Goal: Information Seeking & Learning: Learn about a topic

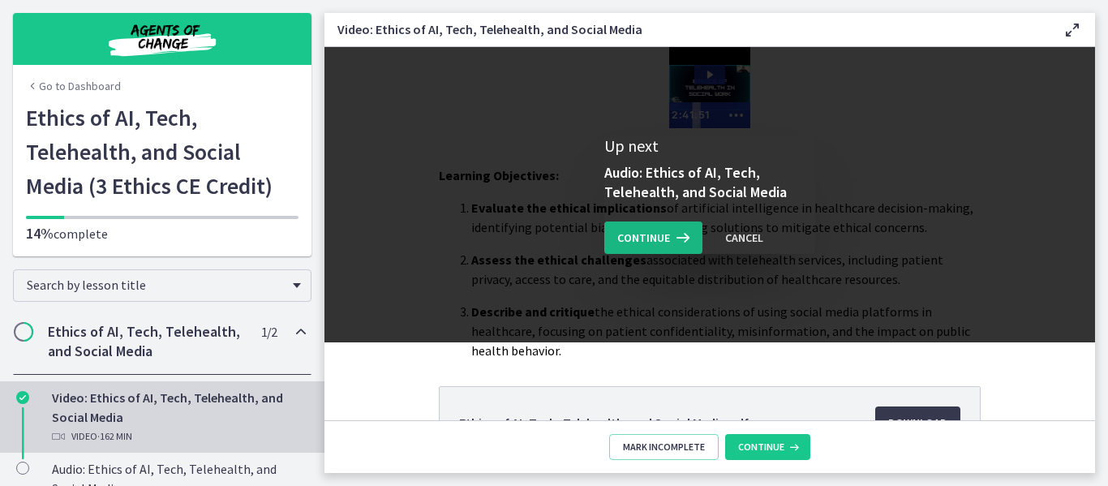
click at [622, 230] on span "Continue" at bounding box center [643, 237] width 53 height 19
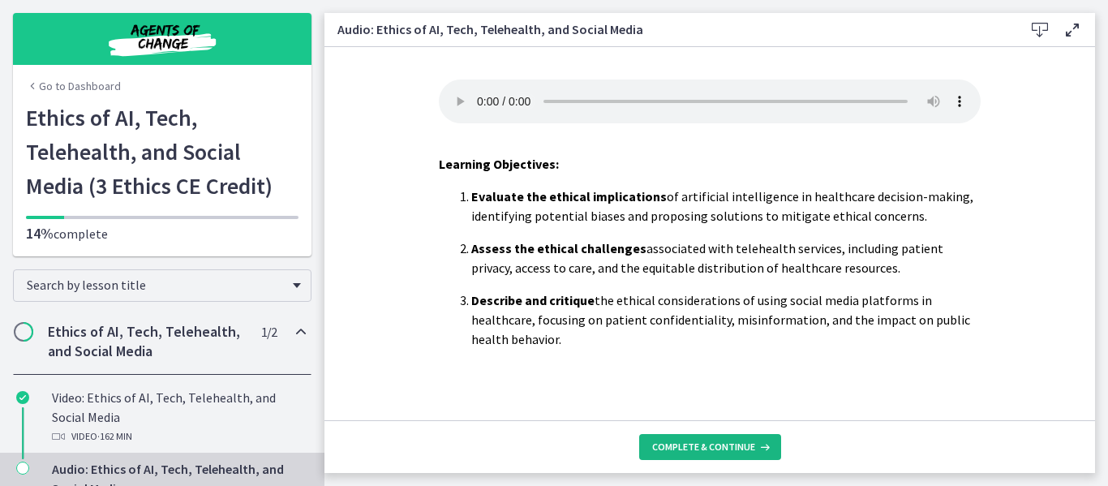
click at [704, 451] on span "Complete & continue" at bounding box center [703, 447] width 103 height 13
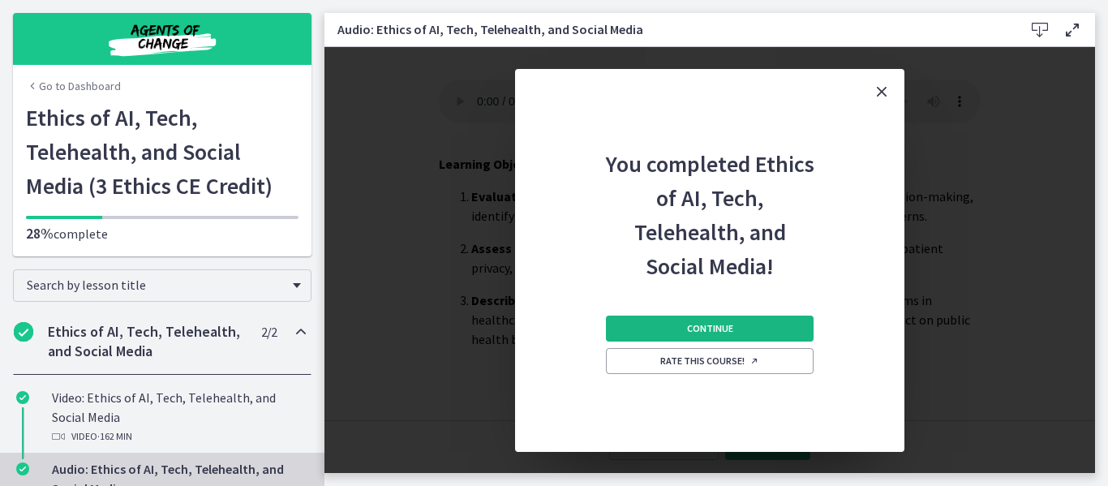
click at [712, 322] on span "Continue" at bounding box center [710, 328] width 46 height 13
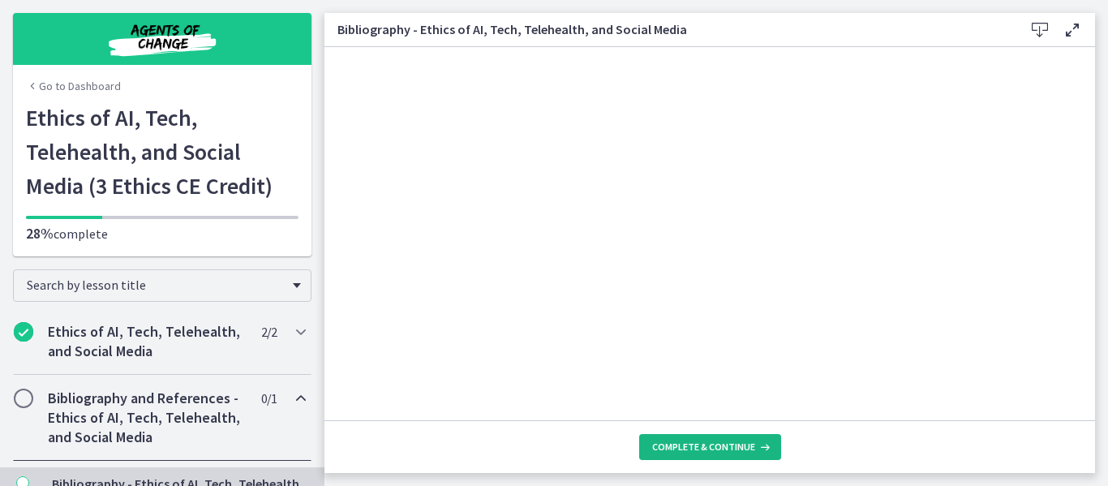
click at [719, 454] on button "Complete & continue" at bounding box center [710, 447] width 142 height 26
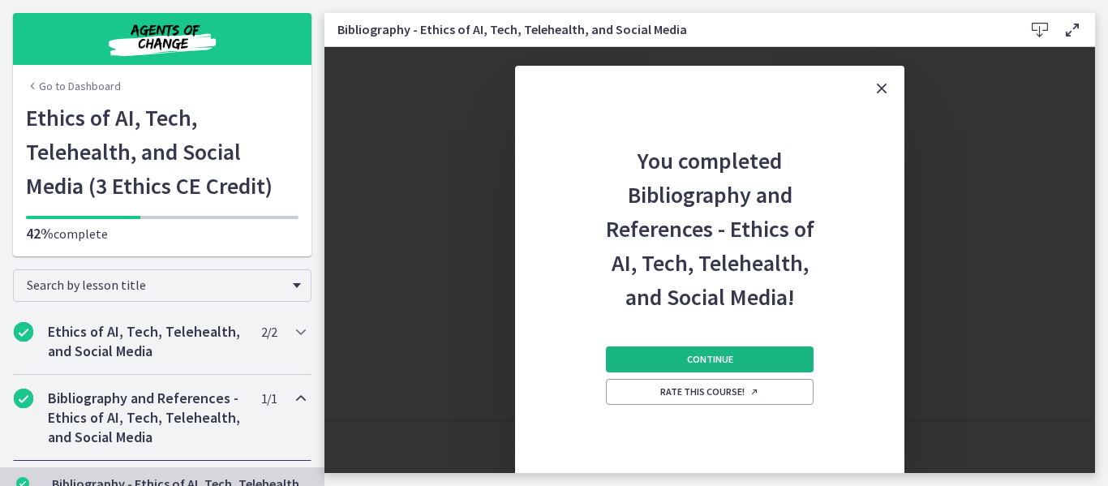
click at [721, 354] on span "Continue" at bounding box center [710, 359] width 46 height 13
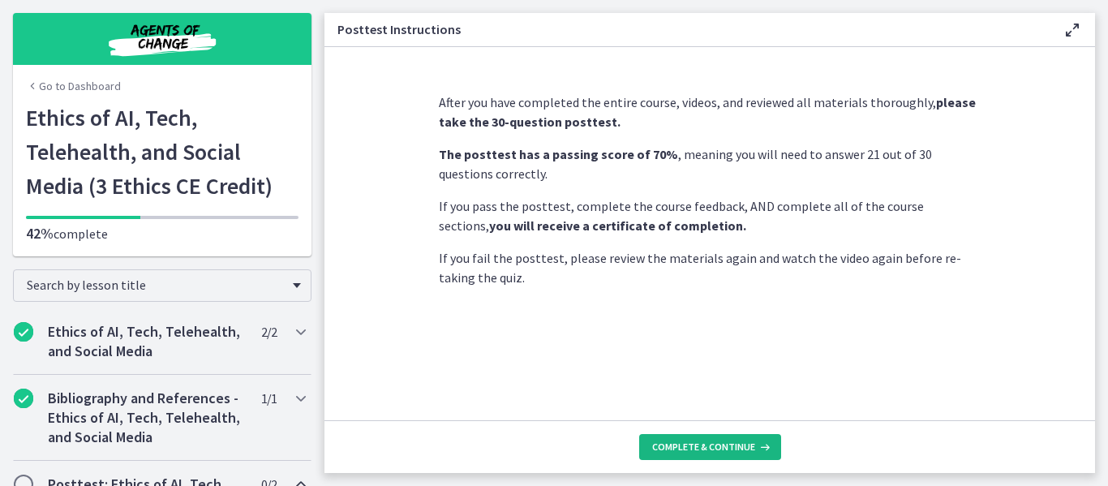
click at [721, 440] on button "Complete & continue" at bounding box center [710, 447] width 142 height 26
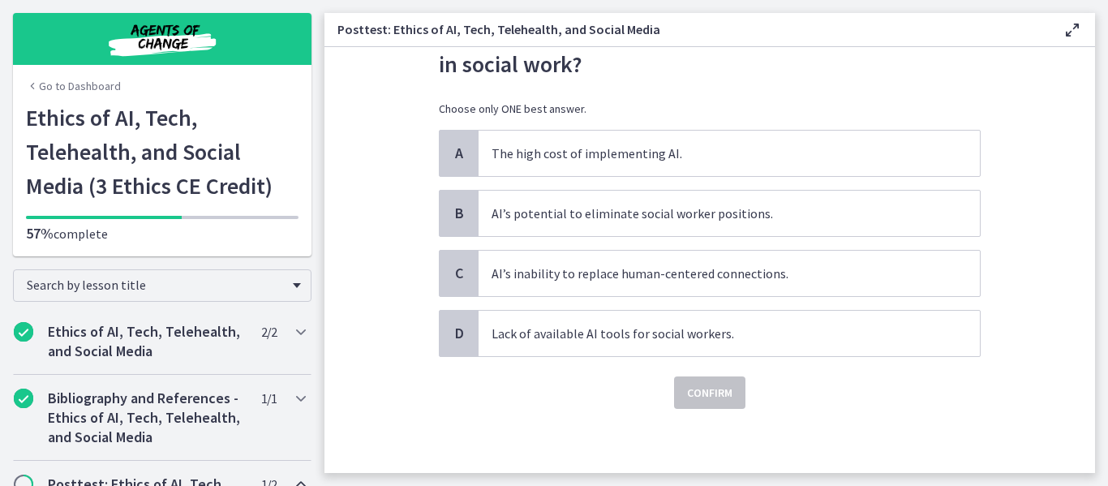
scroll to position [87, 0]
click at [796, 283] on span "AI’s inability to replace human-centered connections." at bounding box center [729, 272] width 501 height 45
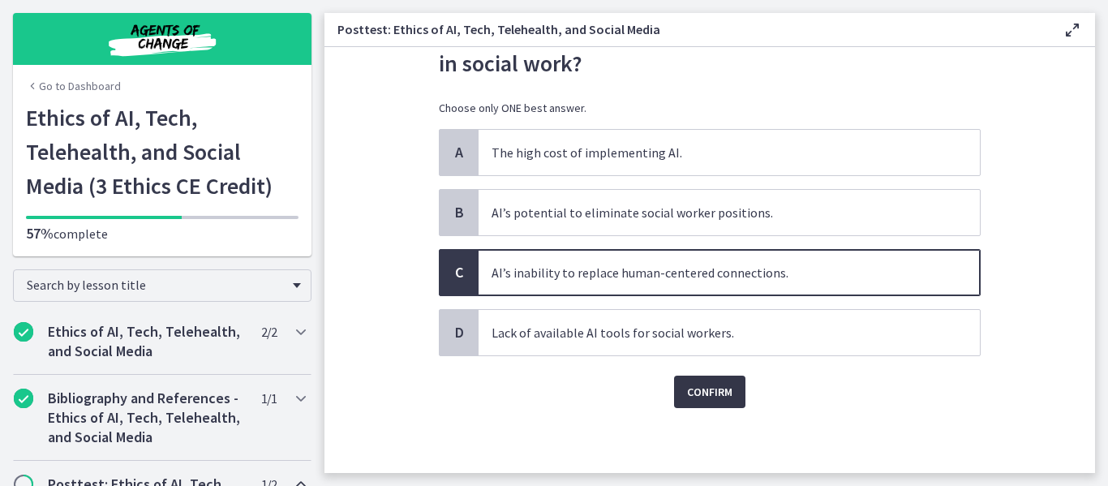
click at [717, 389] on span "Confirm" at bounding box center [709, 391] width 45 height 19
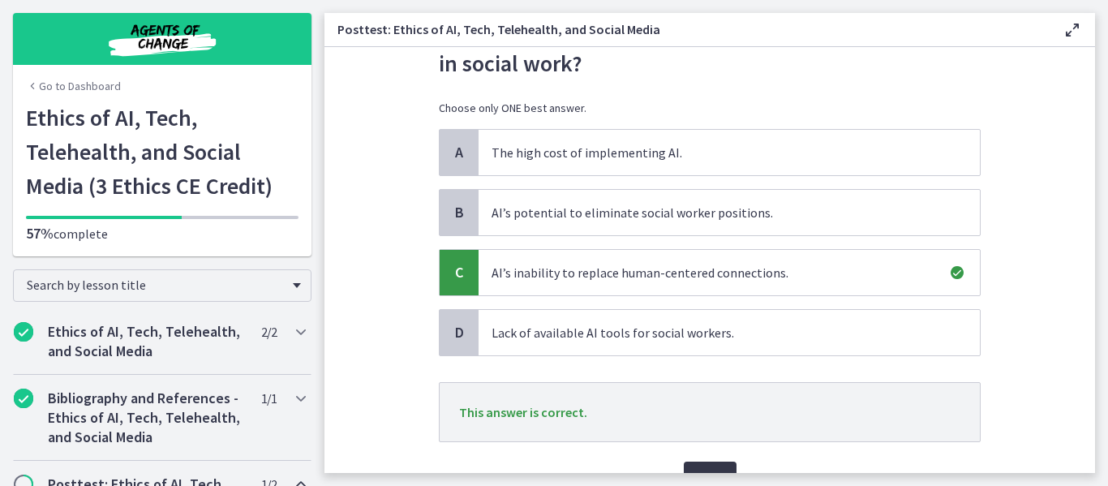
click at [708, 470] on span "Next" at bounding box center [710, 477] width 27 height 19
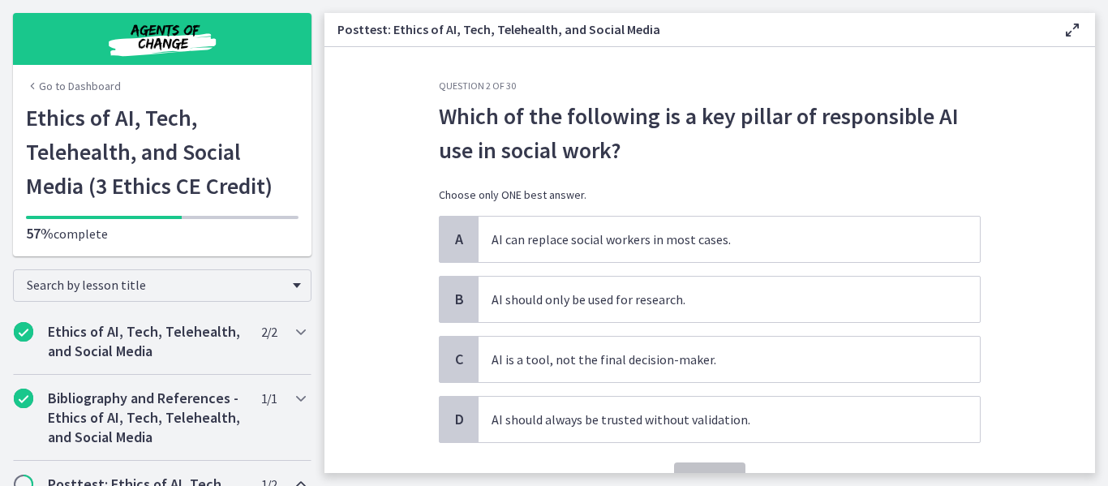
scroll to position [39, 0]
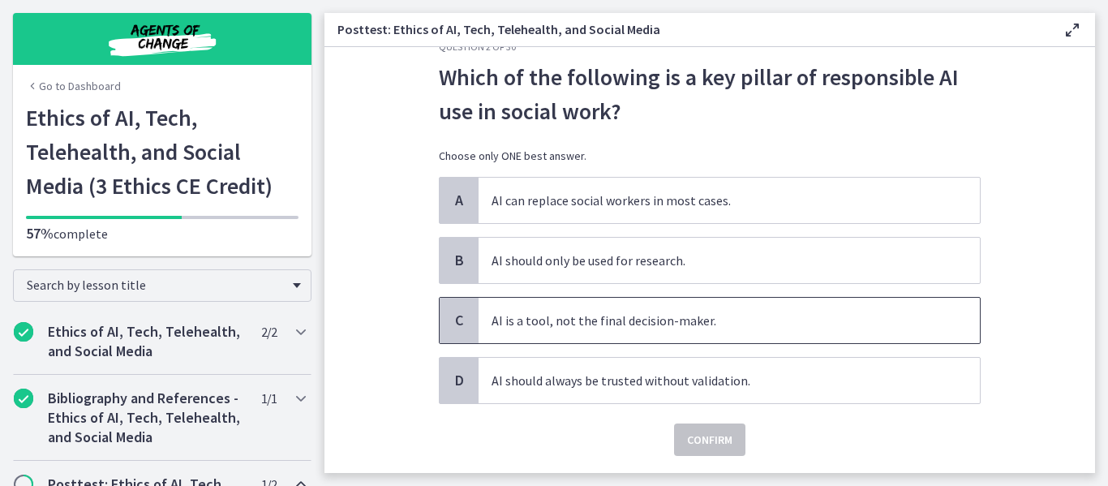
click at [650, 320] on span "AI is a tool, not the final decision-maker." at bounding box center [729, 320] width 501 height 45
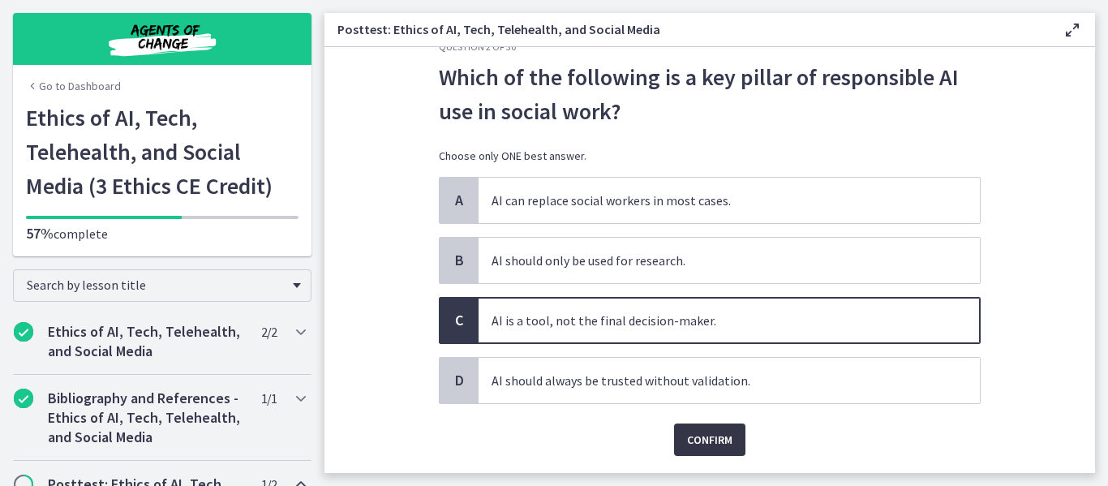
click at [708, 441] on span "Confirm" at bounding box center [709, 439] width 45 height 19
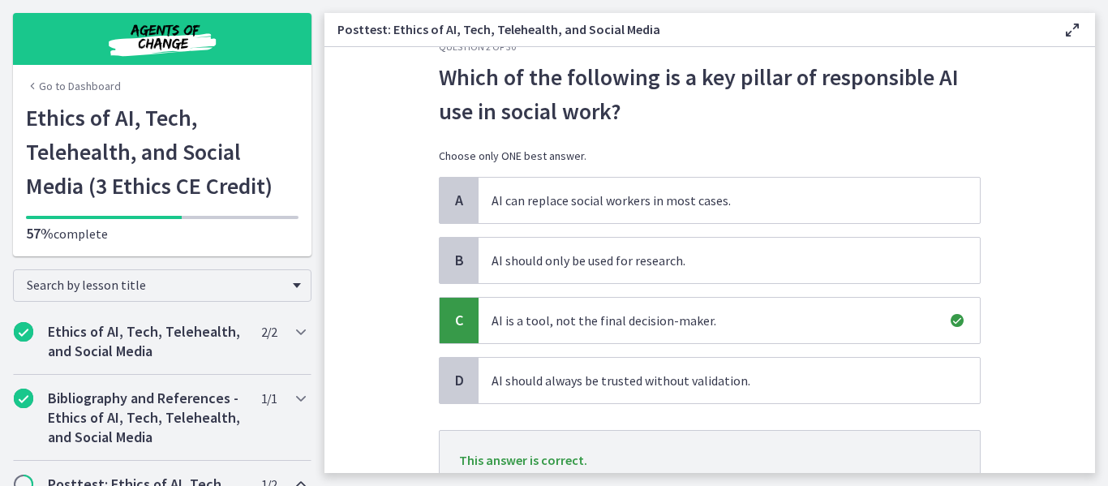
scroll to position [173, 0]
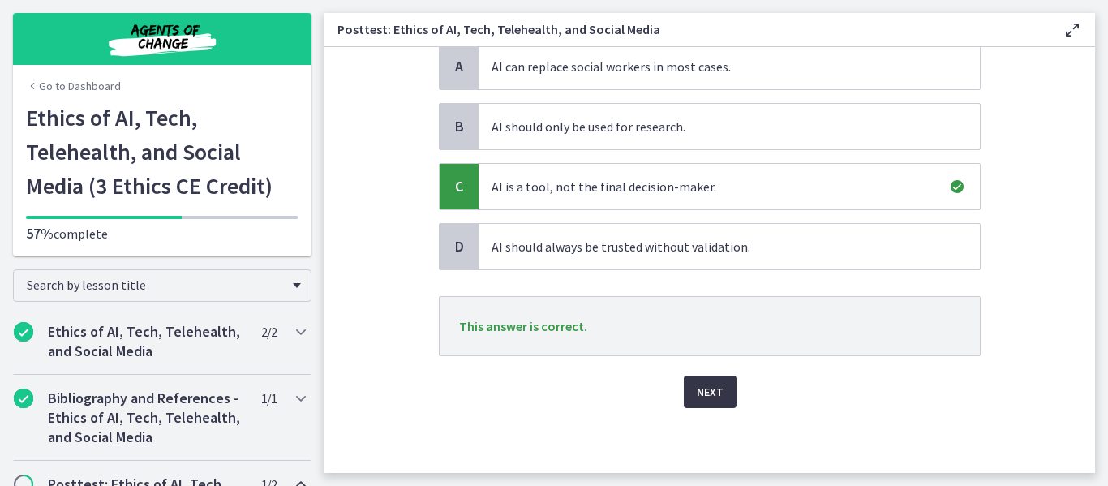
click at [713, 391] on span "Next" at bounding box center [710, 391] width 27 height 19
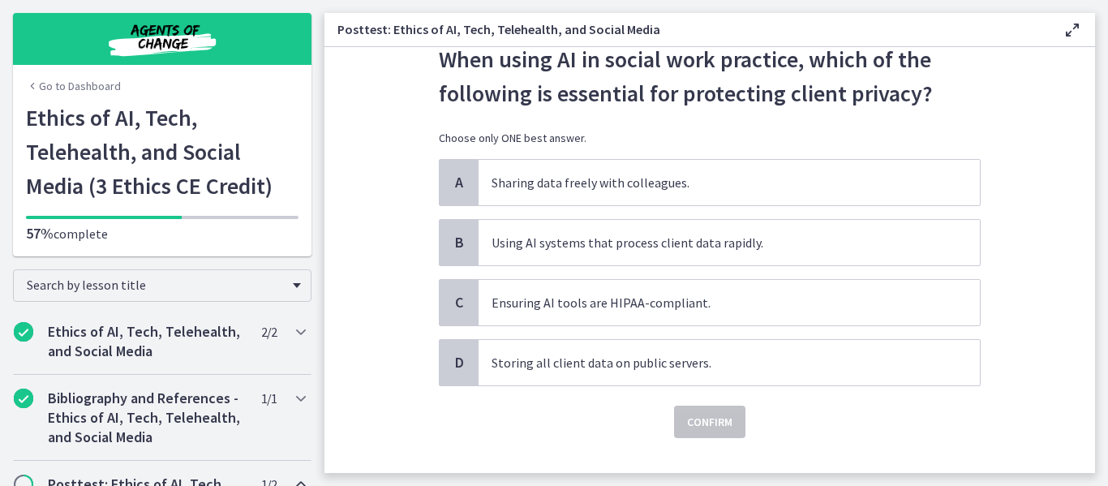
scroll to position [55, 0]
click at [689, 303] on span "Ensuring AI tools are HIPAA-compliant." at bounding box center [729, 304] width 501 height 45
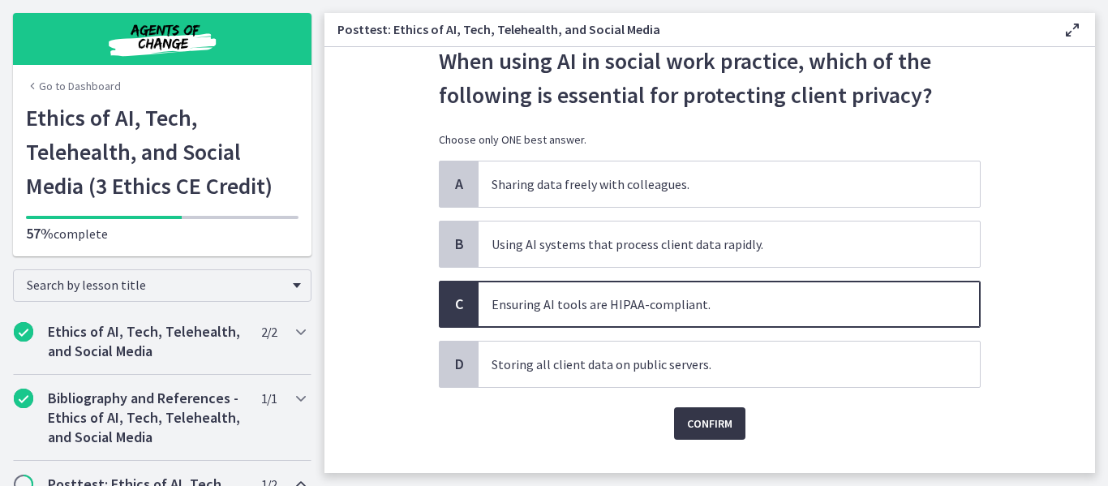
click at [703, 421] on span "Confirm" at bounding box center [709, 423] width 45 height 19
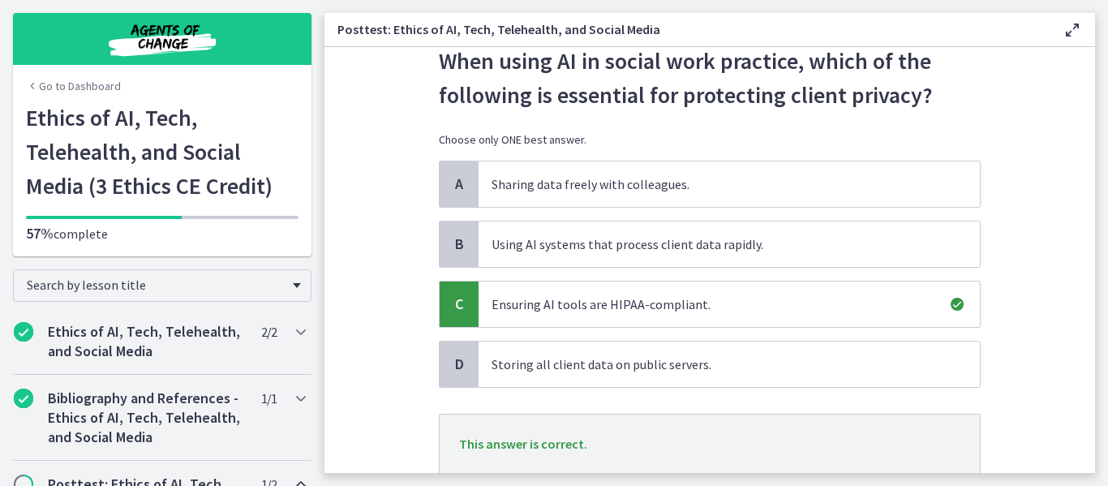
scroll to position [173, 0]
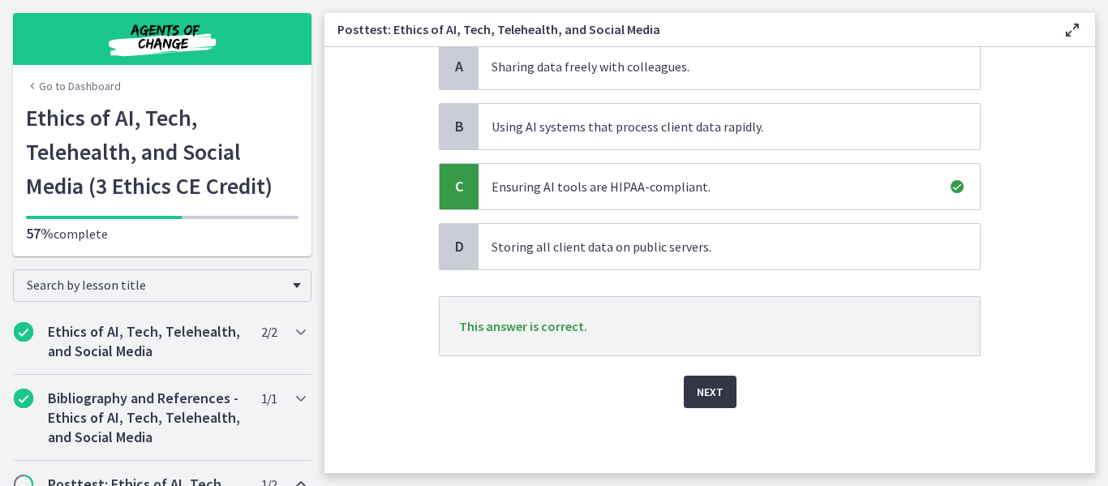
click at [699, 383] on span "Next" at bounding box center [710, 391] width 27 height 19
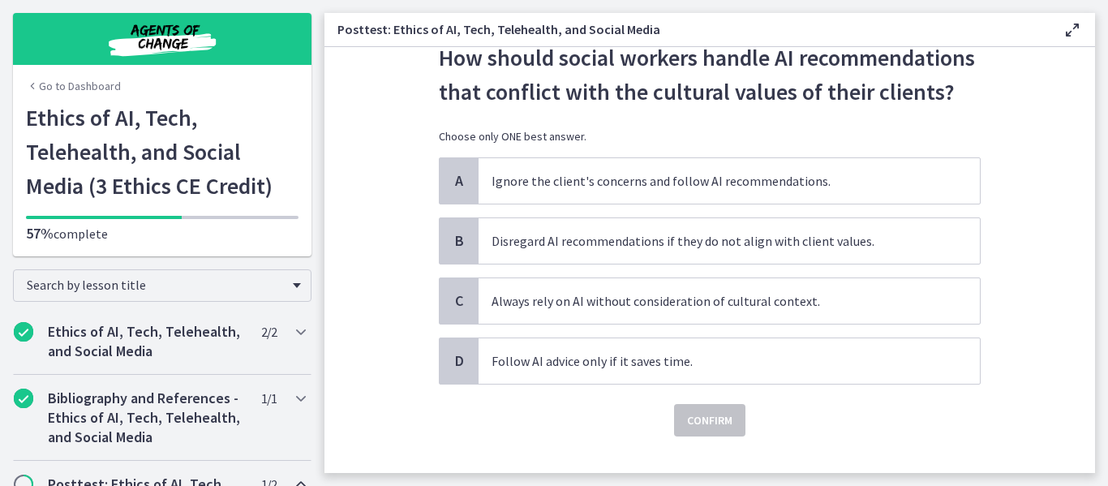
scroll to position [87, 0]
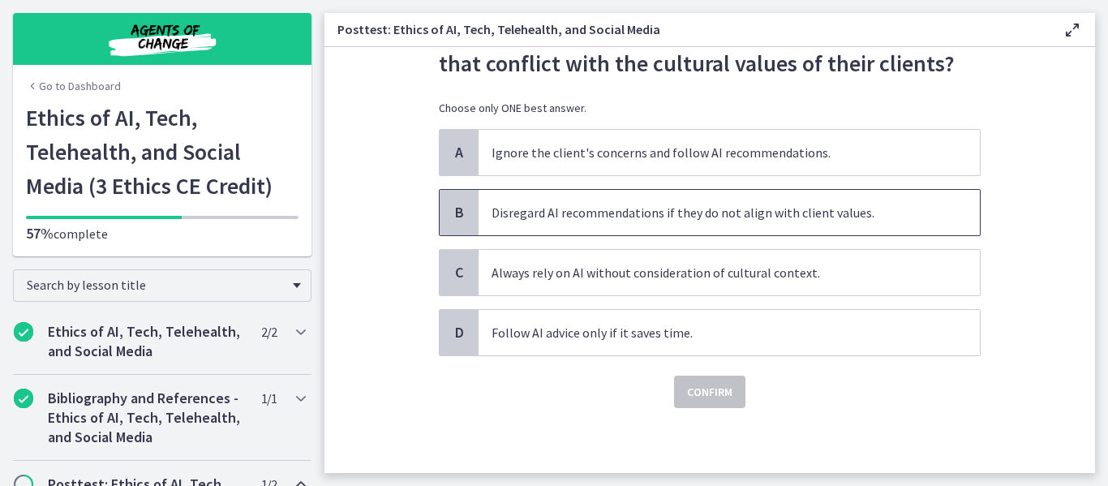
click at [768, 210] on span "Disregard AI recommendations if they do not align with client values." at bounding box center [729, 212] width 501 height 45
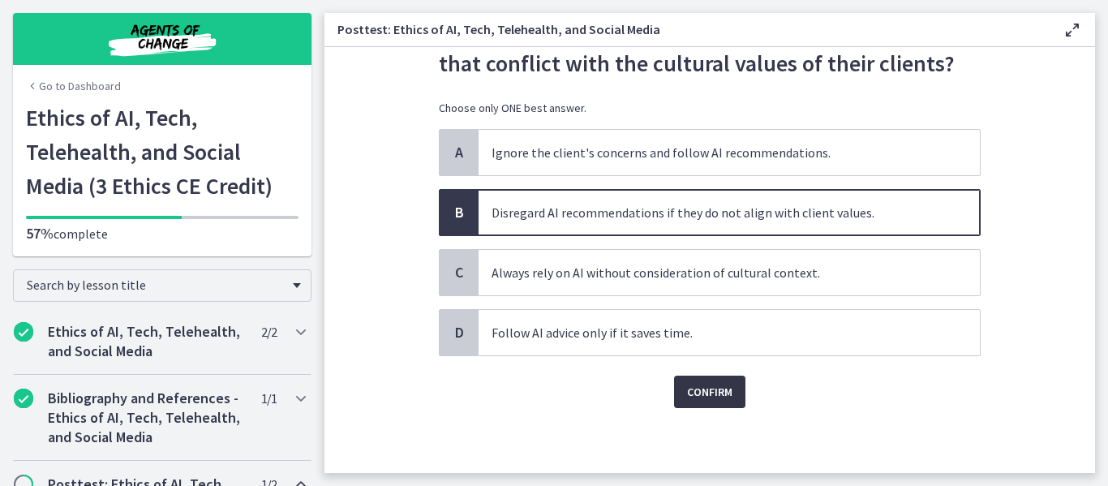
click at [679, 392] on button "Confirm" at bounding box center [709, 392] width 71 height 32
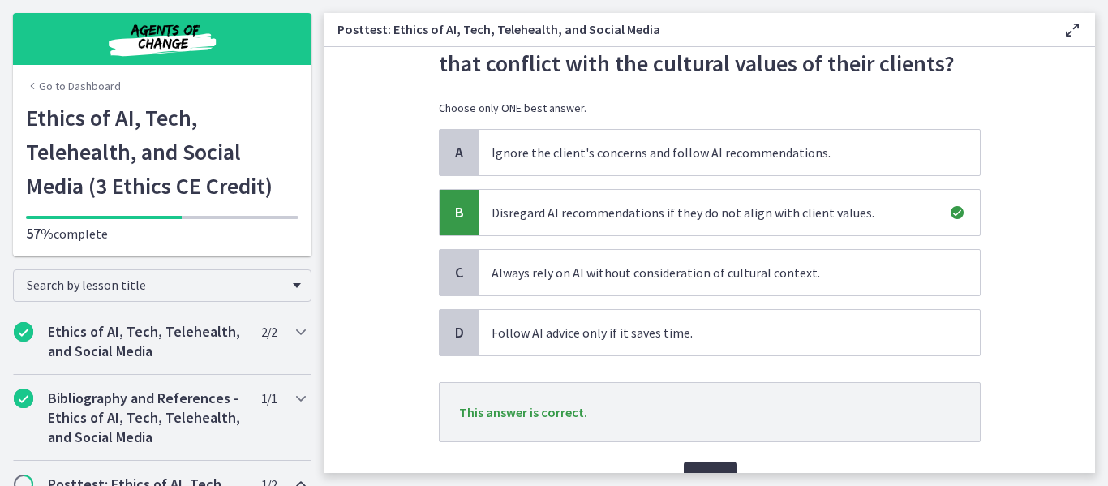
click at [708, 463] on button "Next" at bounding box center [710, 478] width 53 height 32
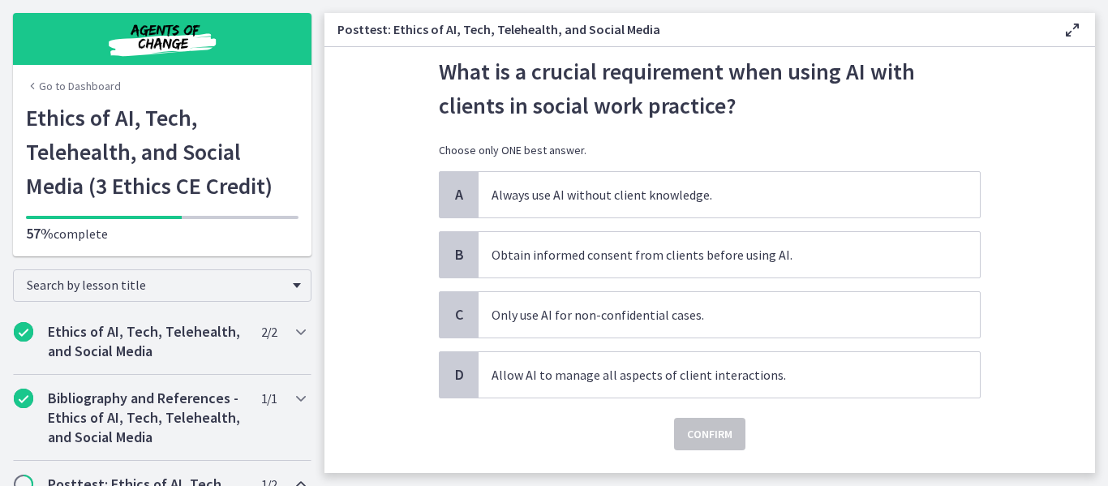
scroll to position [46, 0]
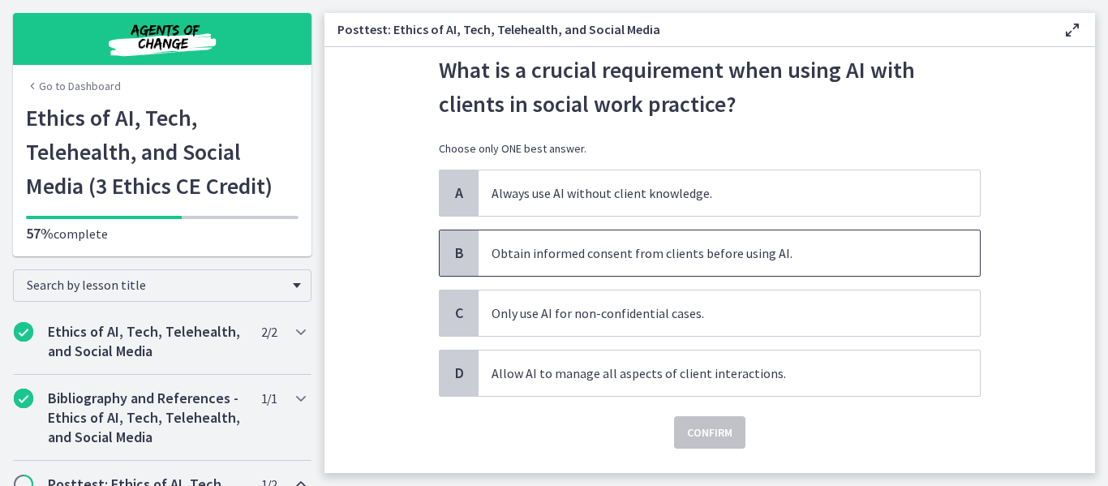
click at [745, 258] on span "Obtain informed consent from clients before using AI." at bounding box center [729, 252] width 501 height 45
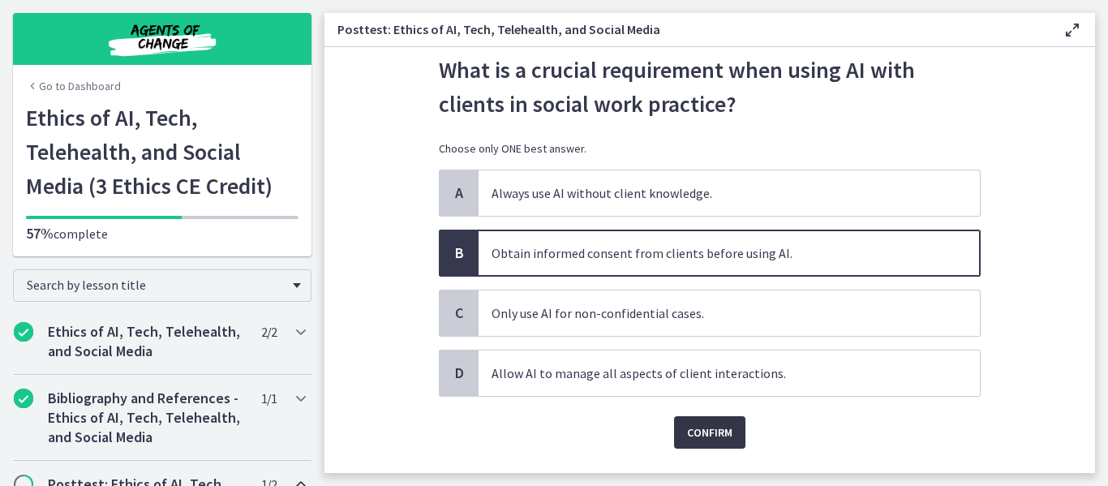
click at [692, 430] on span "Confirm" at bounding box center [709, 432] width 45 height 19
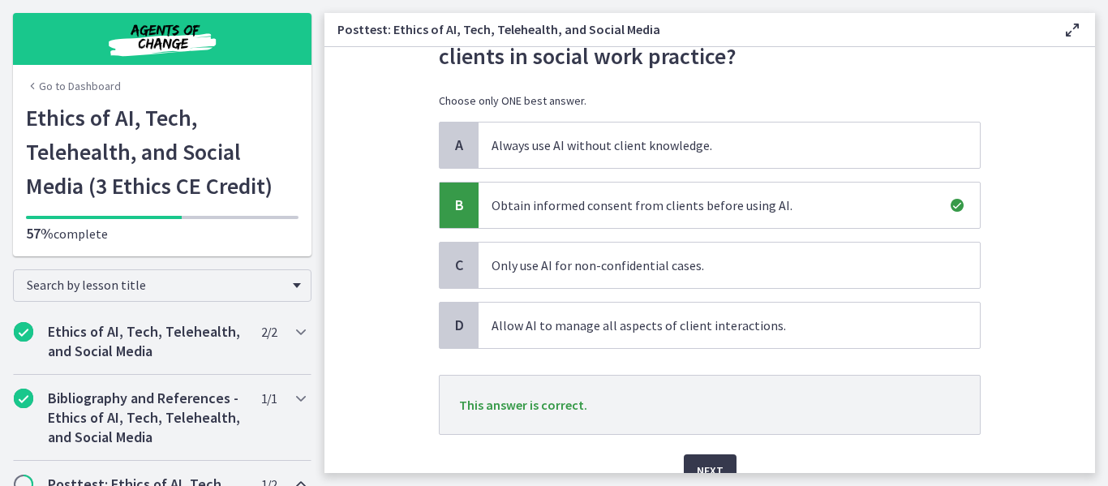
scroll to position [112, 0]
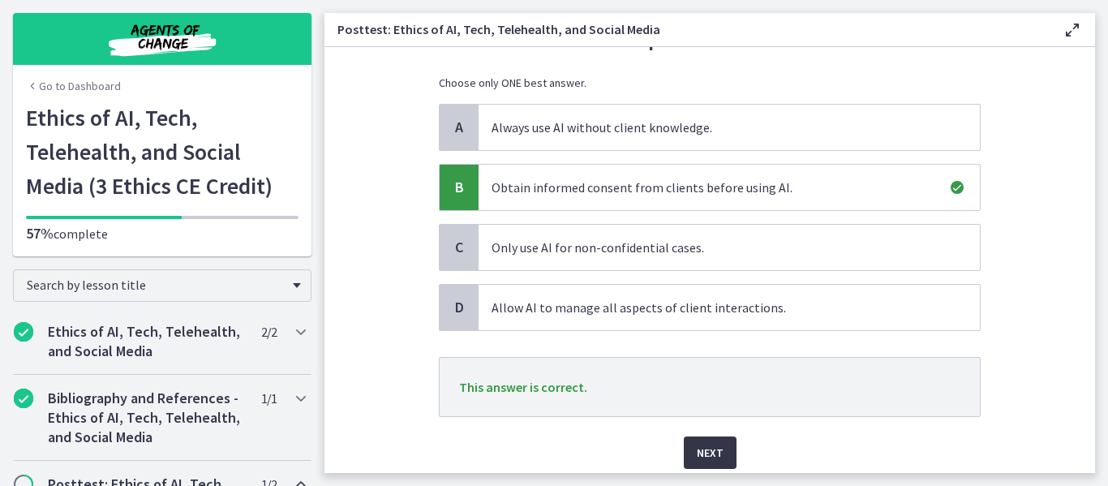
click at [703, 444] on span "Next" at bounding box center [710, 452] width 27 height 19
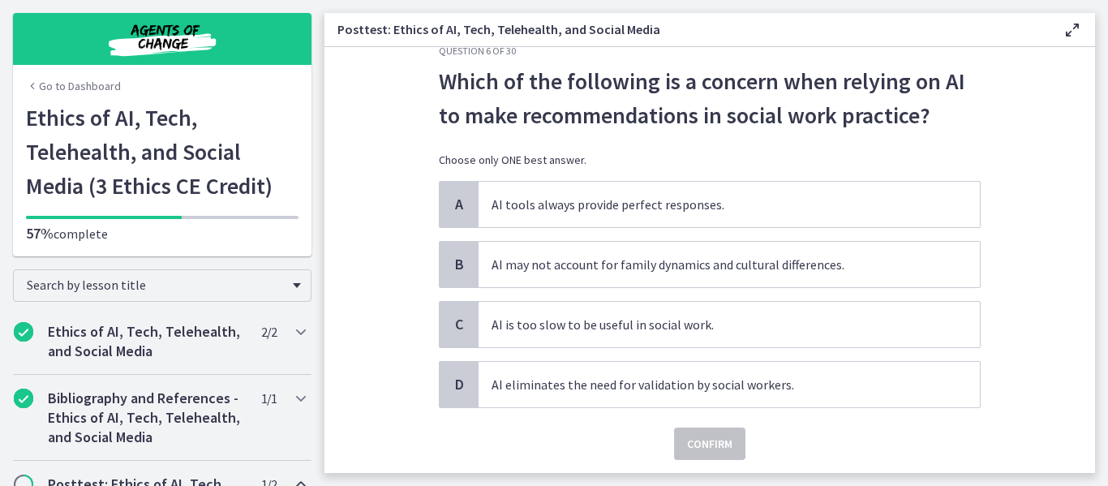
scroll to position [36, 0]
click at [716, 286] on span "AI may not account for family dynamics and cultural differences." at bounding box center [729, 263] width 501 height 45
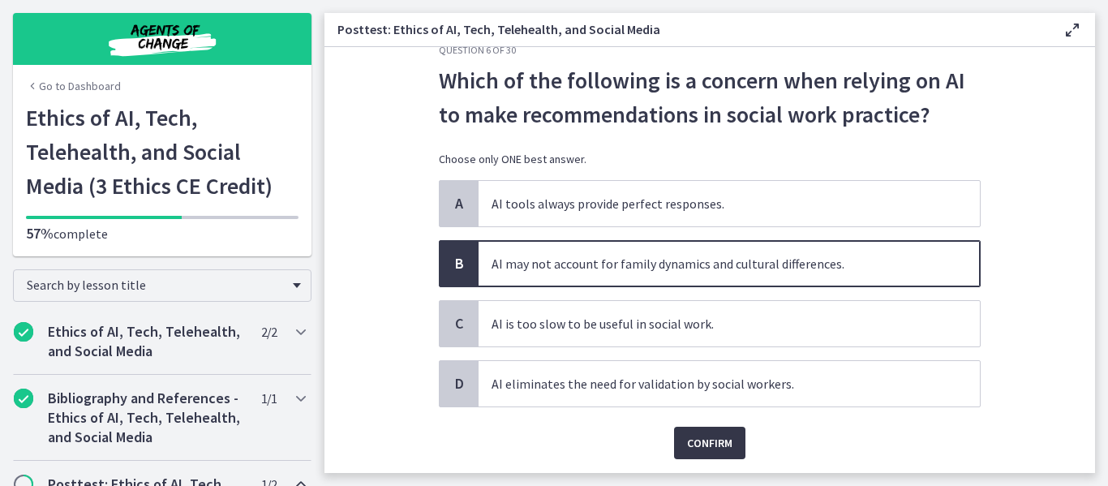
click at [691, 443] on span "Confirm" at bounding box center [709, 442] width 45 height 19
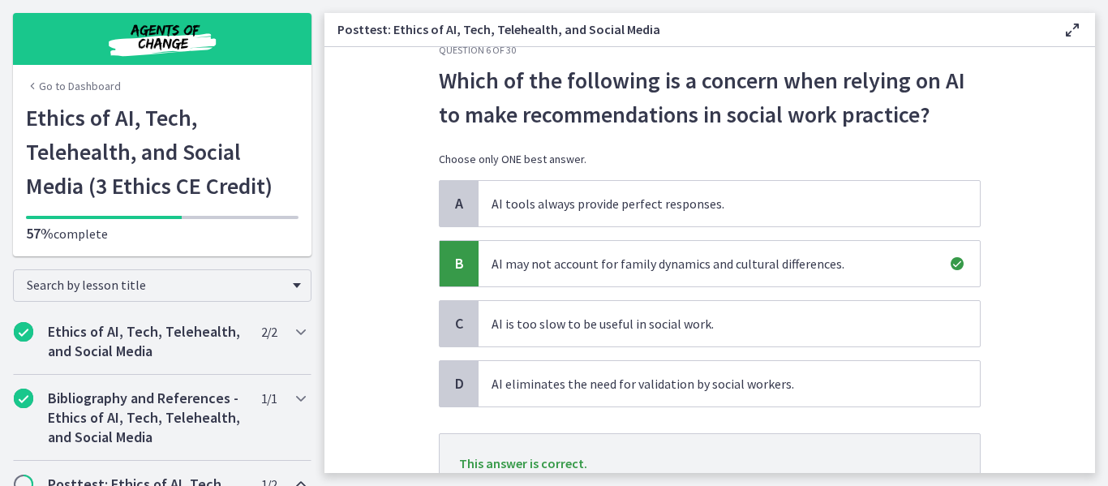
scroll to position [145, 0]
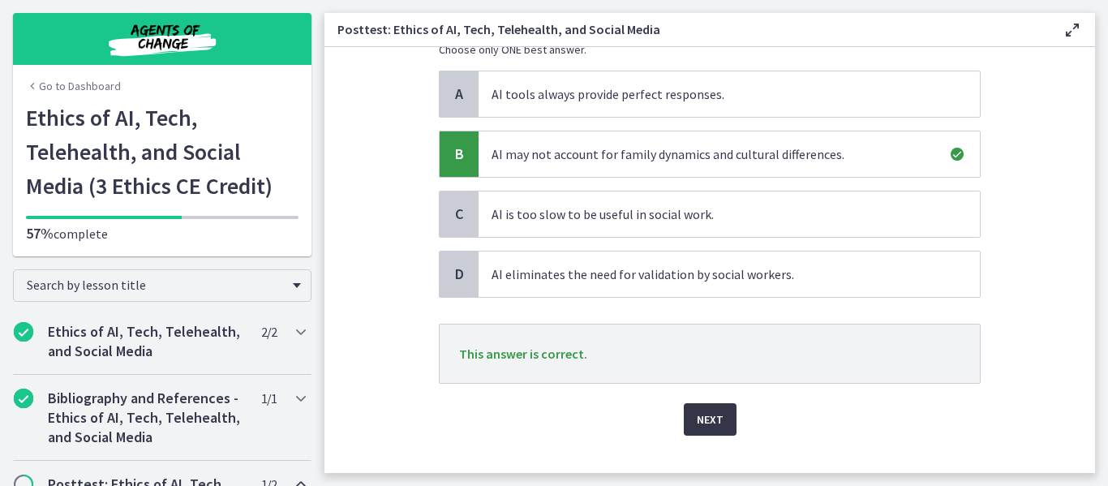
click at [699, 428] on span "Next" at bounding box center [710, 419] width 27 height 19
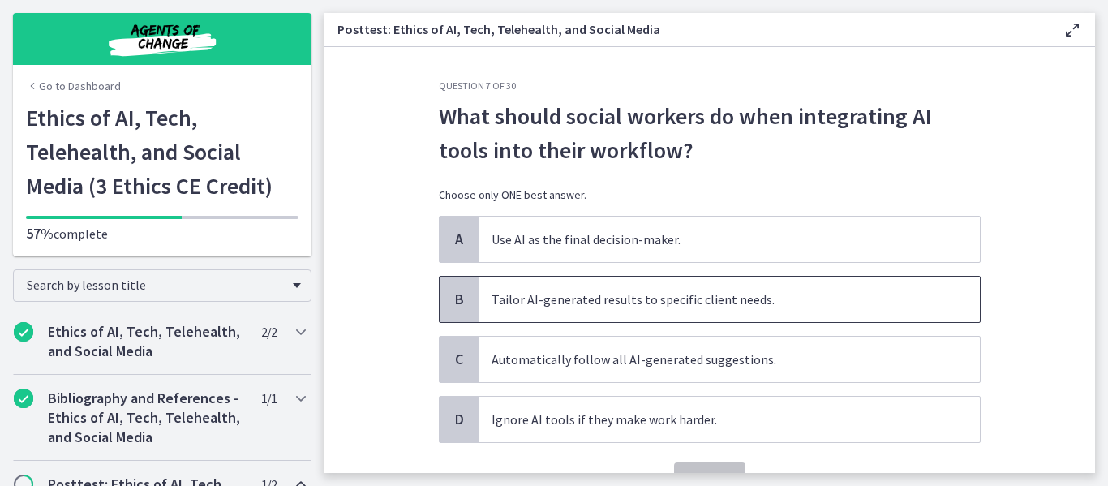
click at [736, 286] on span "Tailor AI-generated results to specific client needs." at bounding box center [729, 299] width 501 height 45
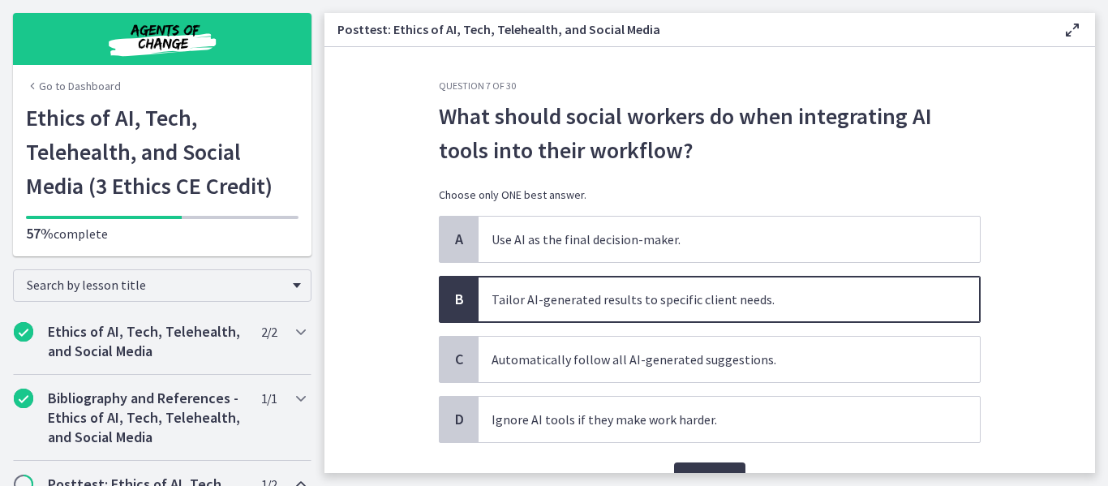
scroll to position [60, 0]
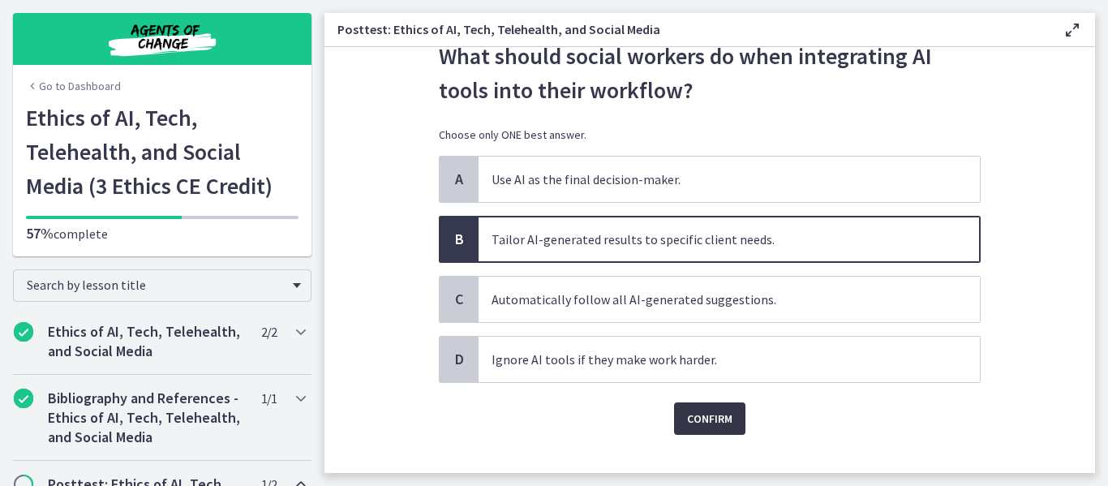
click at [689, 419] on span "Confirm" at bounding box center [709, 418] width 45 height 19
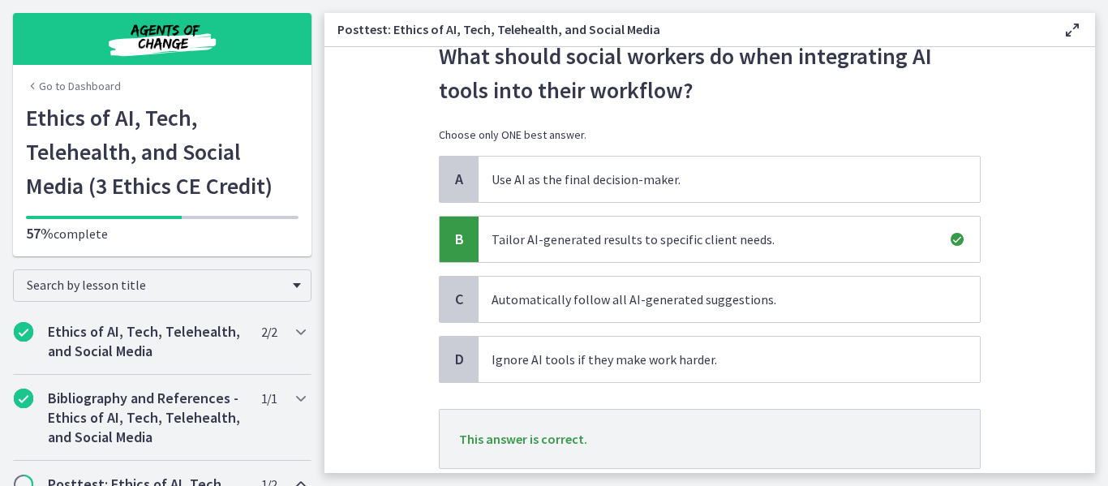
scroll to position [173, 0]
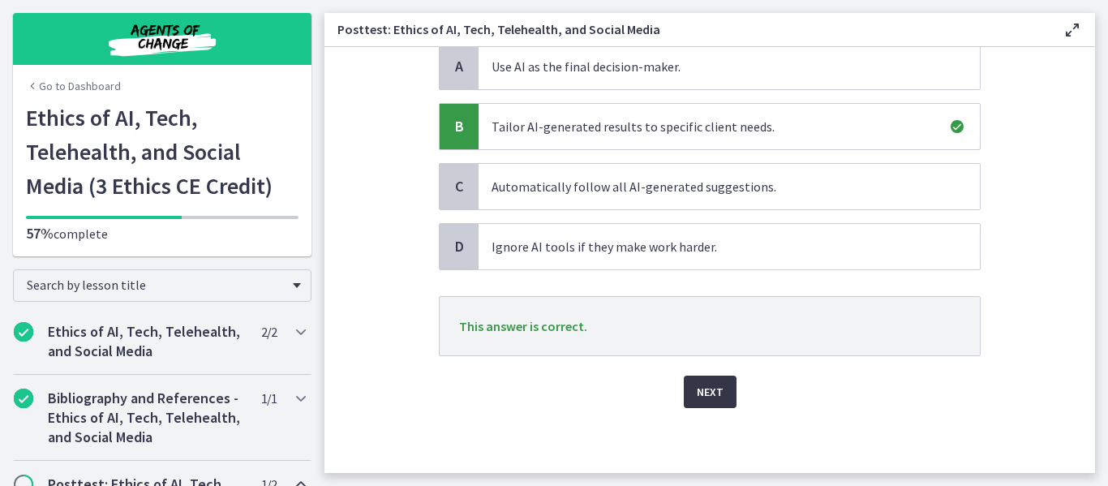
click at [703, 394] on span "Next" at bounding box center [710, 391] width 27 height 19
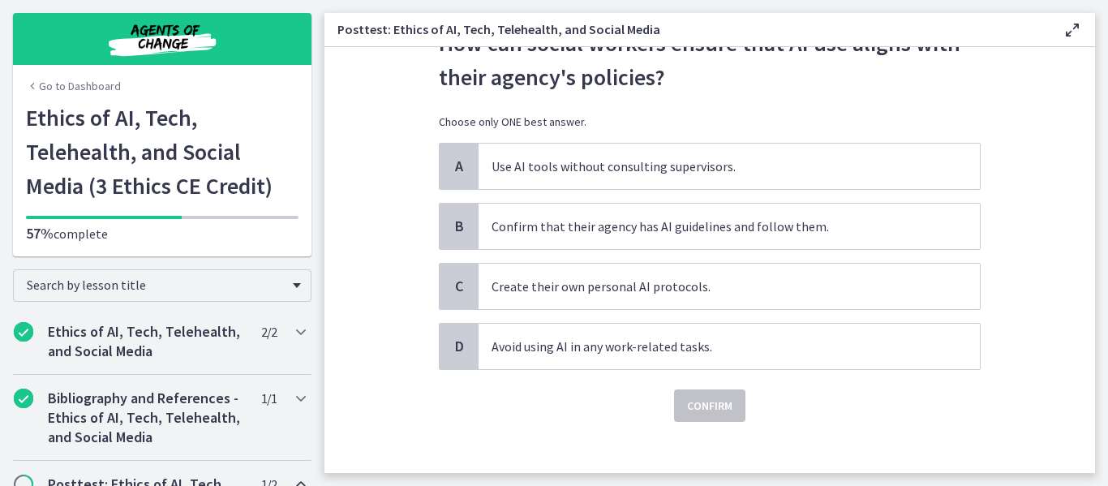
scroll to position [83, 0]
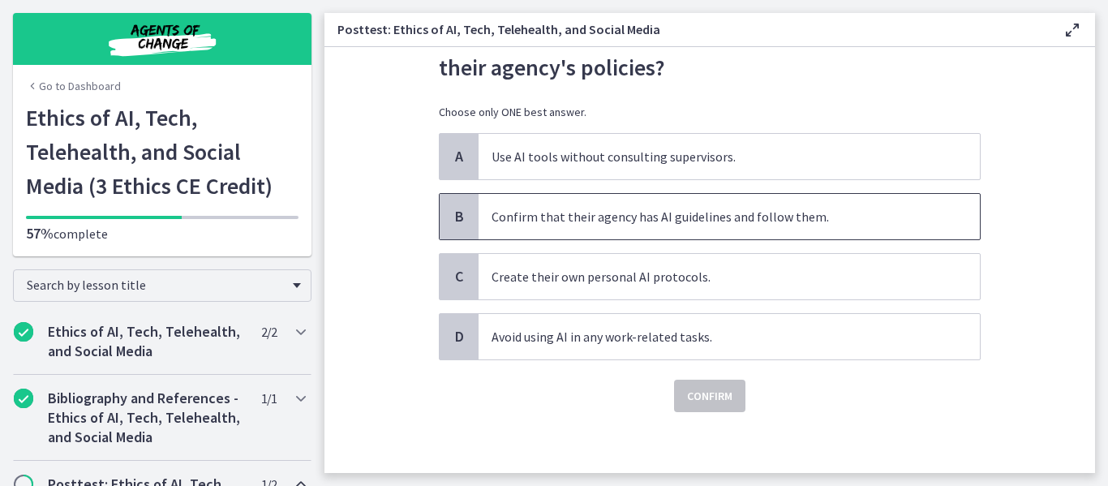
click at [744, 206] on span "Confirm that their agency has AI guidelines and follow them." at bounding box center [729, 216] width 501 height 45
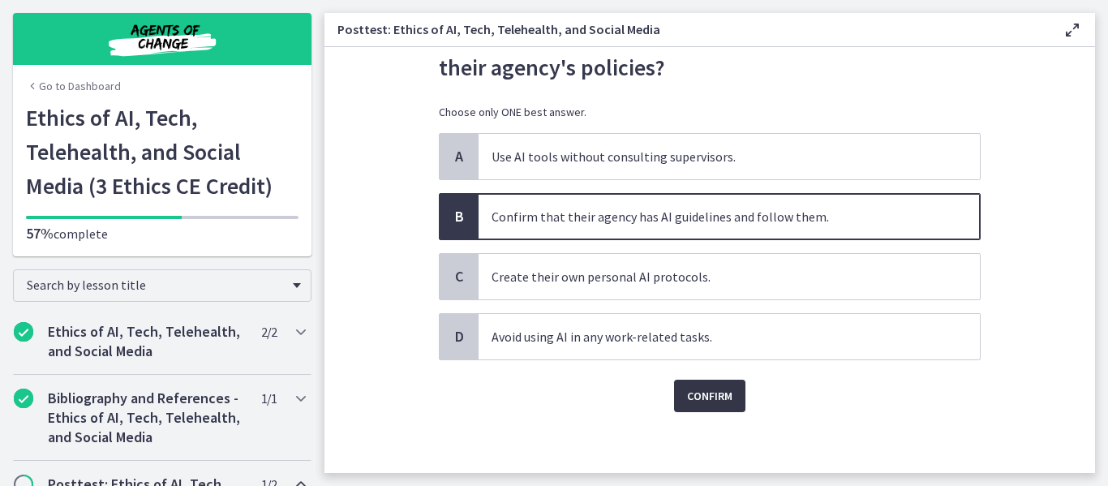
click at [691, 389] on span "Confirm" at bounding box center [709, 395] width 45 height 19
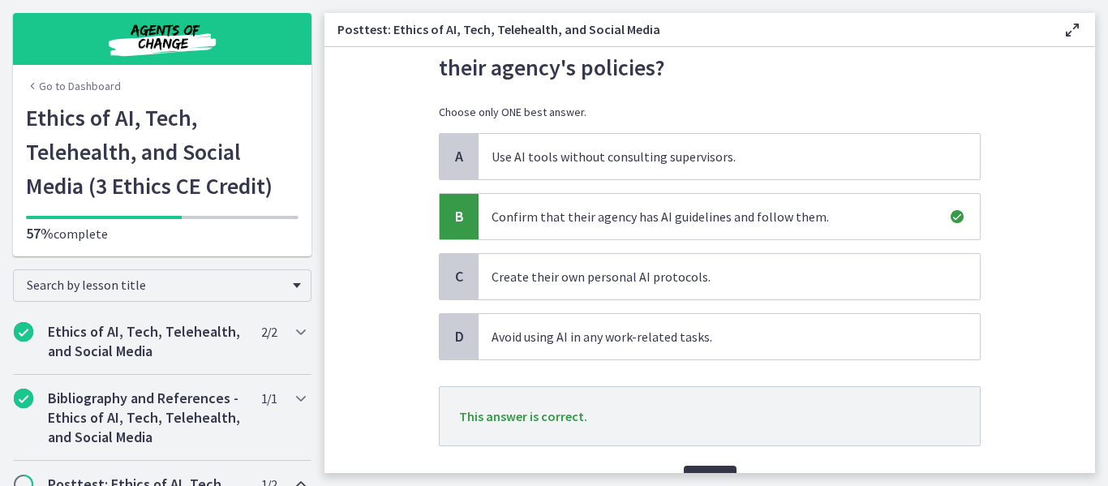
click at [703, 468] on button "Next" at bounding box center [710, 482] width 53 height 32
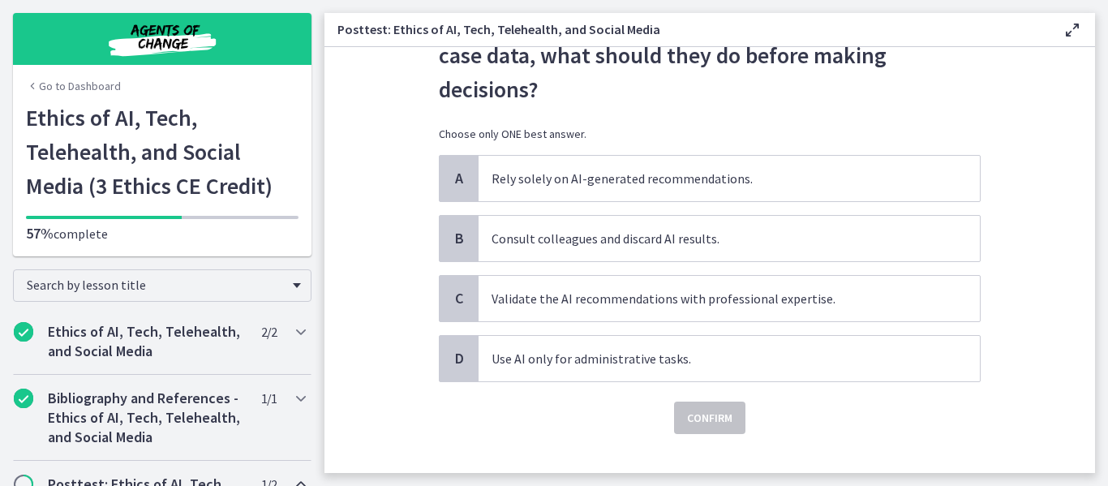
scroll to position [110, 0]
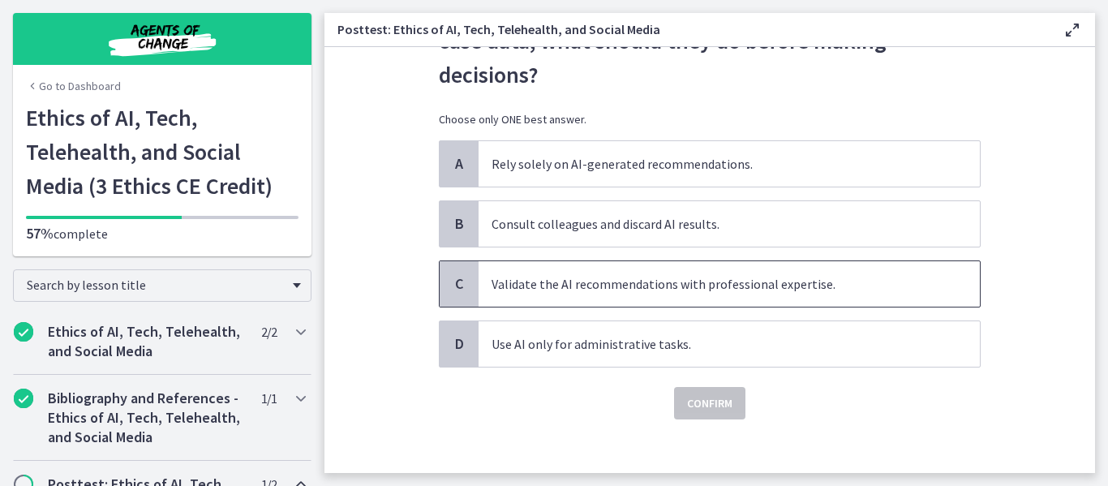
click at [767, 291] on span "Validate the AI recommendations with professional expertise." at bounding box center [729, 283] width 501 height 45
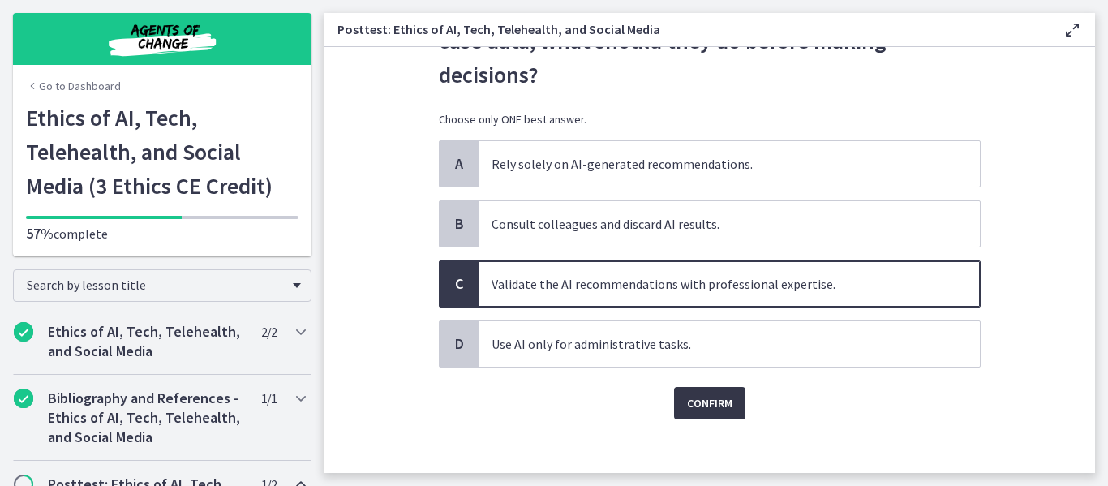
click at [729, 406] on button "Confirm" at bounding box center [709, 403] width 71 height 32
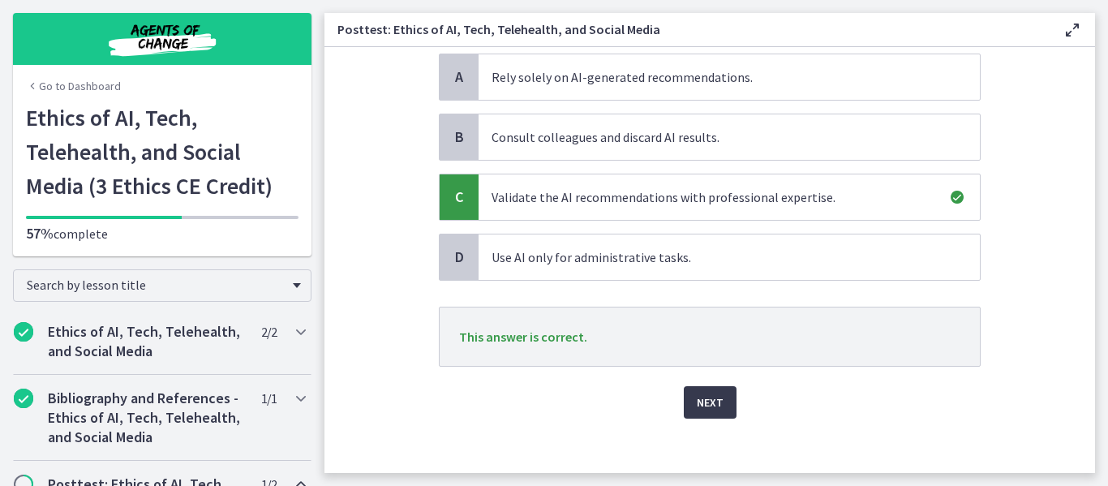
scroll to position [207, 0]
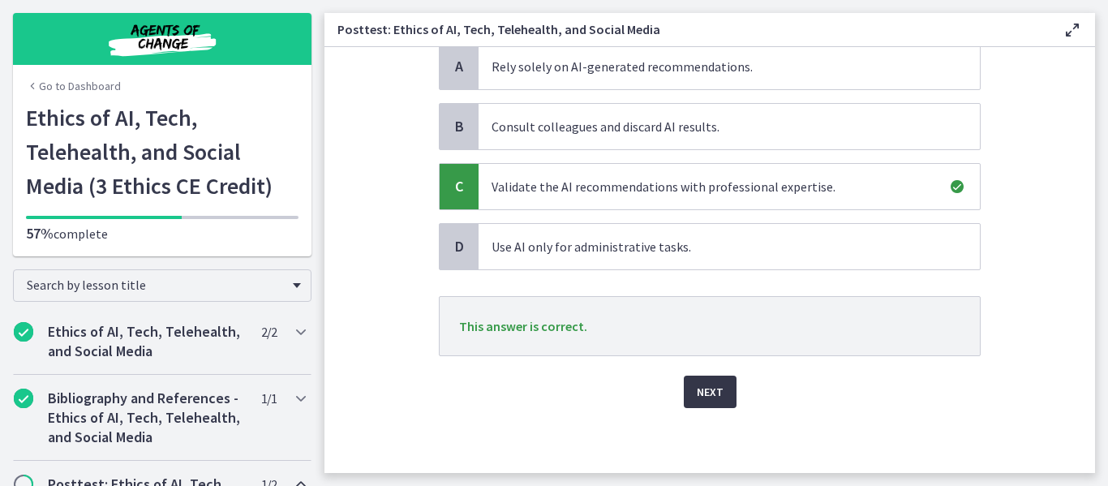
click at [709, 398] on span "Next" at bounding box center [710, 391] width 27 height 19
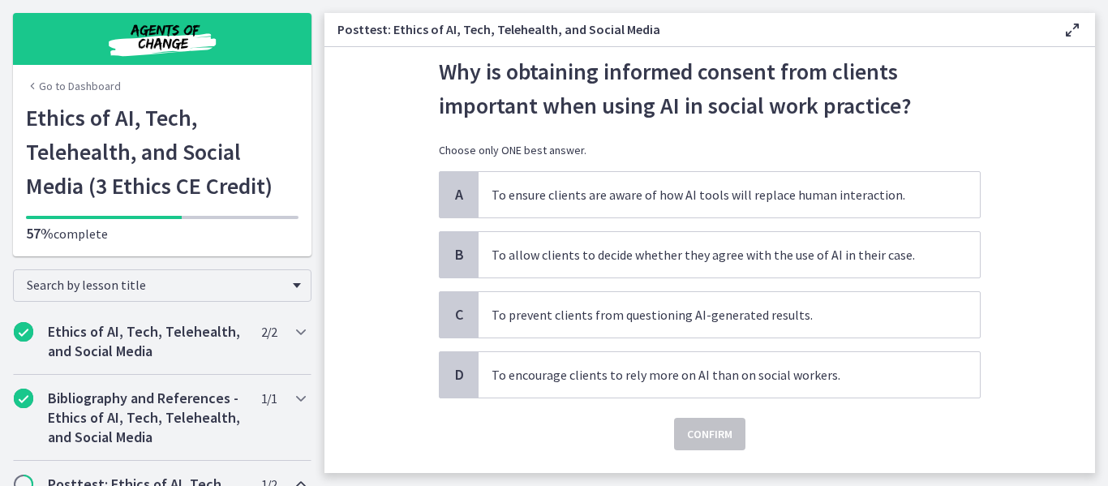
scroll to position [51, 0]
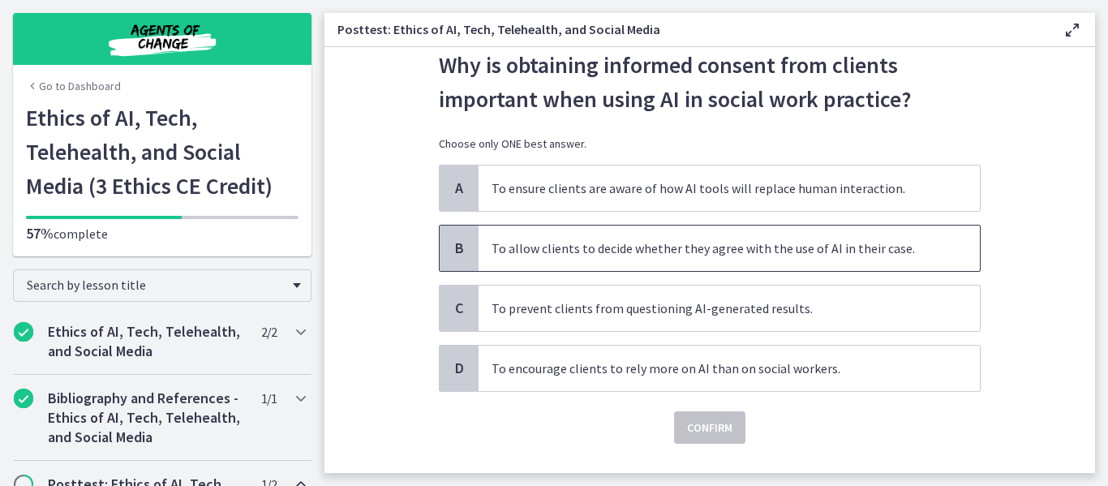
click at [785, 250] on span "To allow clients to decide whether they agree with the use of AI in their case." at bounding box center [729, 248] width 501 height 45
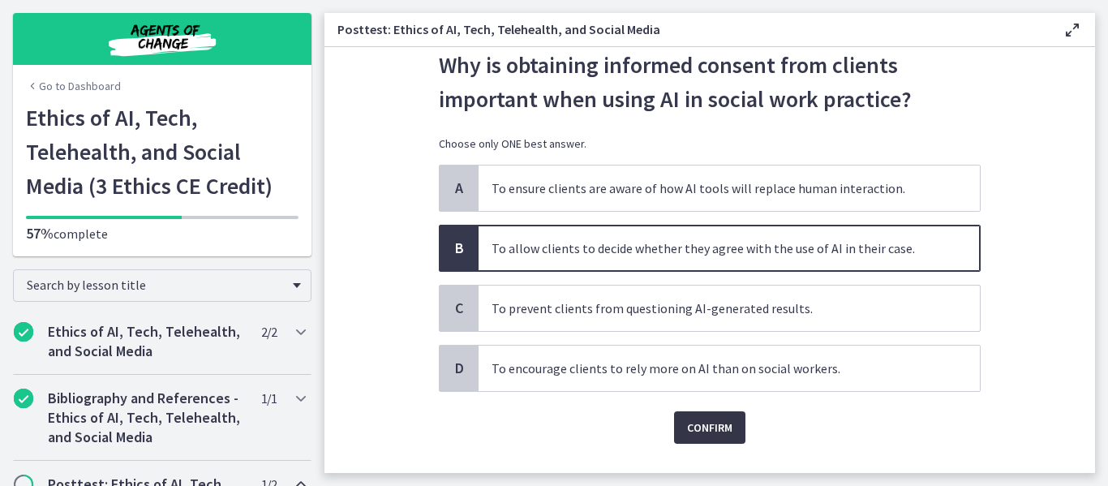
click at [692, 427] on span "Confirm" at bounding box center [709, 427] width 45 height 19
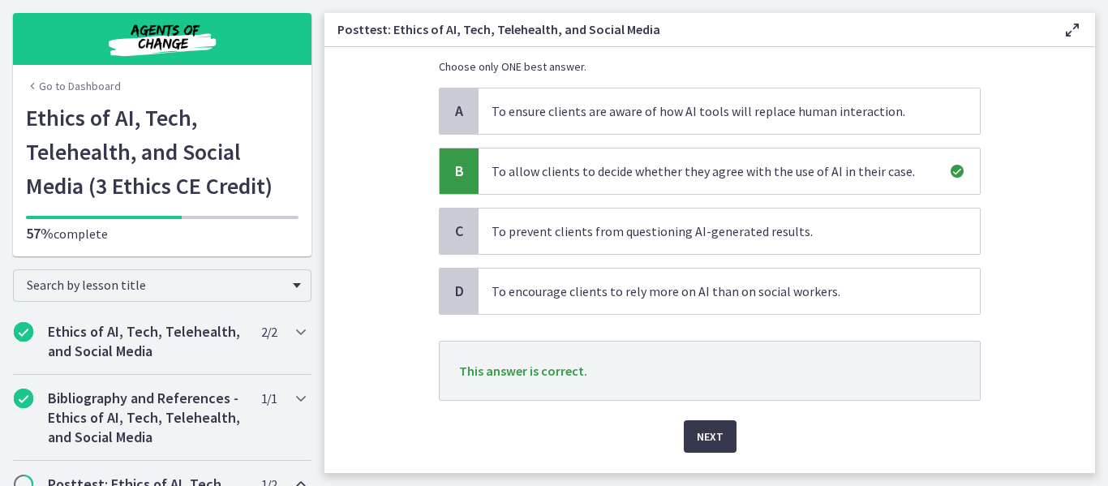
scroll to position [173, 0]
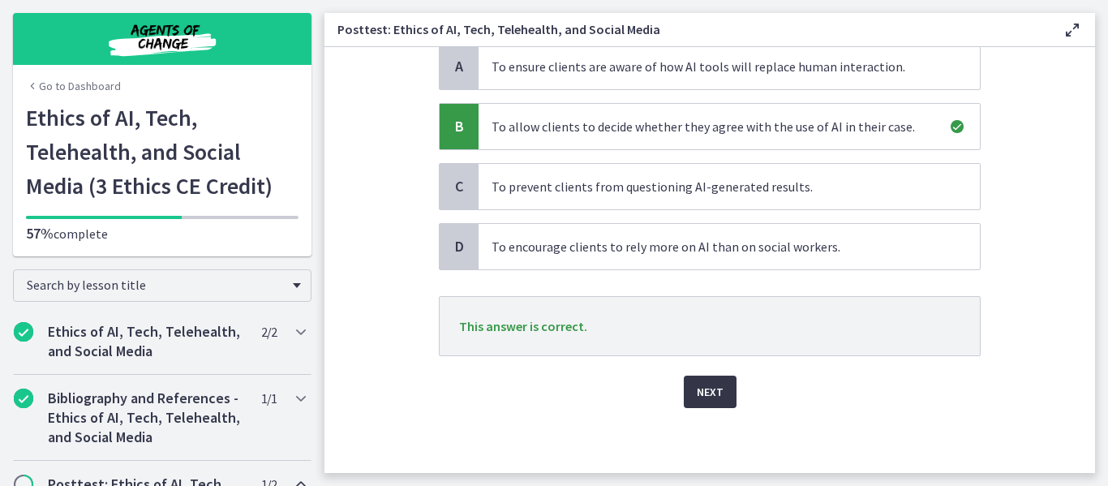
click at [711, 383] on span "Next" at bounding box center [710, 391] width 27 height 19
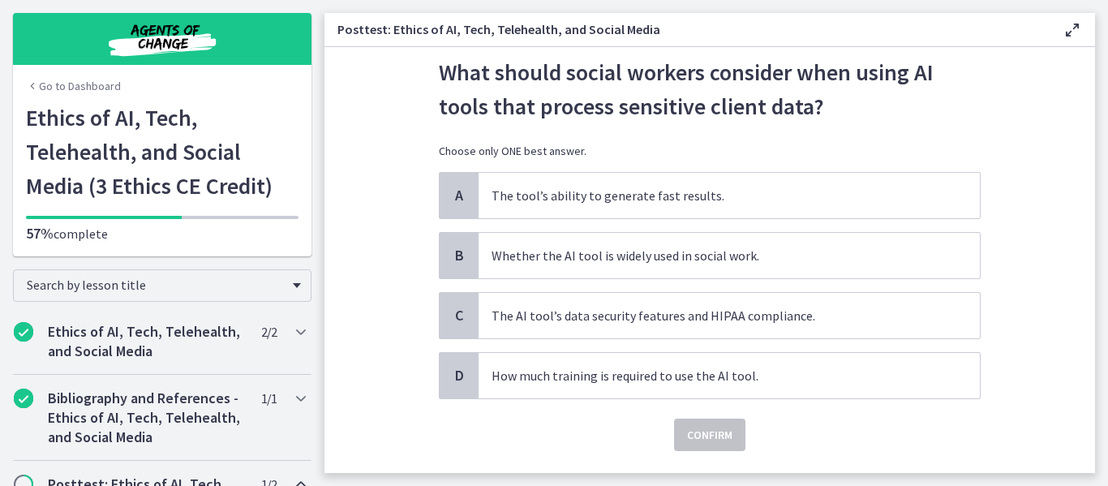
scroll to position [47, 0]
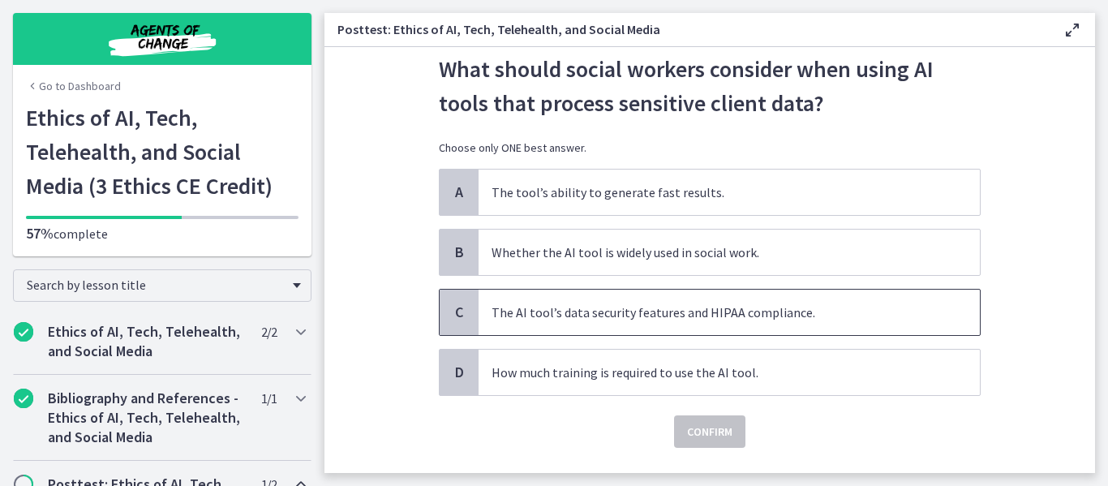
click at [635, 303] on span "The AI tool’s data security features and HIPAA compliance." at bounding box center [729, 312] width 501 height 45
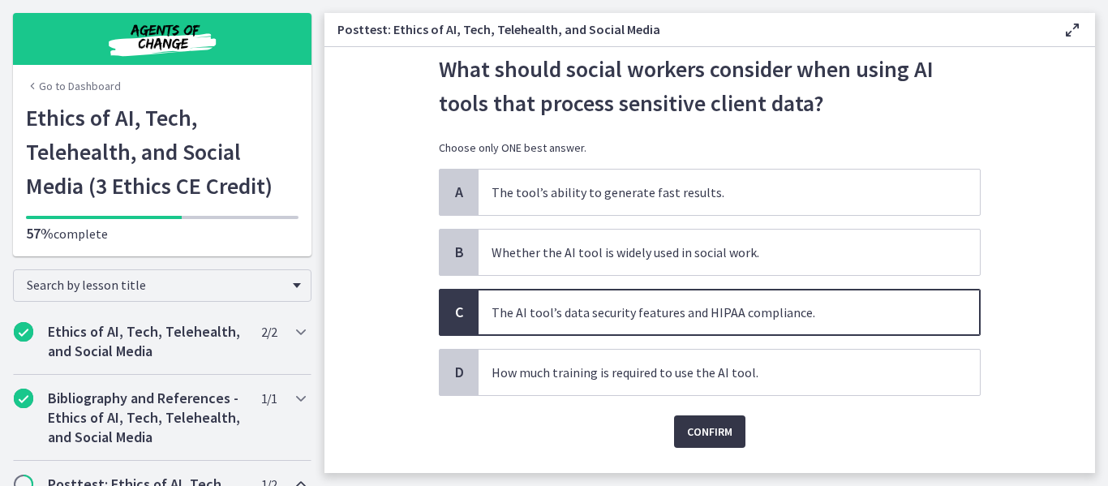
click at [691, 429] on span "Confirm" at bounding box center [709, 431] width 45 height 19
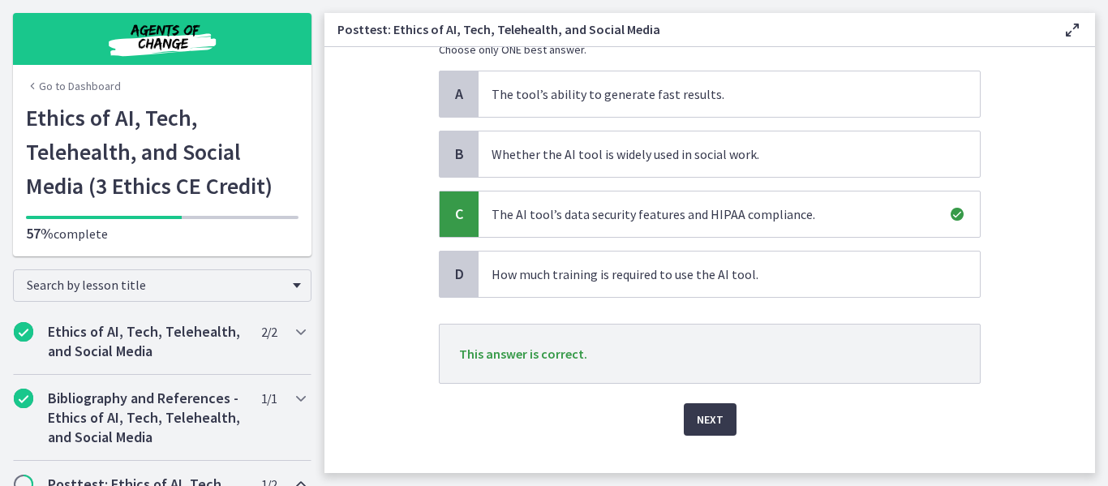
scroll to position [158, 0]
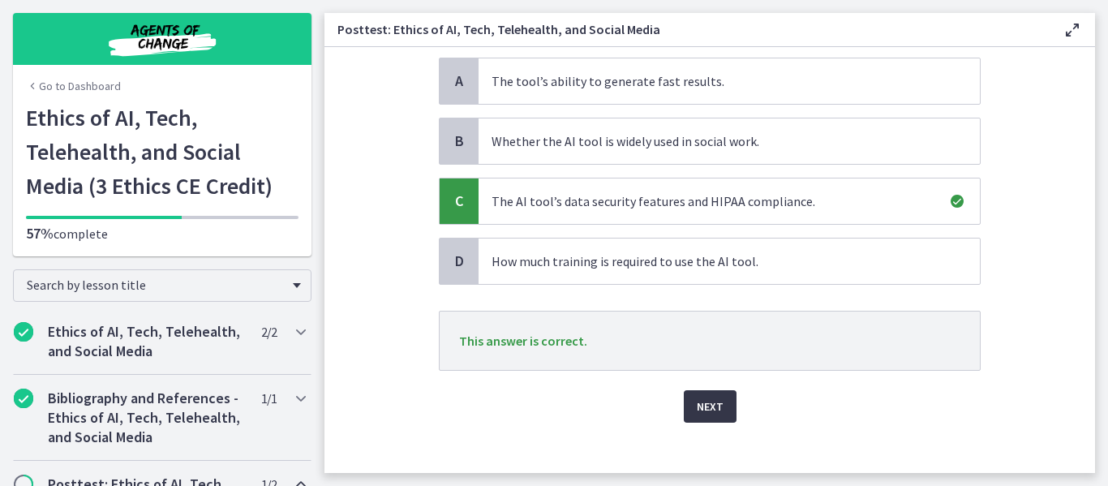
click at [697, 406] on span "Next" at bounding box center [710, 406] width 27 height 19
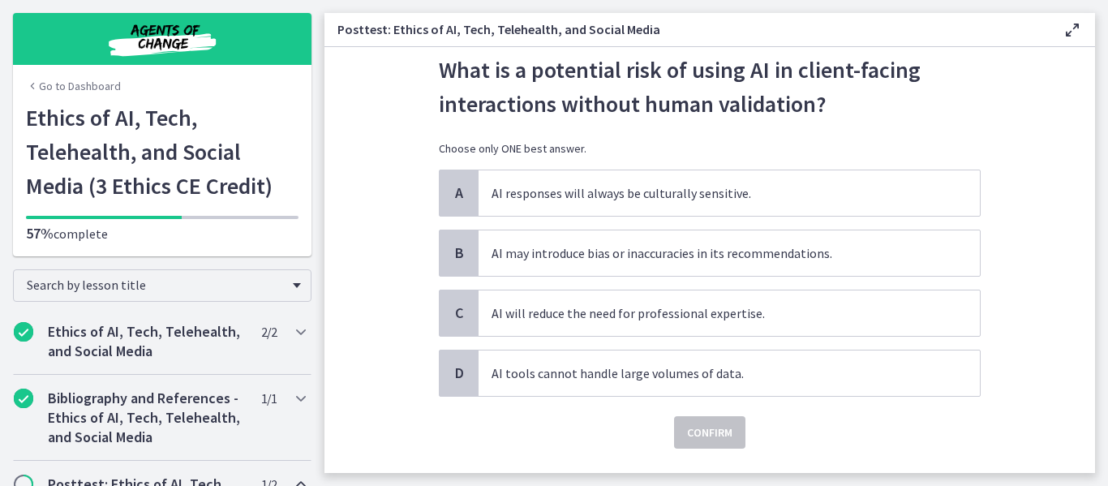
scroll to position [61, 0]
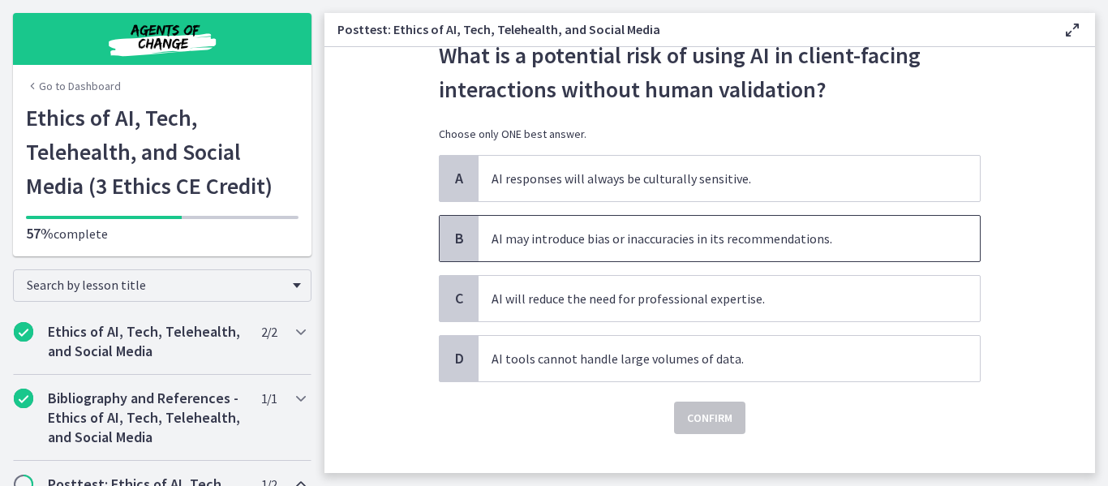
click at [803, 243] on span "AI may introduce bias or inaccuracies in its recommendations." at bounding box center [729, 238] width 501 height 45
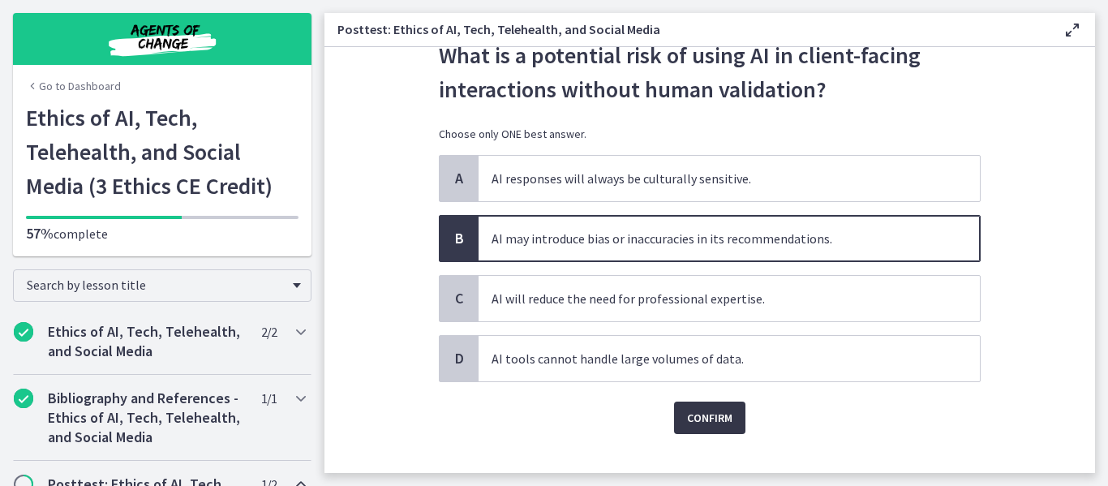
click at [699, 412] on span "Confirm" at bounding box center [709, 417] width 45 height 19
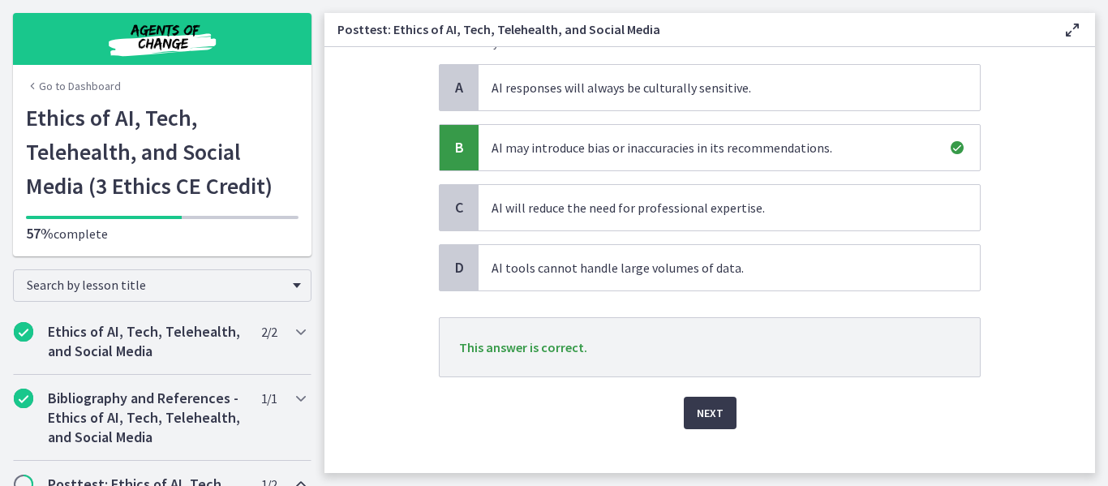
scroll to position [169, 0]
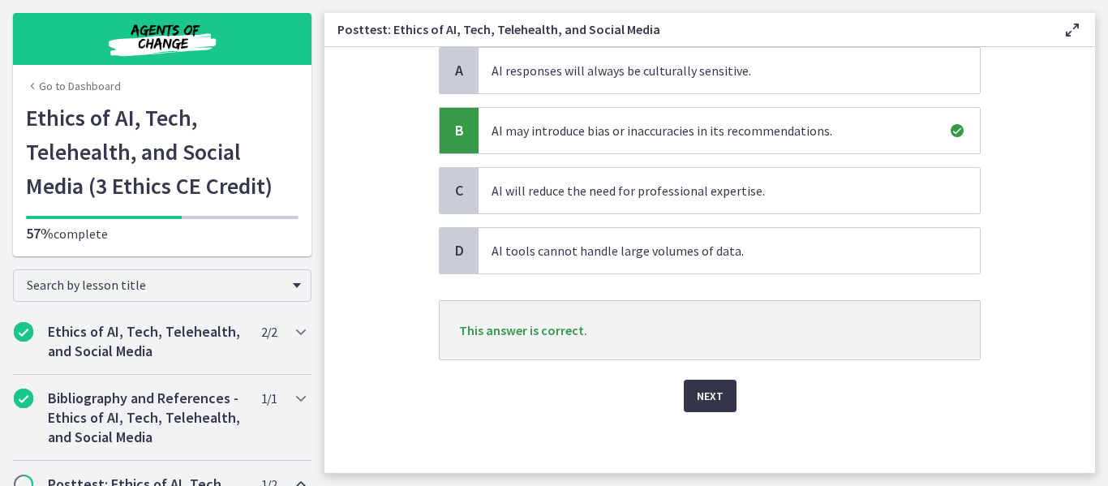
click at [712, 389] on span "Next" at bounding box center [710, 395] width 27 height 19
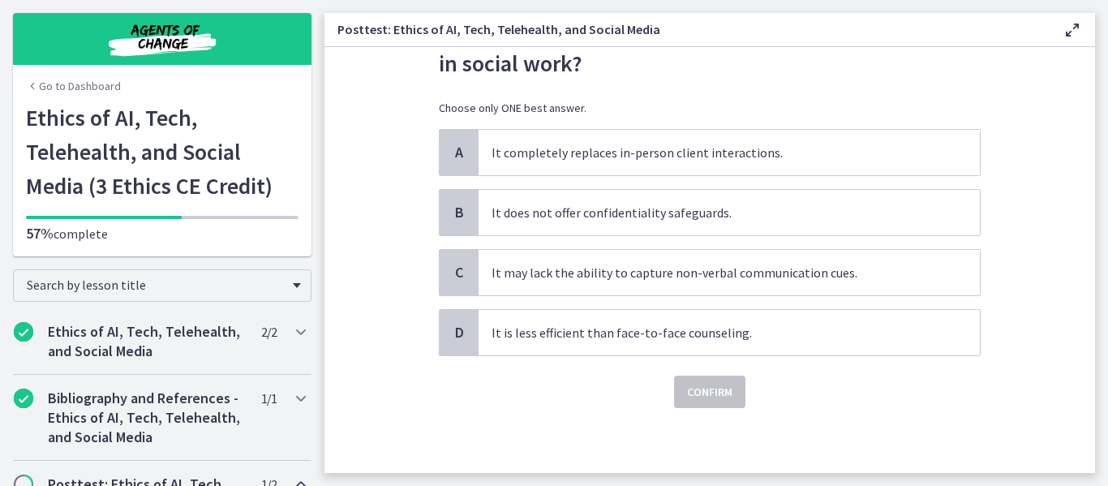
scroll to position [0, 0]
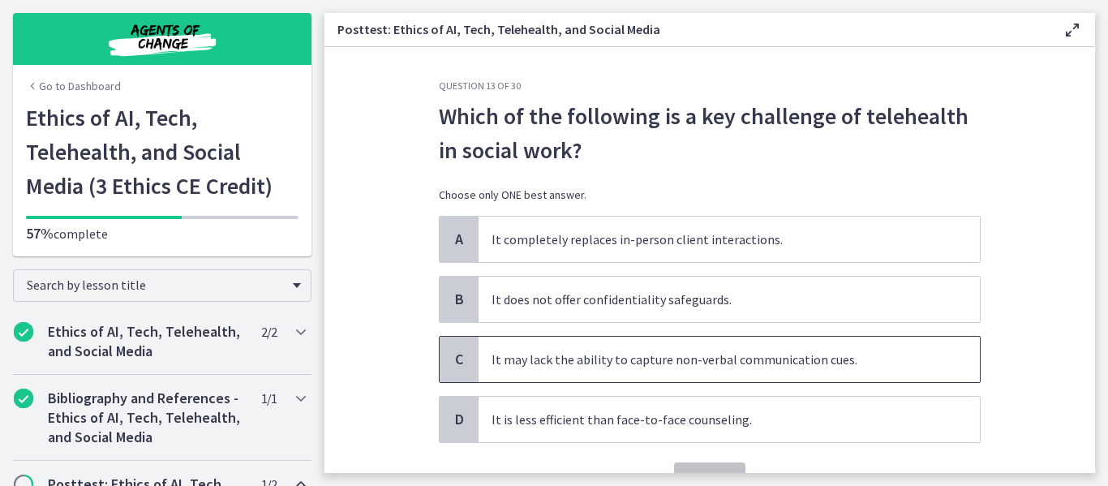
click at [705, 359] on span "It may lack the ability to capture non-verbal communication cues." at bounding box center [729, 359] width 501 height 45
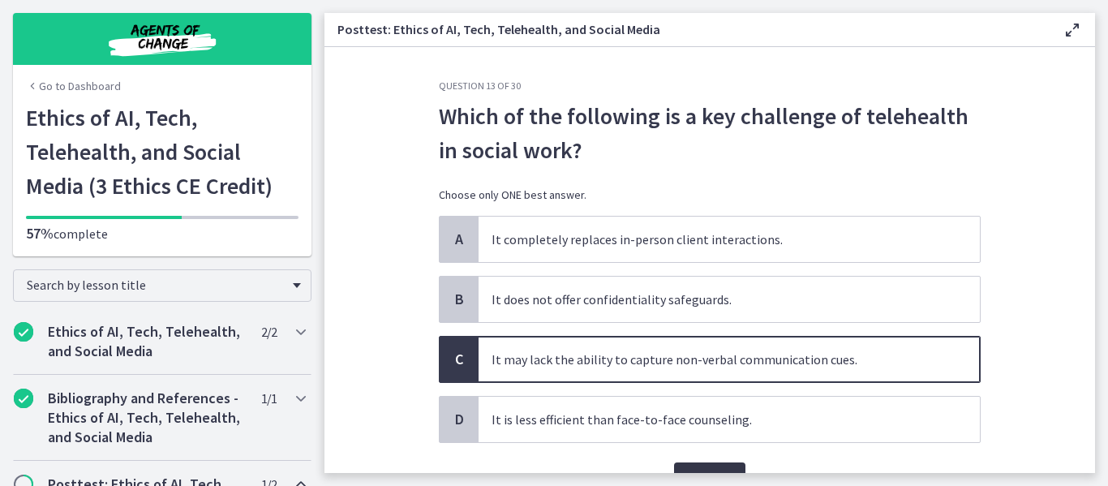
click at [698, 469] on span "Confirm" at bounding box center [709, 478] width 45 height 19
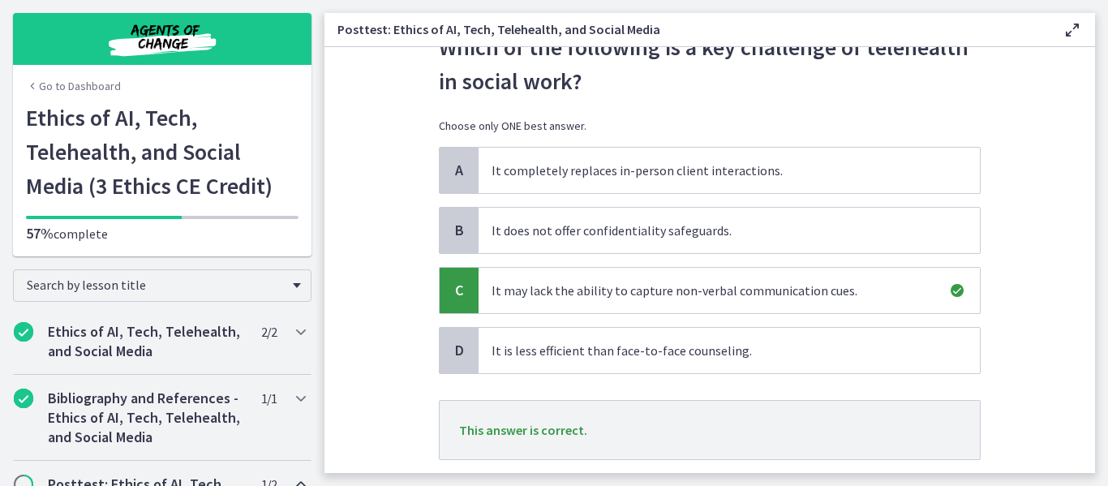
scroll to position [119, 0]
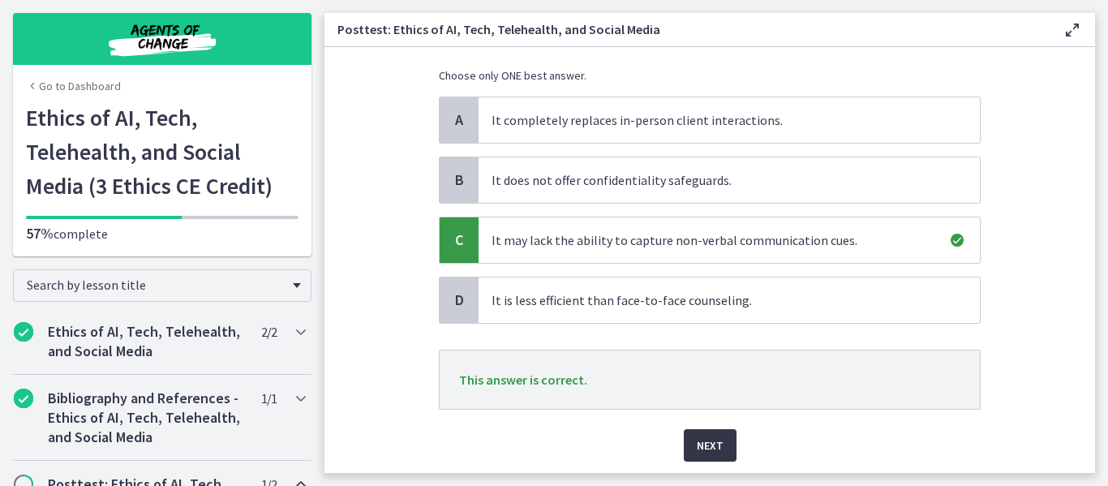
click at [702, 458] on button "Next" at bounding box center [710, 445] width 53 height 32
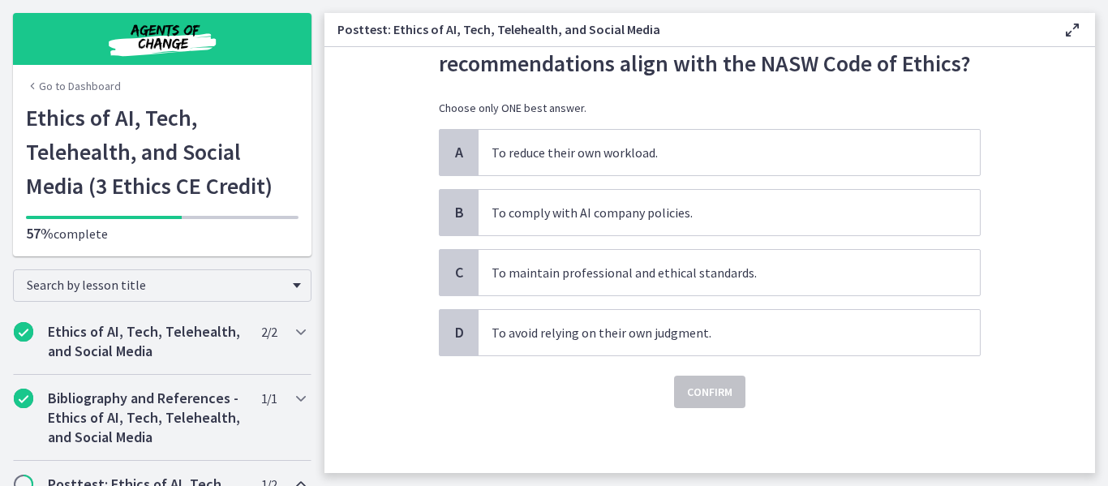
scroll to position [0, 0]
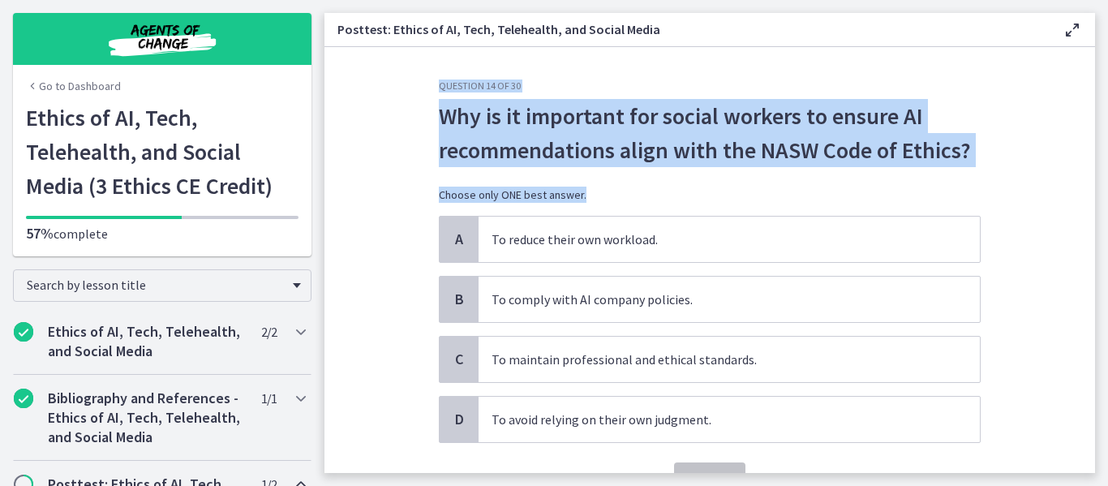
drag, startPoint x: 1096, startPoint y: 182, endPoint x: 1088, endPoint y: 215, distance: 34.2
click at [1088, 215] on main "Posttest: Ethics of AI, Tech, Telehealth, and Social Media Enable fullscreen Qu…" at bounding box center [717, 243] width 784 height 486
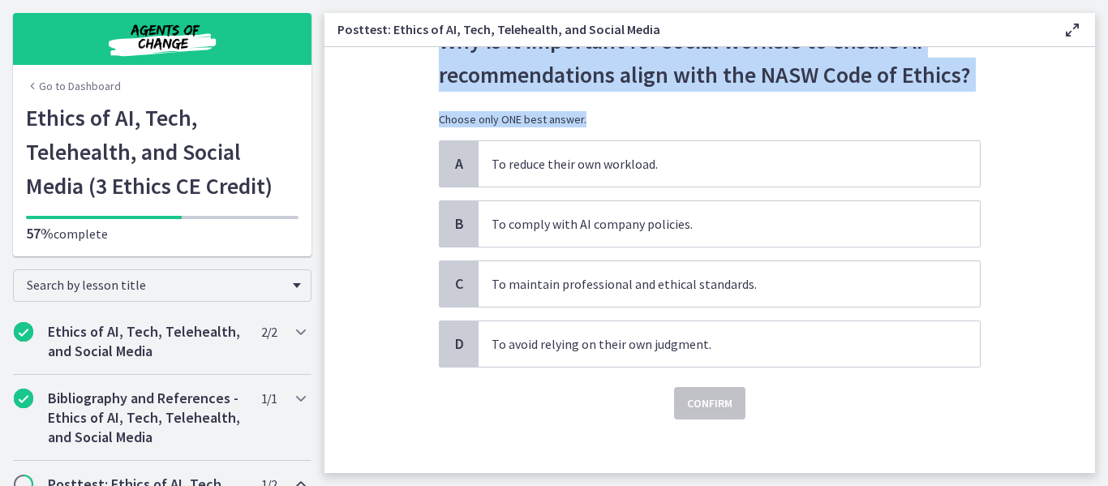
scroll to position [80, 0]
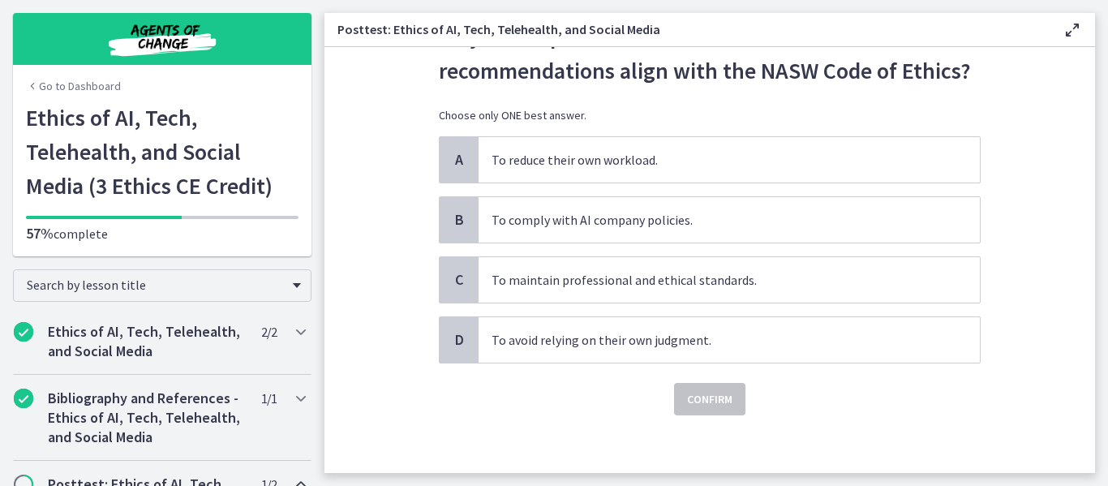
click at [1049, 167] on section "Question 14 of 30 Why is it important for social workers to ensure AI recommend…" at bounding box center [710, 260] width 771 height 426
click at [811, 281] on span "To maintain professional and ethical standards." at bounding box center [729, 279] width 501 height 45
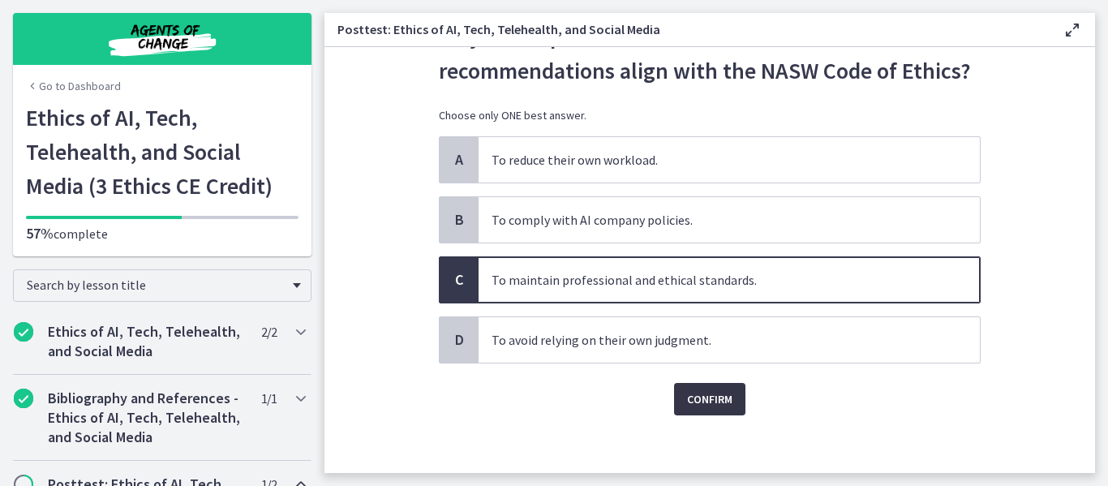
click at [691, 403] on span "Confirm" at bounding box center [709, 398] width 45 height 19
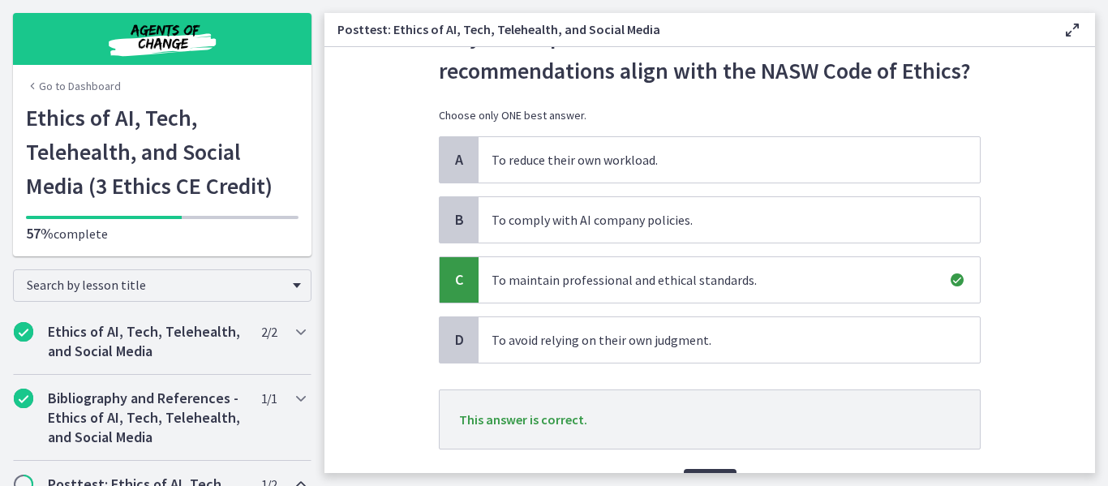
scroll to position [152, 0]
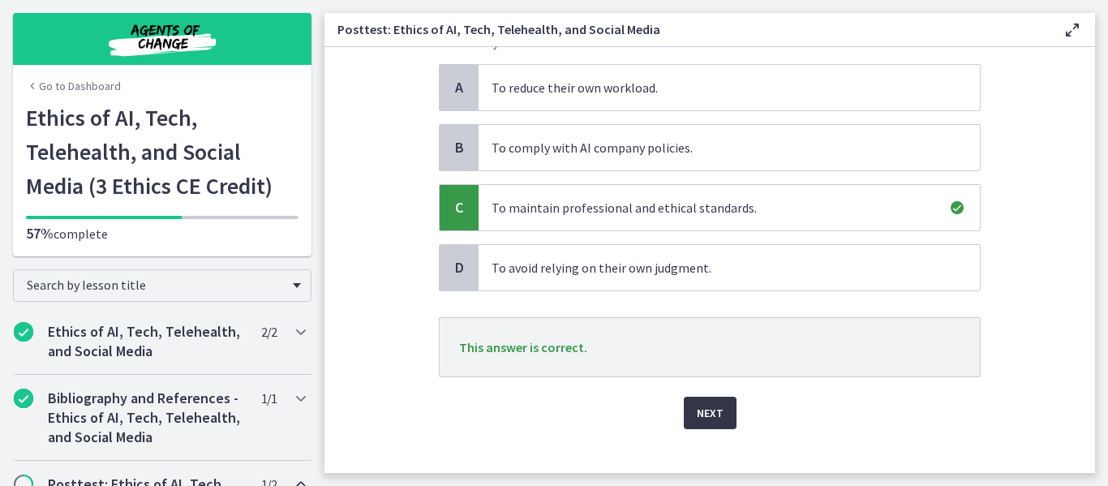
click at [706, 418] on span "Next" at bounding box center [710, 412] width 27 height 19
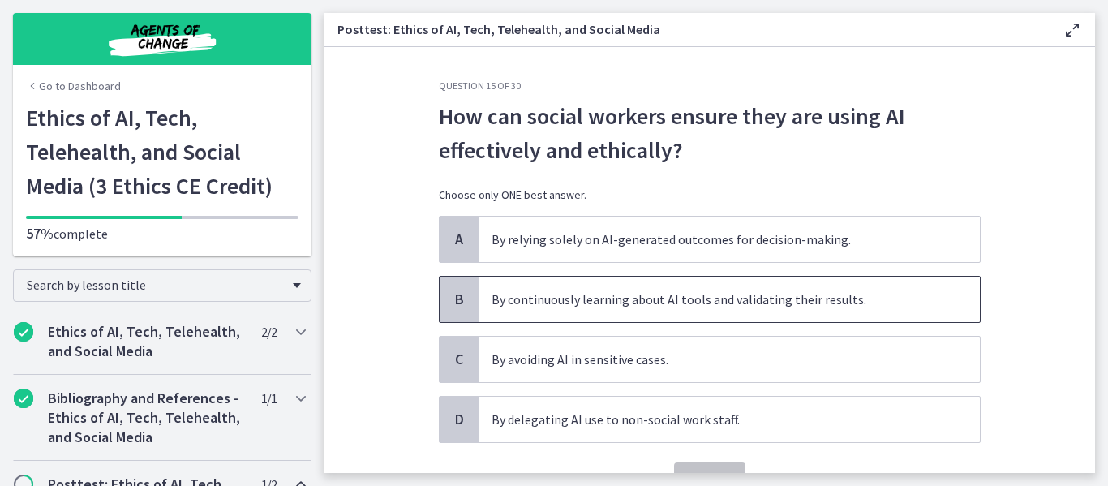
click at [700, 316] on span "By continuously learning about AI tools and validating their results." at bounding box center [729, 299] width 501 height 45
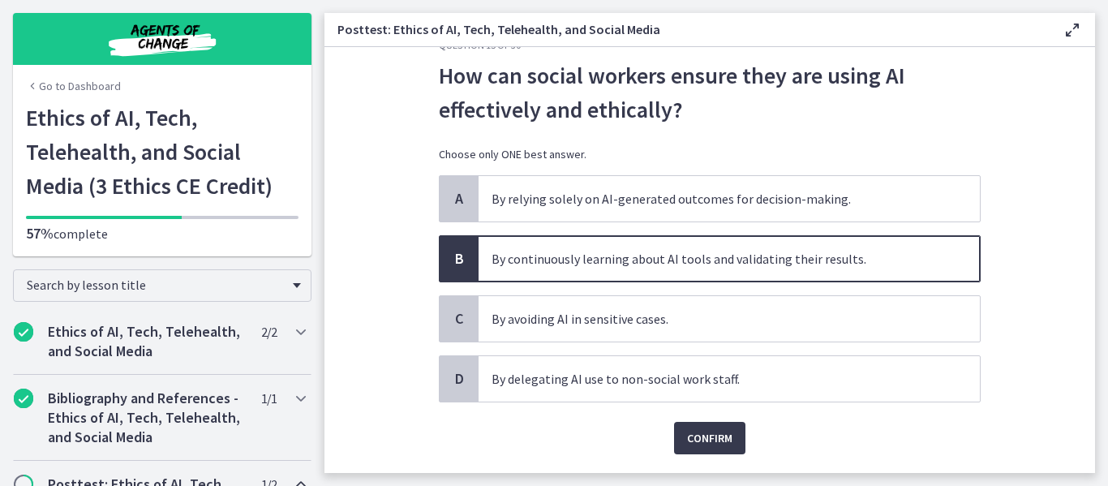
scroll to position [41, 0]
click at [700, 447] on button "Confirm" at bounding box center [709, 437] width 71 height 32
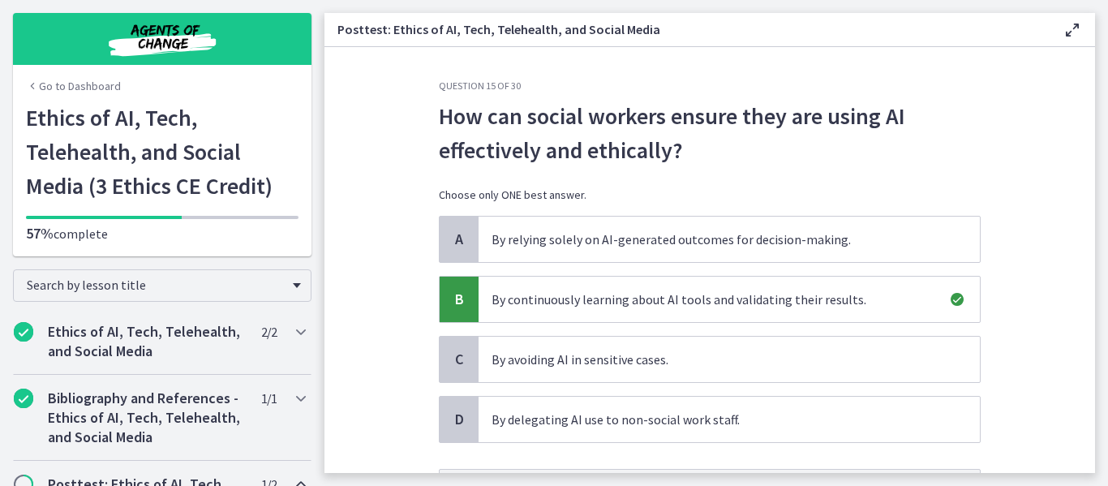
scroll to position [173, 0]
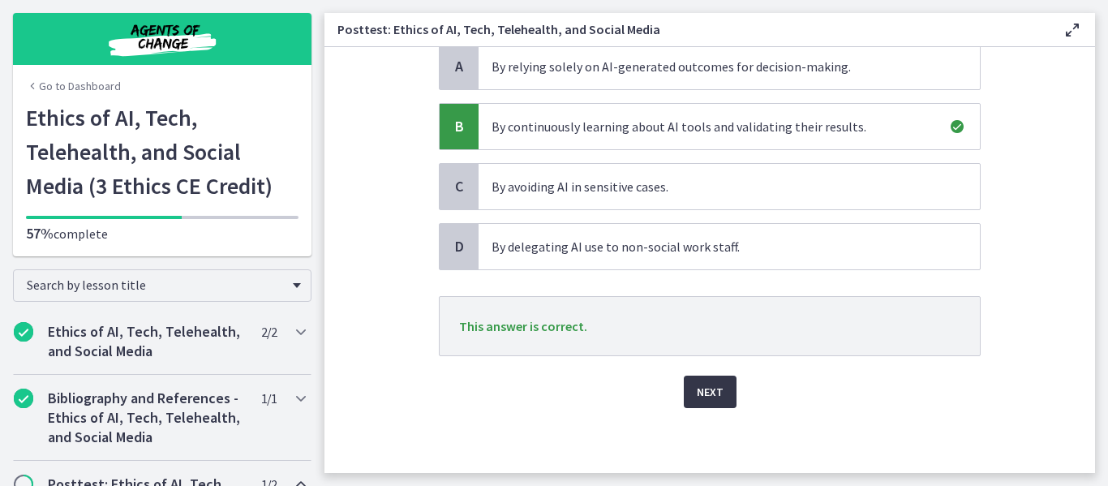
click at [699, 401] on span "Next" at bounding box center [710, 391] width 27 height 19
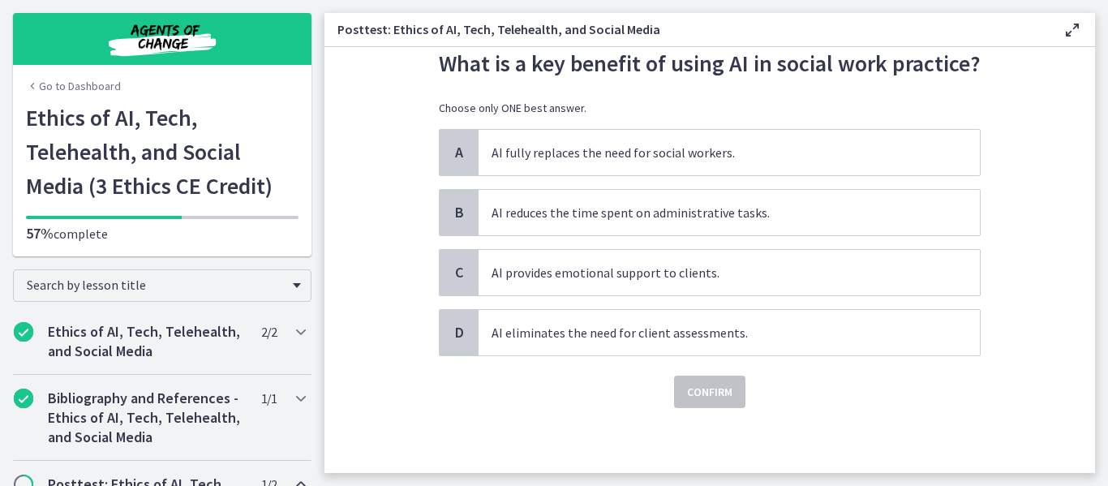
scroll to position [0, 0]
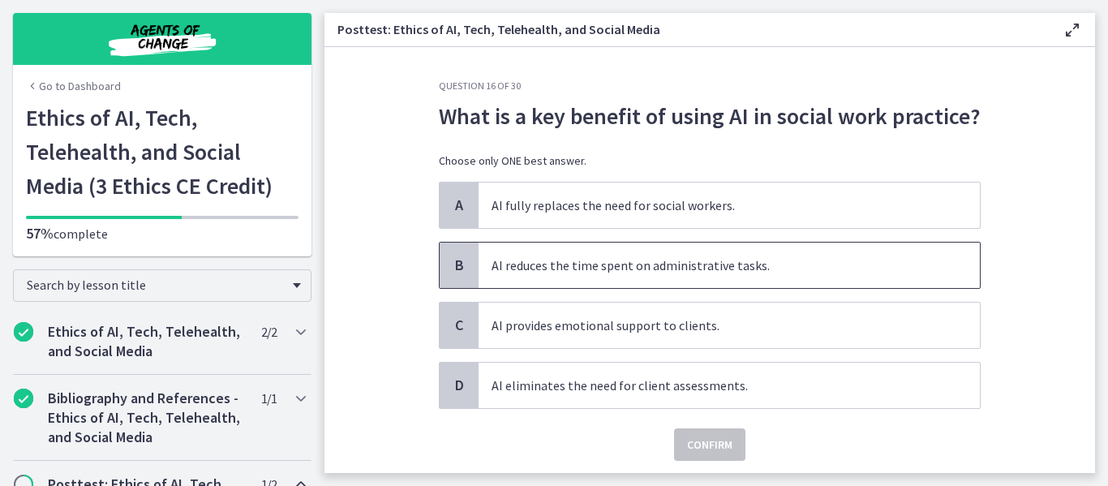
click at [729, 269] on span "AI reduces the time spent on administrative tasks." at bounding box center [729, 265] width 501 height 45
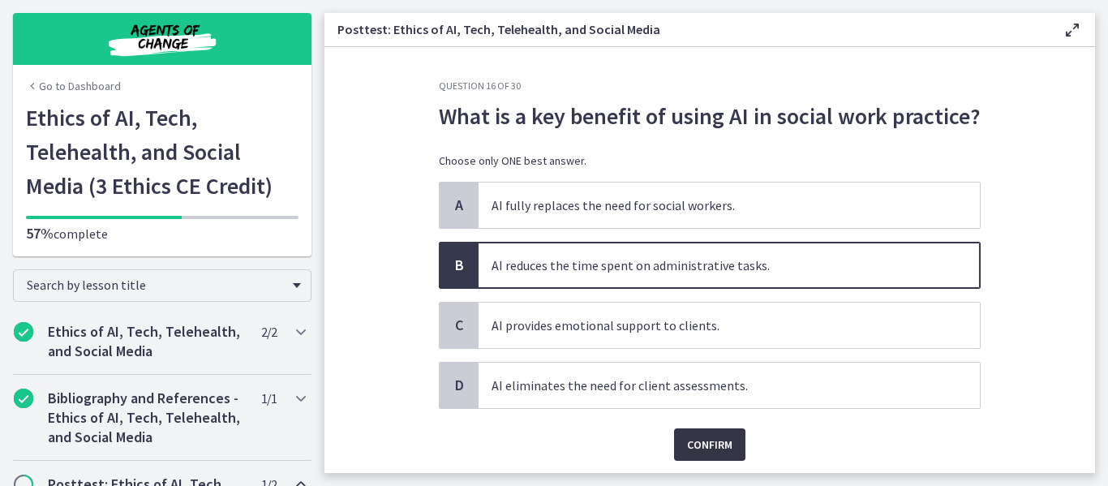
click at [702, 443] on span "Confirm" at bounding box center [709, 444] width 45 height 19
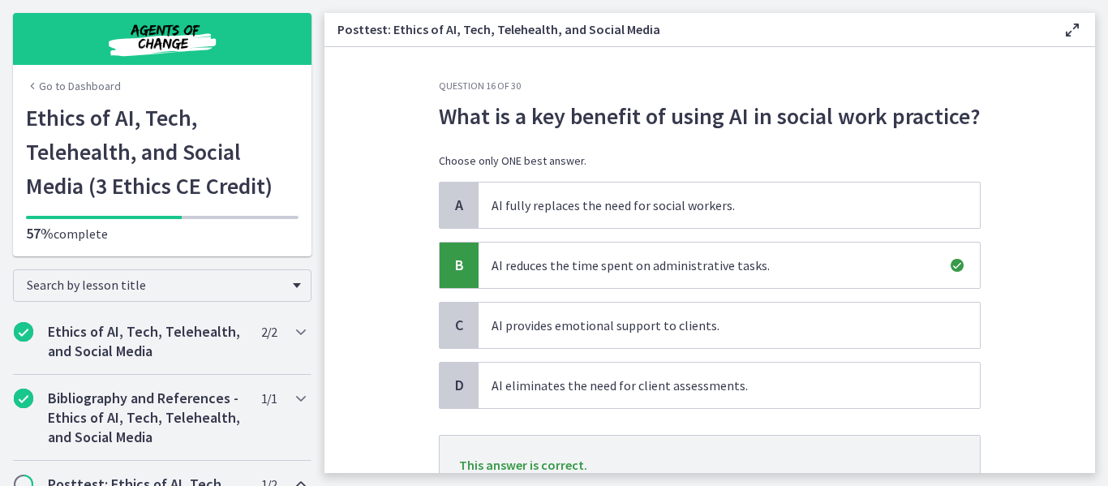
scroll to position [139, 0]
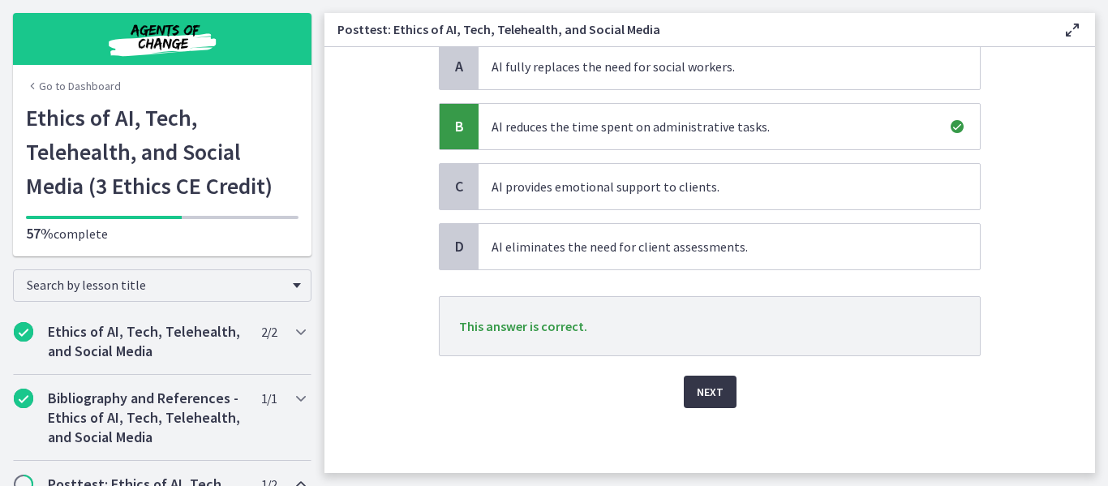
click at [697, 388] on span "Next" at bounding box center [710, 391] width 27 height 19
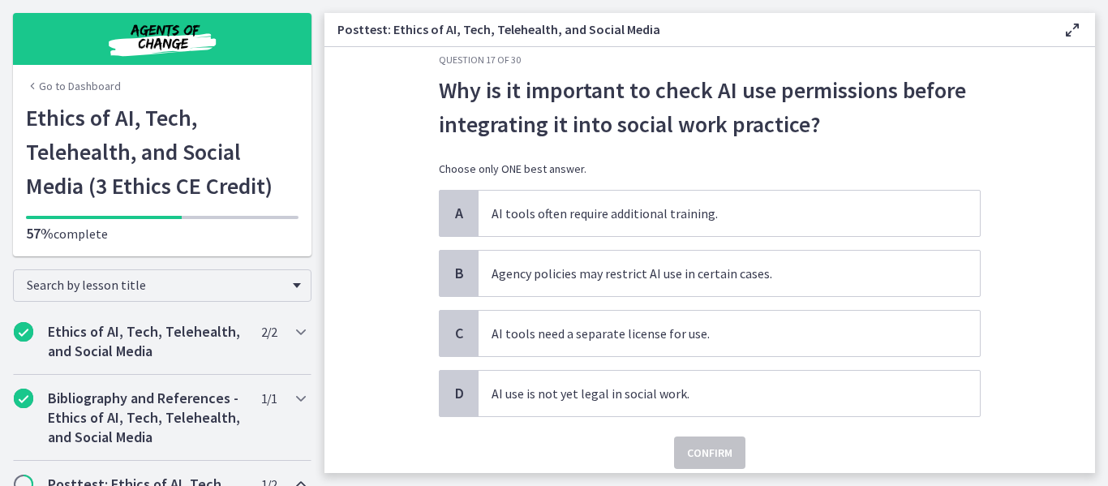
scroll to position [28, 0]
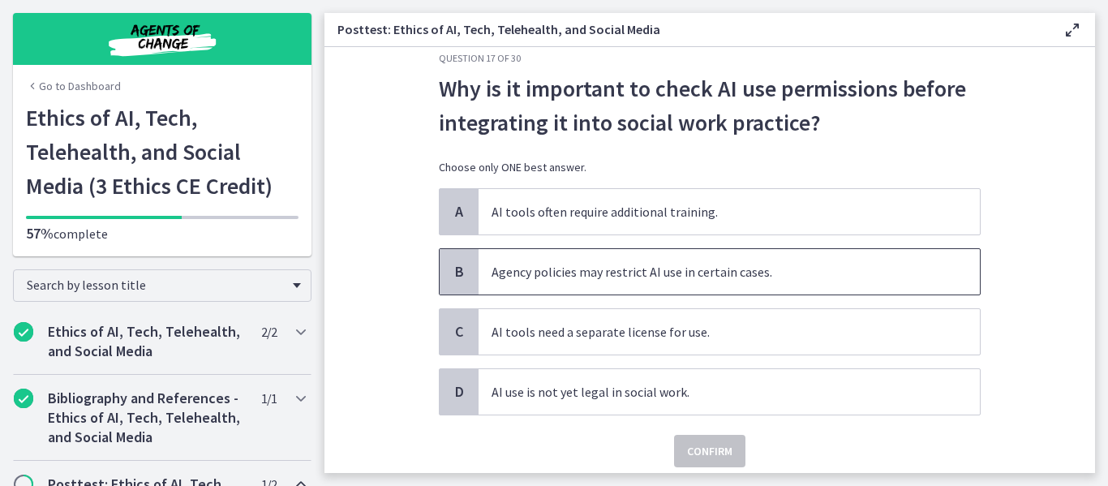
click at [697, 282] on span "Agency policies may restrict AI use in certain cases." at bounding box center [729, 271] width 501 height 45
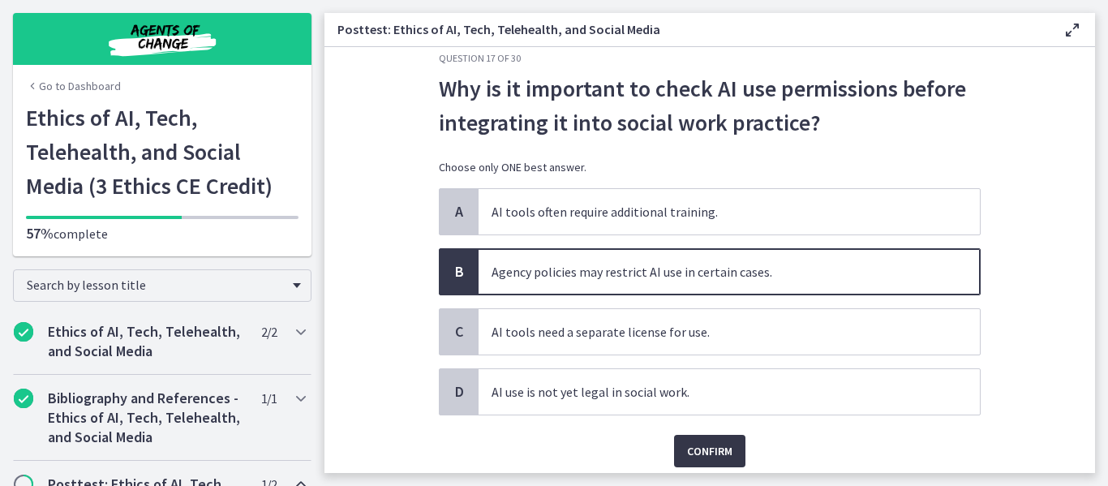
click at [705, 435] on button "Confirm" at bounding box center [709, 451] width 71 height 32
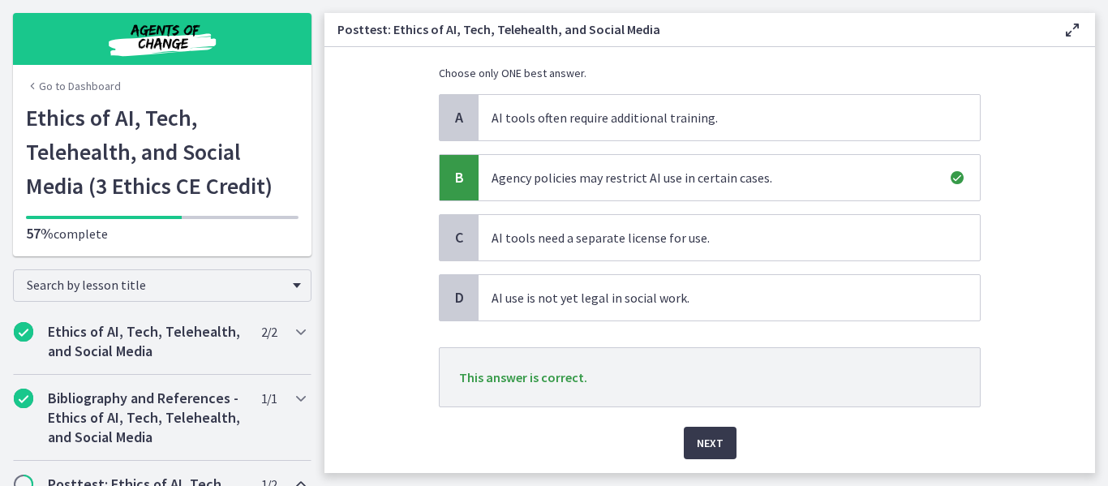
scroll to position [146, 0]
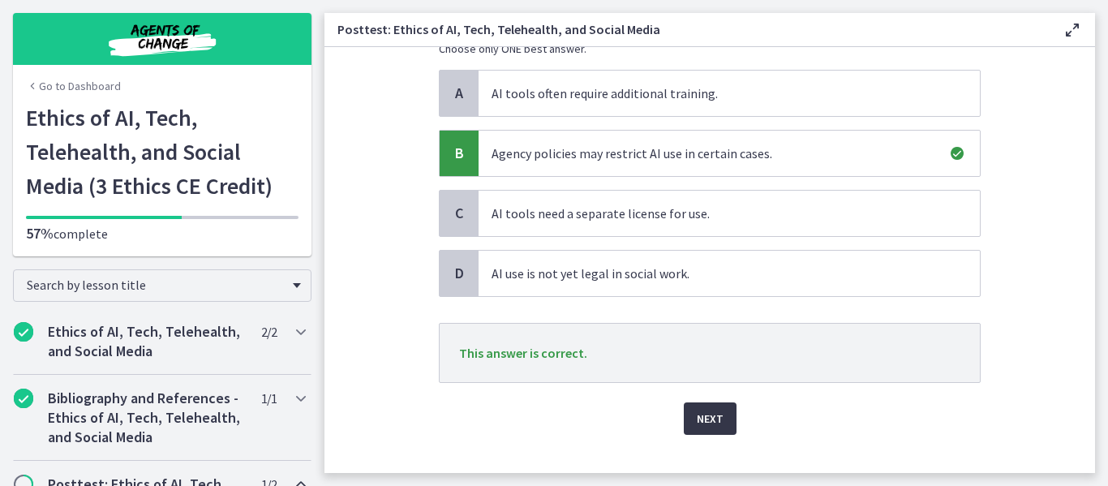
click at [715, 422] on span "Next" at bounding box center [710, 418] width 27 height 19
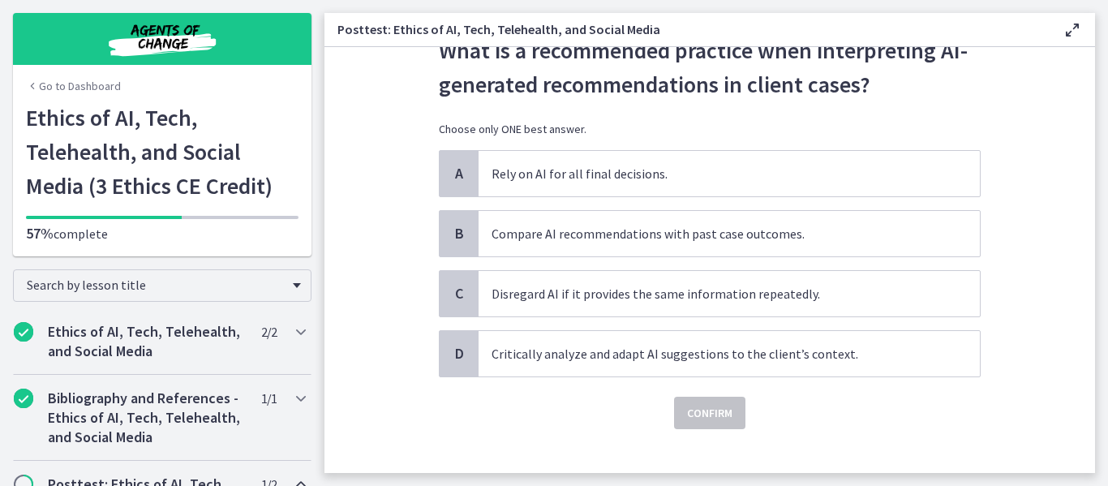
scroll to position [69, 0]
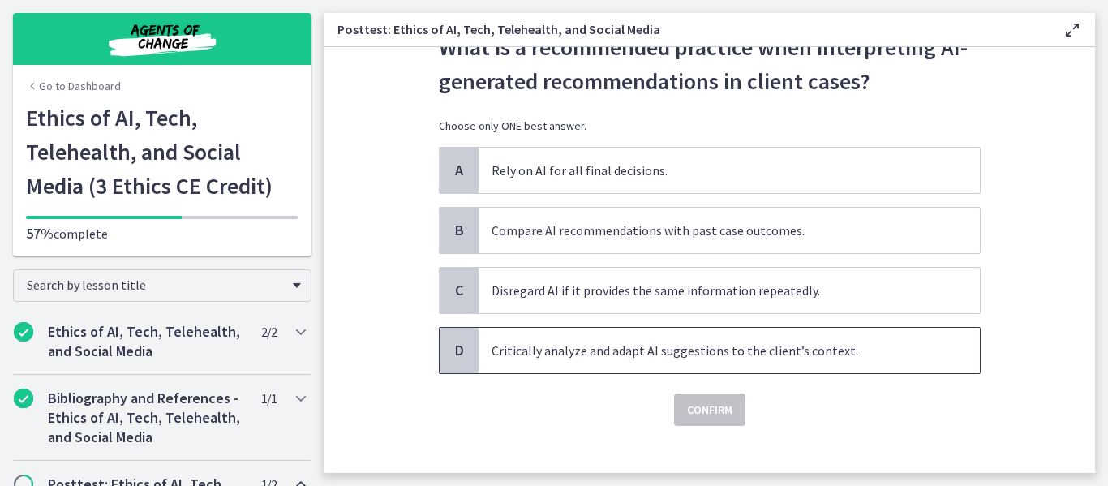
click at [685, 342] on span "Critically analyze and adapt AI suggestions to the client’s context." at bounding box center [729, 350] width 501 height 45
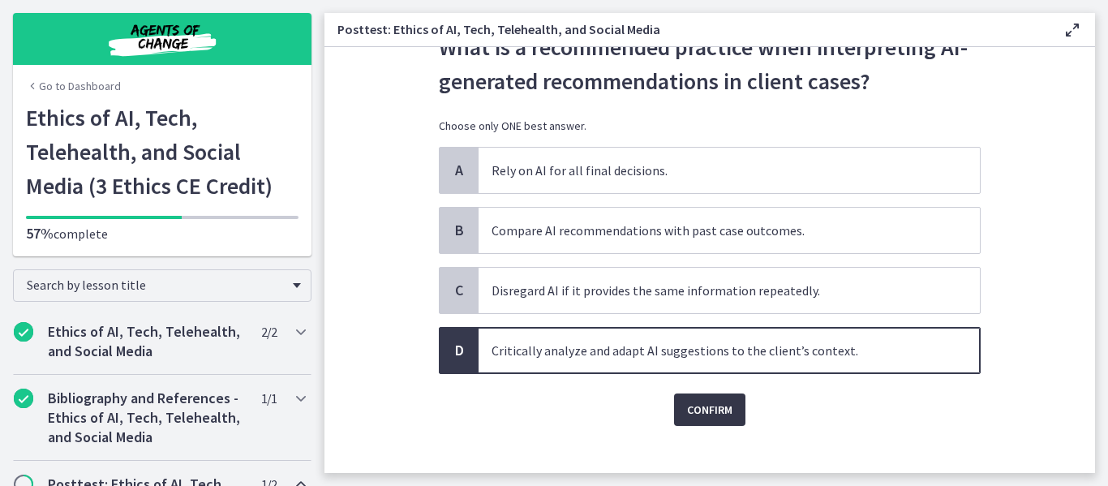
click at [703, 403] on span "Confirm" at bounding box center [709, 409] width 45 height 19
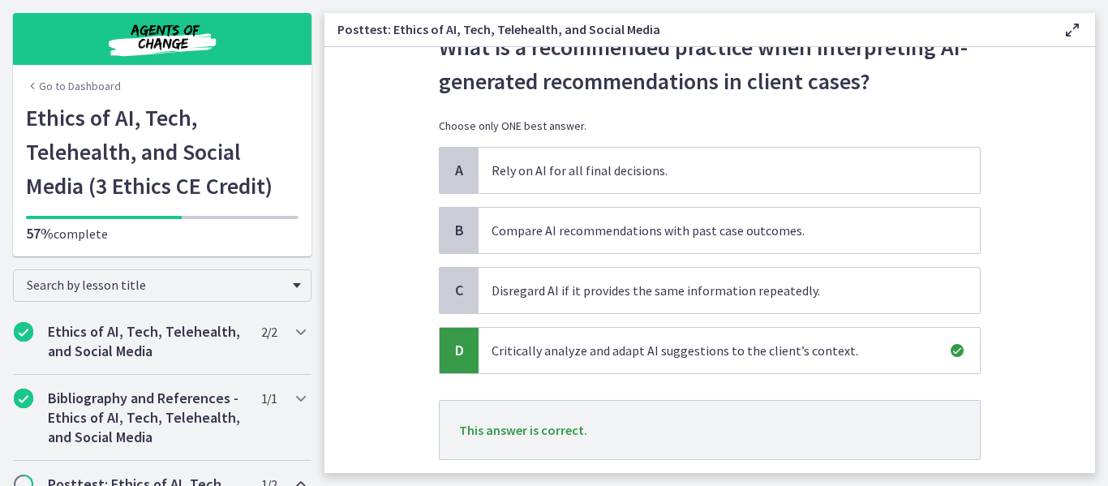
scroll to position [173, 0]
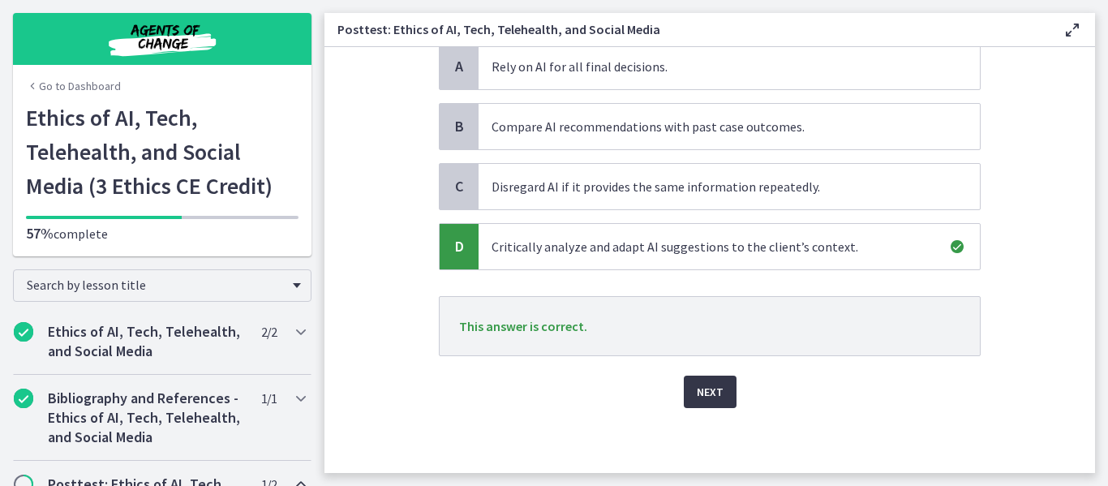
click at [698, 388] on span "Next" at bounding box center [710, 391] width 27 height 19
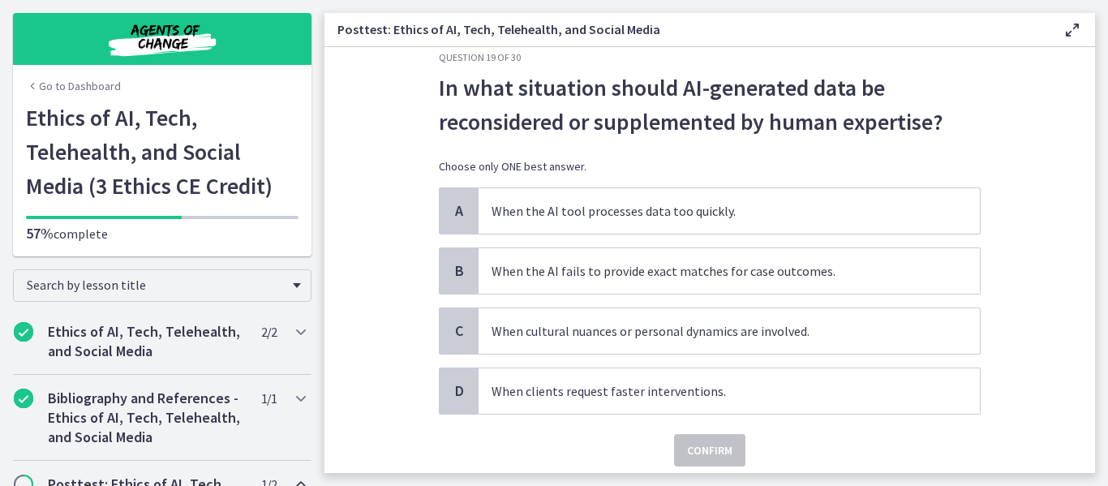
scroll to position [32, 0]
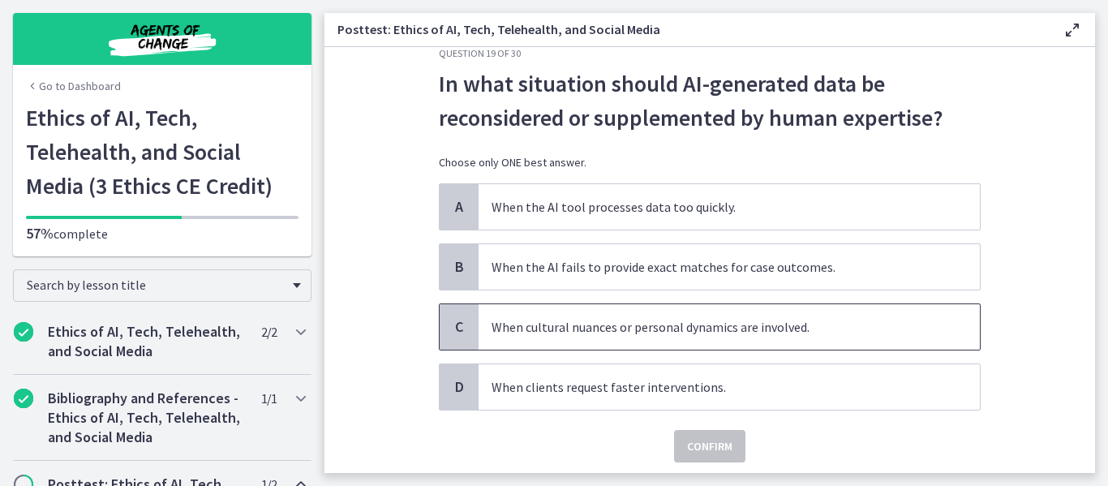
click at [765, 319] on span "When cultural nuances or personal dynamics are involved." at bounding box center [729, 326] width 501 height 45
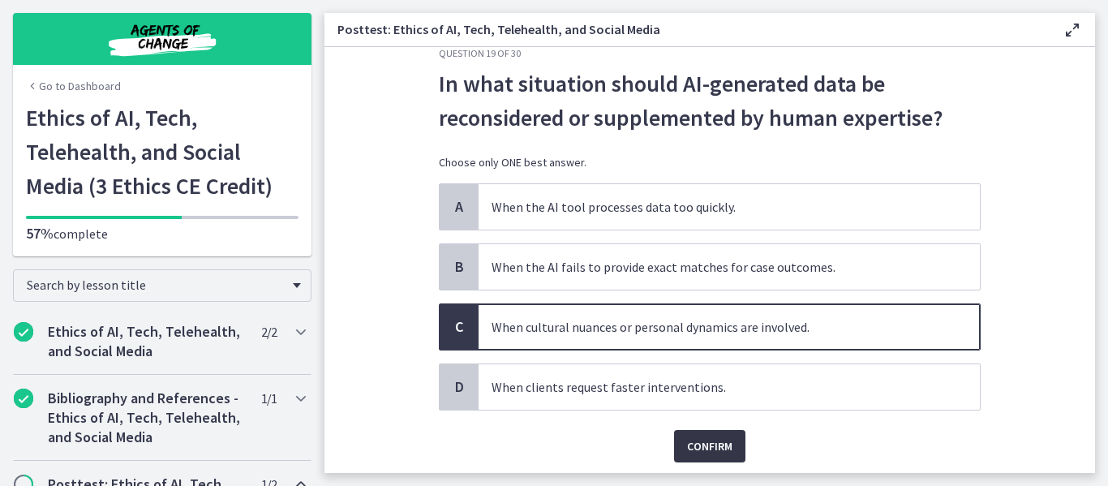
click at [691, 458] on button "Confirm" at bounding box center [709, 446] width 71 height 32
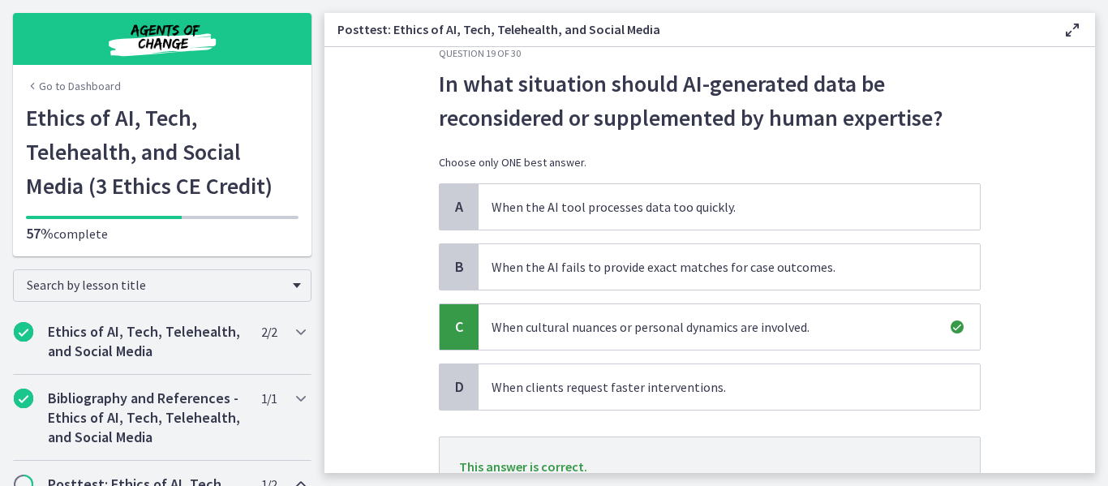
scroll to position [173, 0]
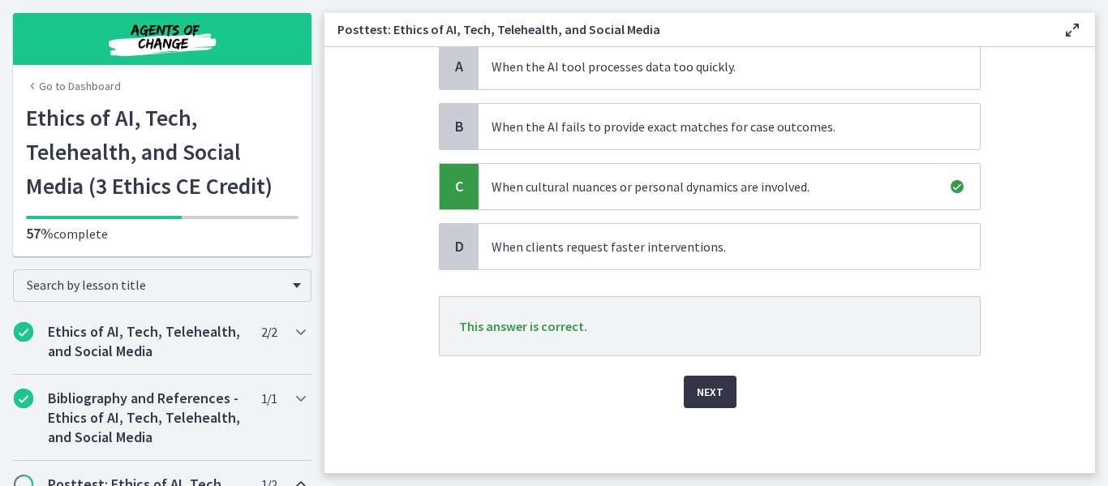
click at [691, 381] on button "Next" at bounding box center [710, 392] width 53 height 32
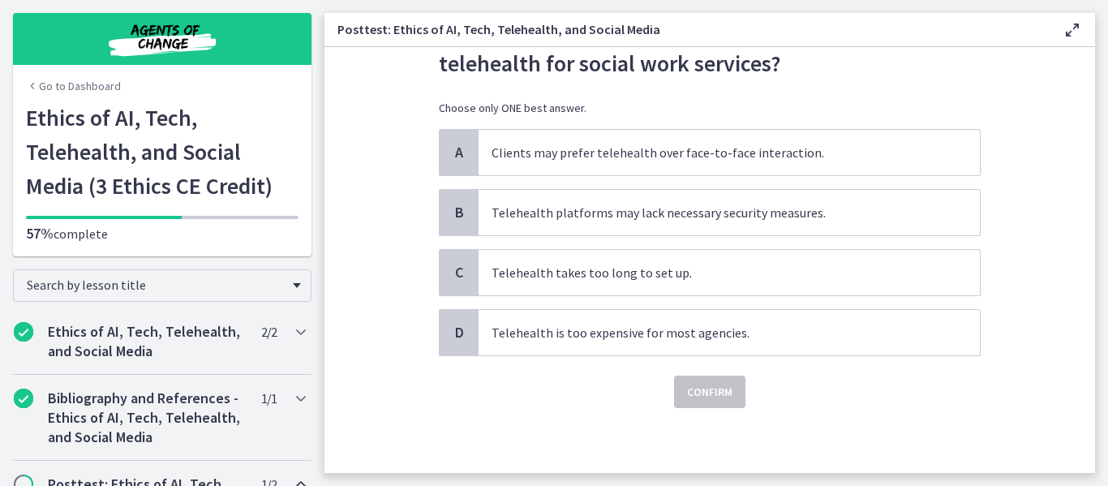
scroll to position [0, 0]
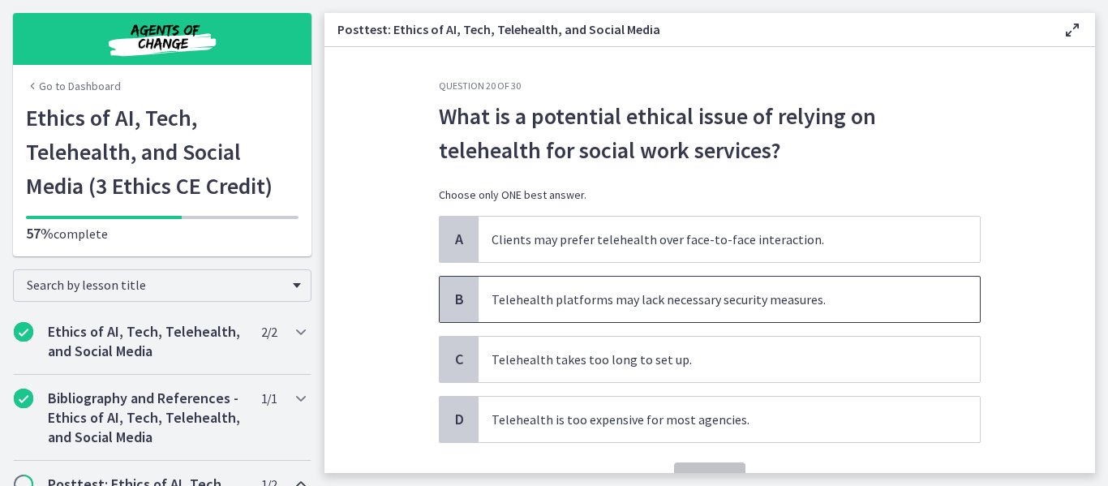
click at [724, 298] on span "Telehealth platforms may lack necessary security measures." at bounding box center [729, 299] width 501 height 45
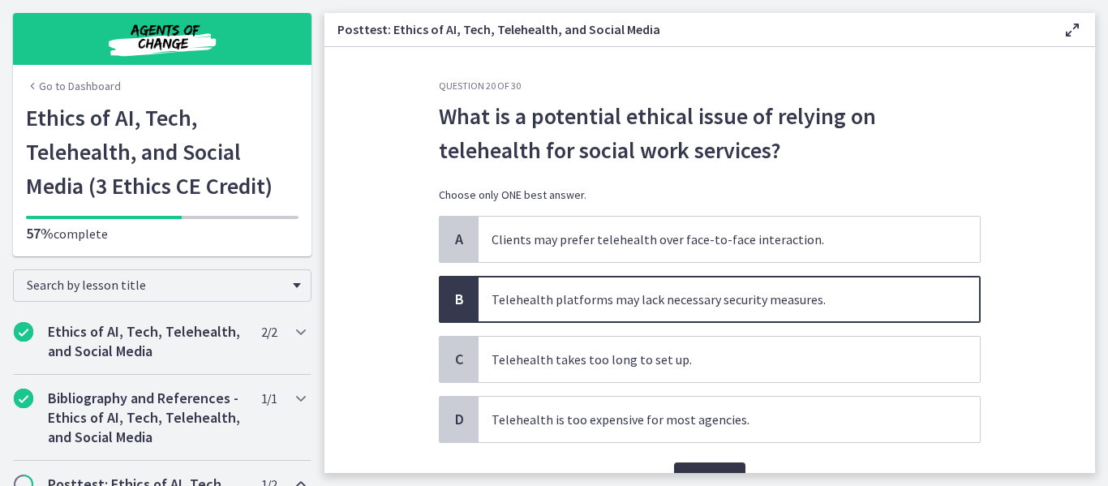
click at [703, 465] on button "Confirm" at bounding box center [709, 479] width 71 height 32
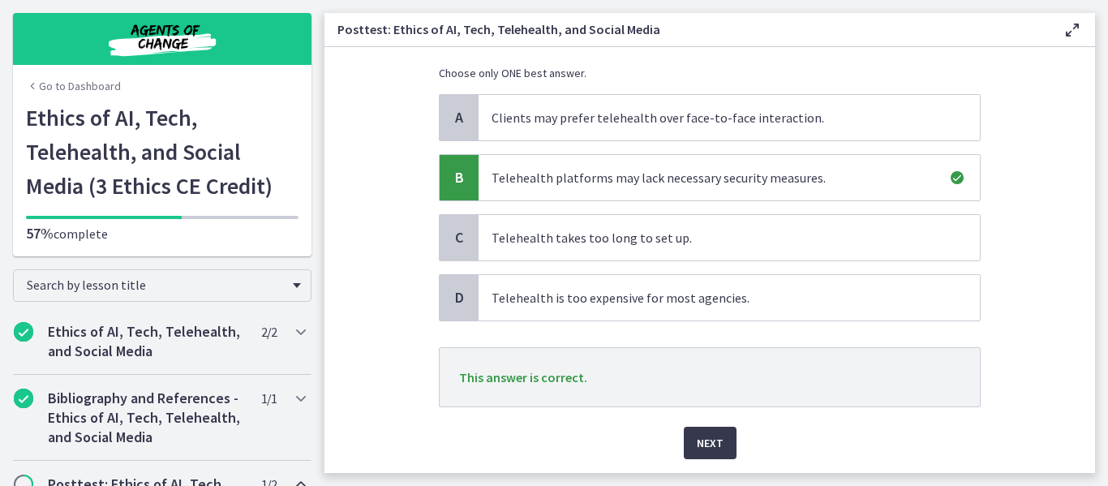
scroll to position [154, 0]
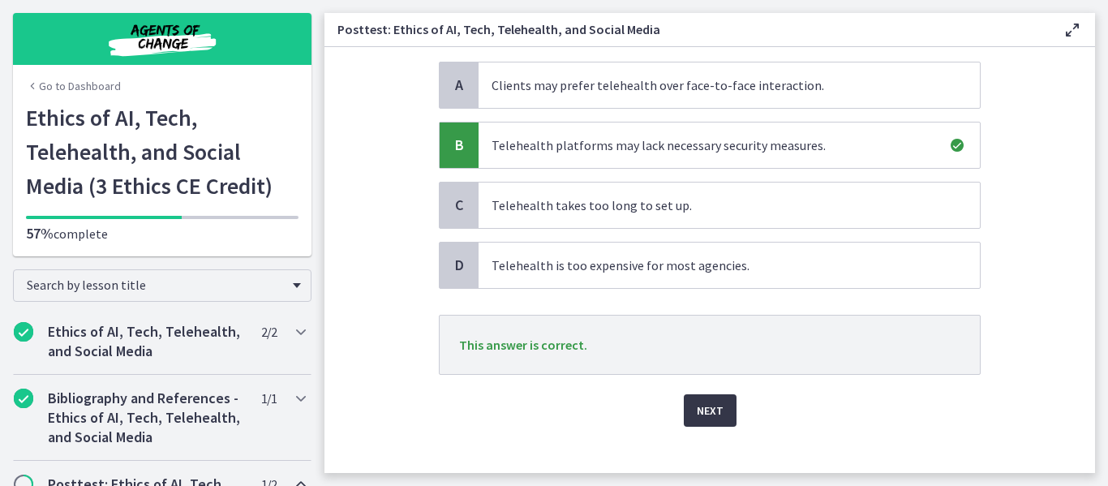
click at [698, 413] on span "Next" at bounding box center [710, 410] width 27 height 19
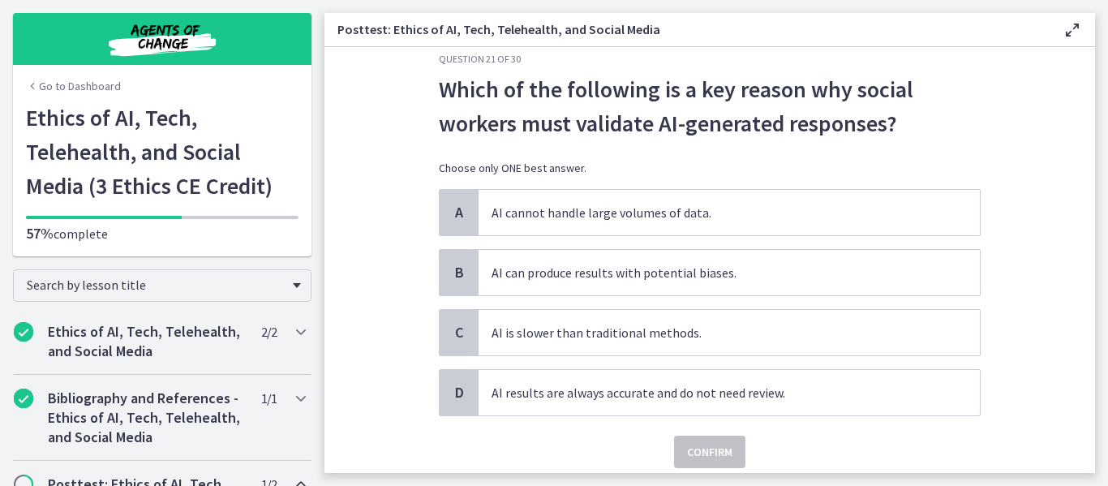
scroll to position [34, 0]
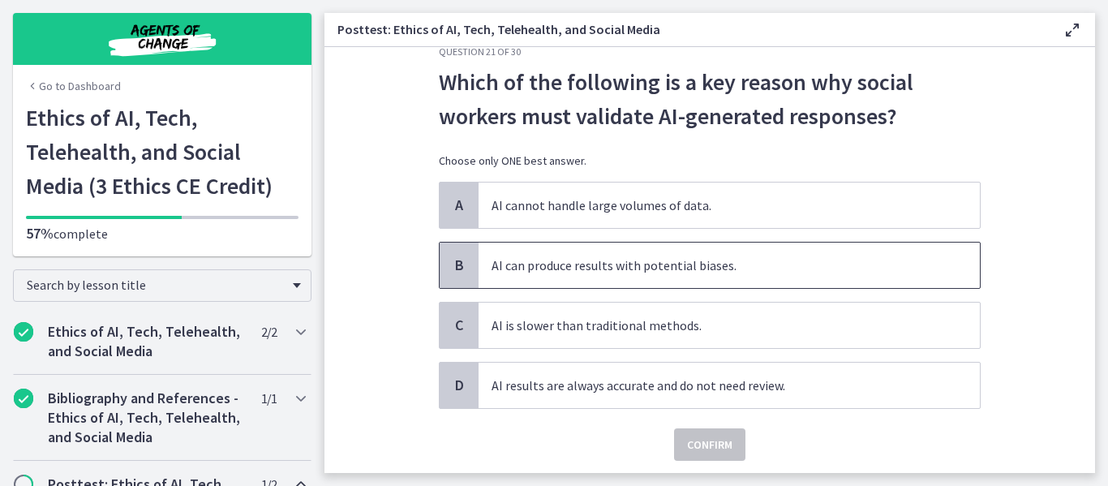
click at [702, 265] on span "AI can produce results with potential biases." at bounding box center [729, 265] width 501 height 45
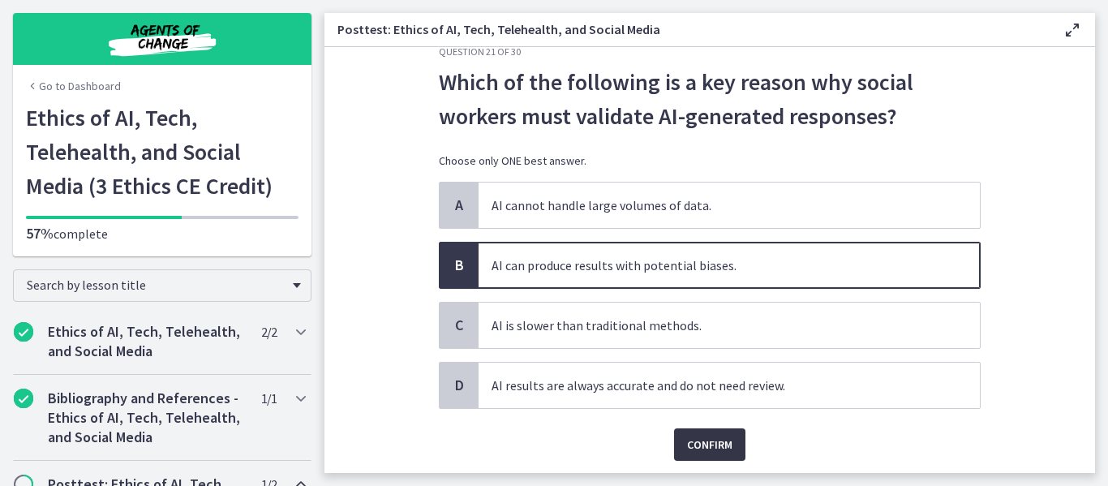
click at [704, 428] on button "Confirm" at bounding box center [709, 444] width 71 height 32
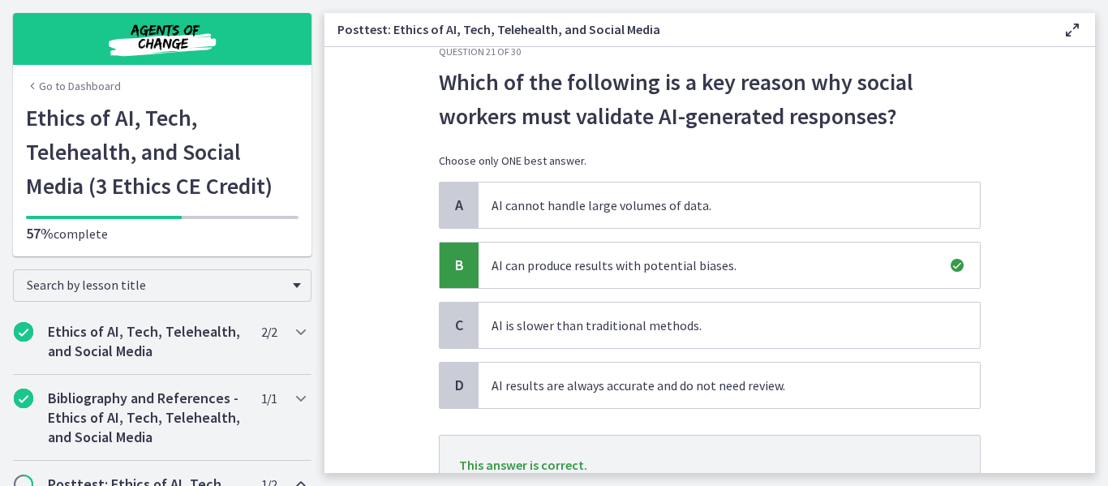
scroll to position [136, 0]
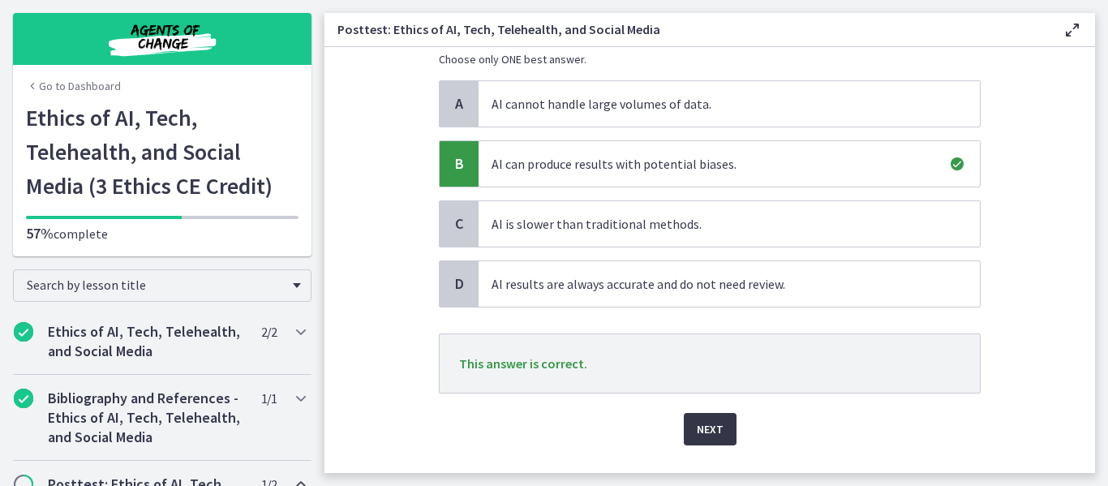
click at [686, 441] on button "Next" at bounding box center [710, 429] width 53 height 32
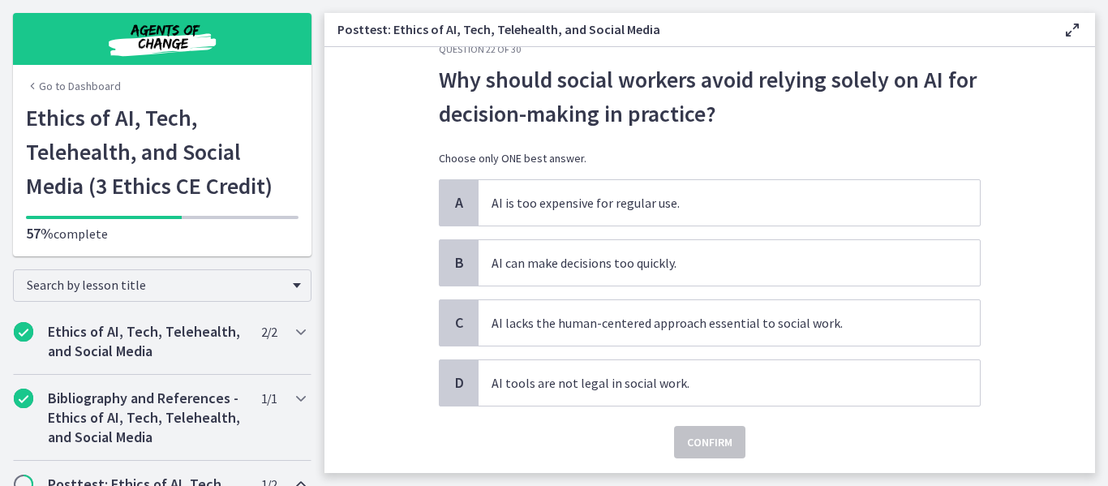
scroll to position [39, 0]
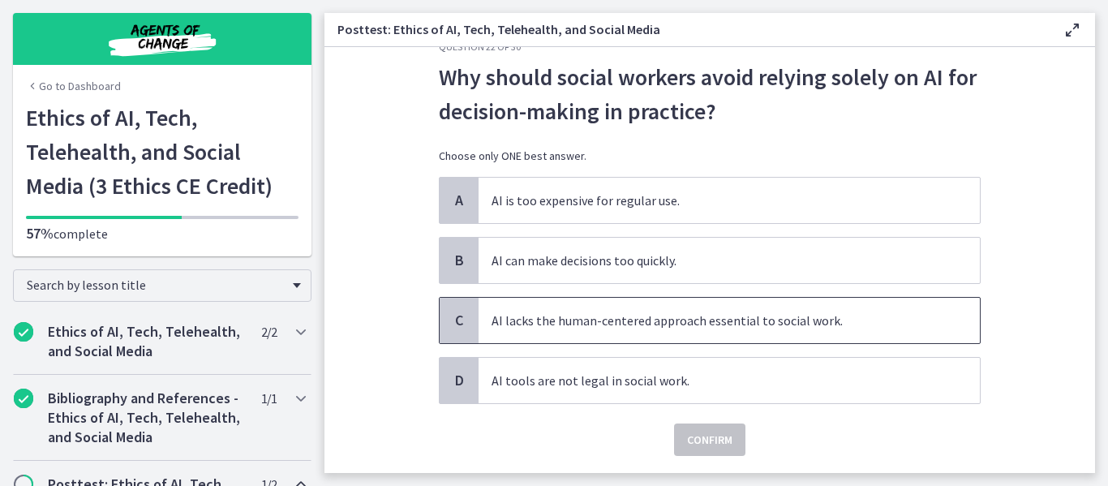
click at [765, 338] on span "AI lacks the human-centered approach essential to social work." at bounding box center [729, 320] width 501 height 45
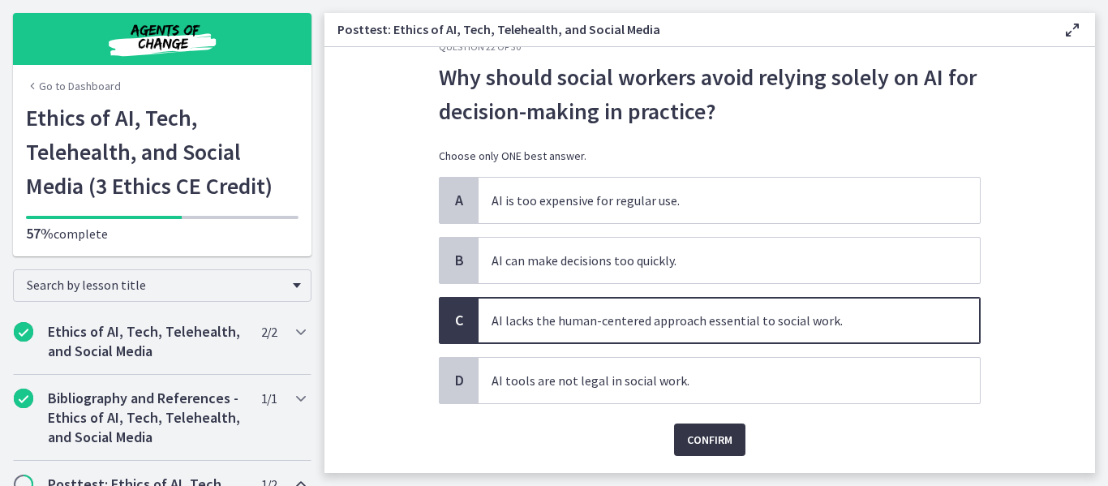
click at [686, 453] on button "Confirm" at bounding box center [709, 440] width 71 height 32
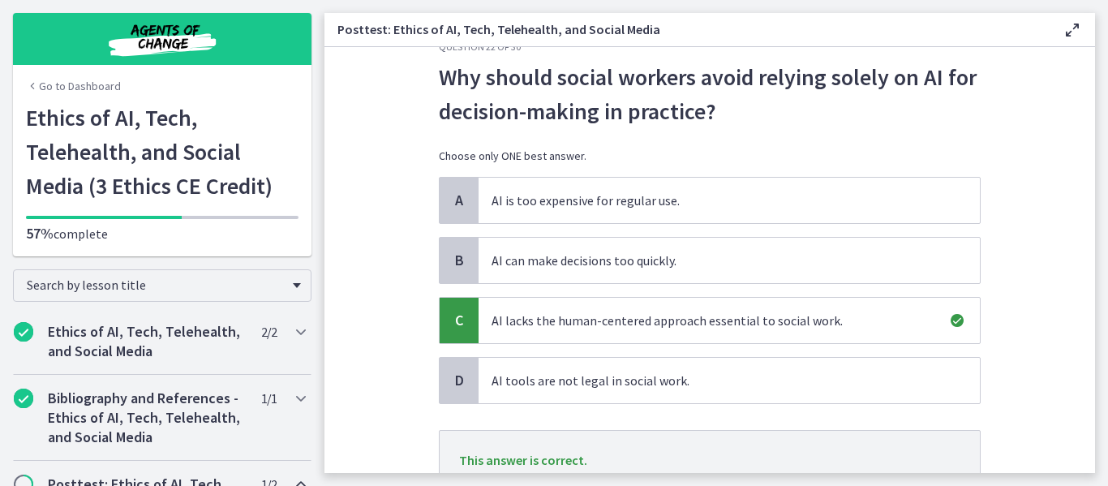
scroll to position [170, 0]
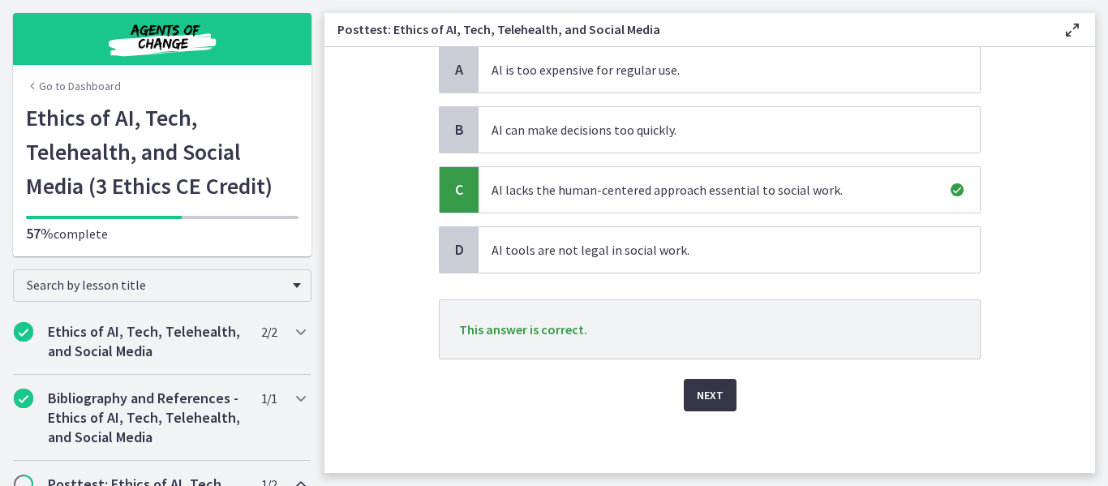
click at [716, 385] on span "Next" at bounding box center [710, 394] width 27 height 19
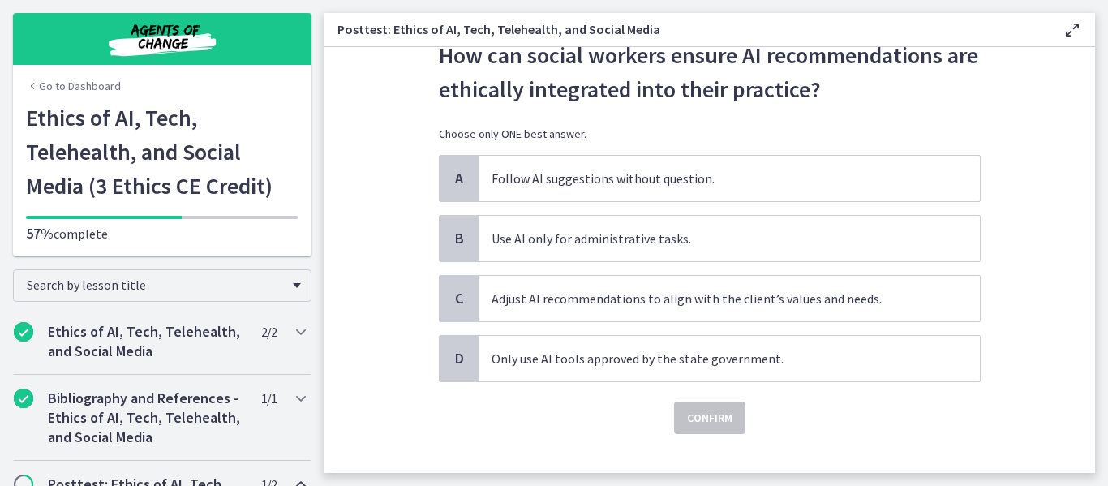
scroll to position [71, 0]
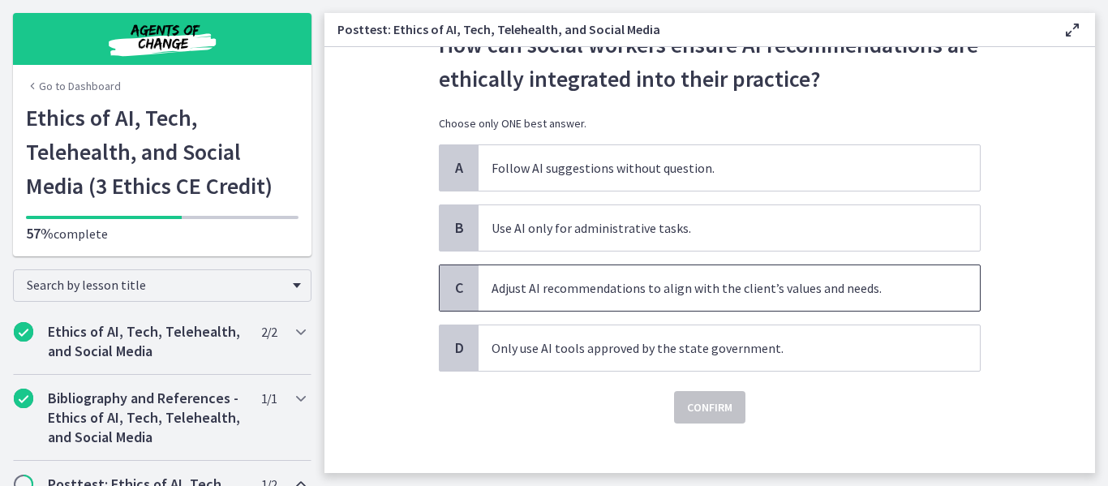
click at [689, 296] on span "Adjust AI recommendations to align with the client’s values and needs." at bounding box center [729, 287] width 501 height 45
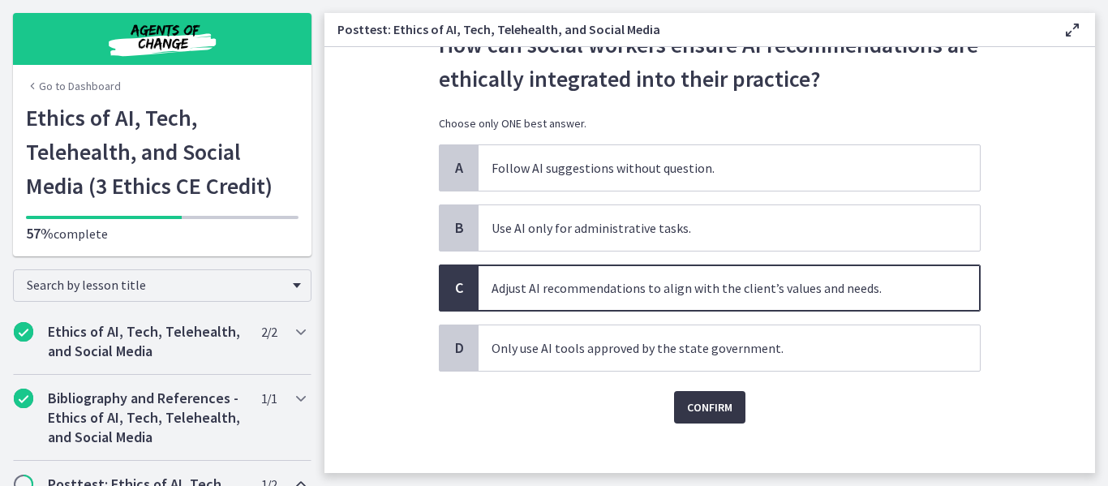
click at [707, 396] on button "Confirm" at bounding box center [709, 407] width 71 height 32
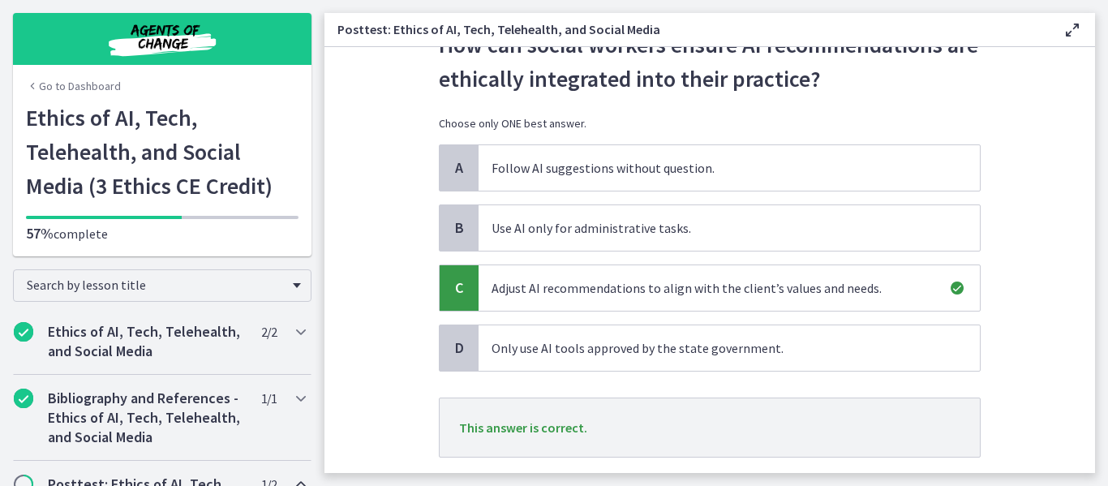
scroll to position [173, 0]
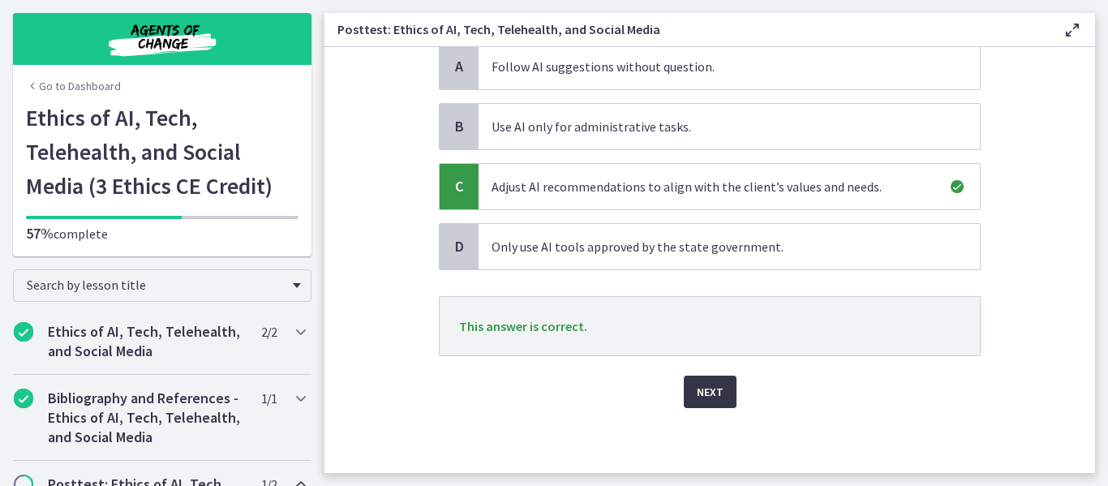
click at [699, 389] on span "Next" at bounding box center [710, 391] width 27 height 19
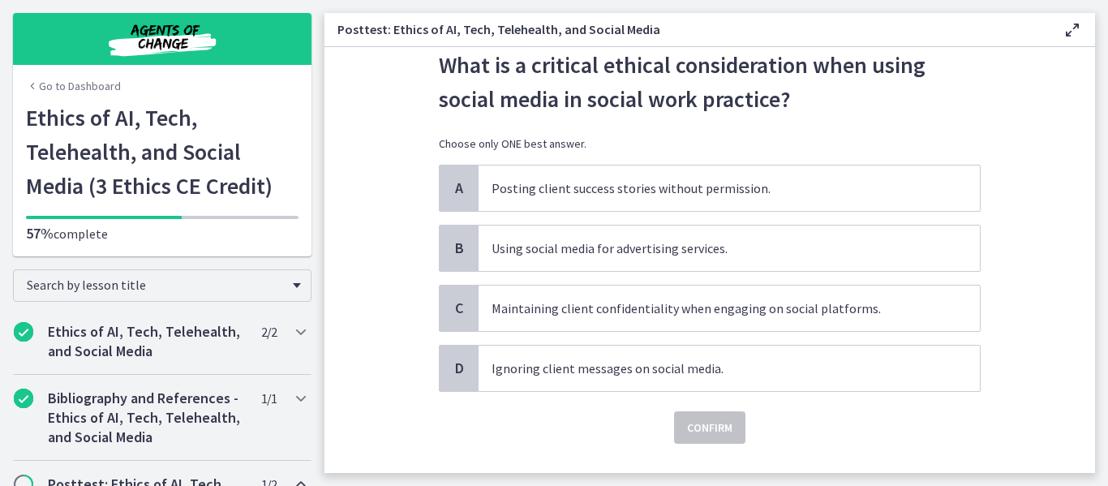
scroll to position [64, 0]
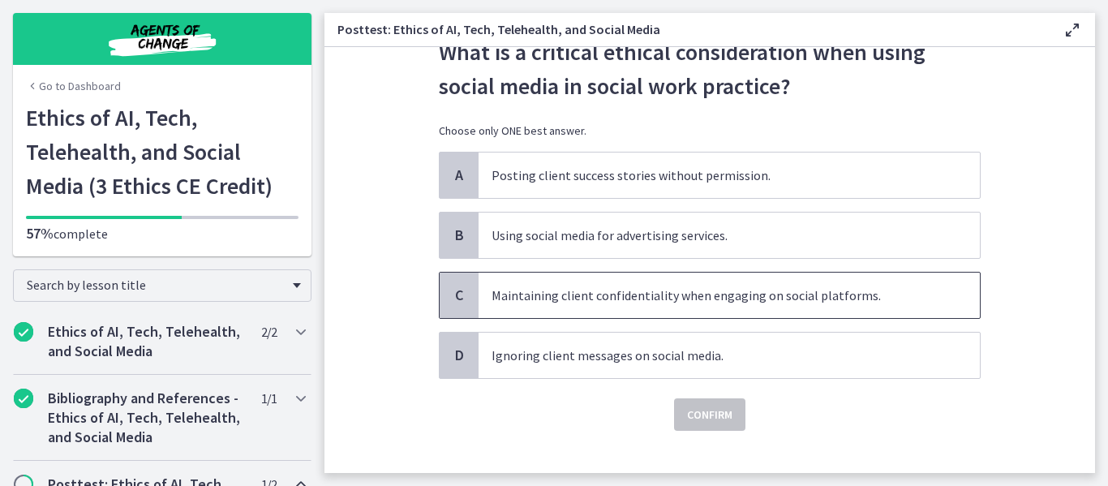
click at [781, 304] on span "Maintaining client confidentiality when engaging on social platforms." at bounding box center [729, 295] width 501 height 45
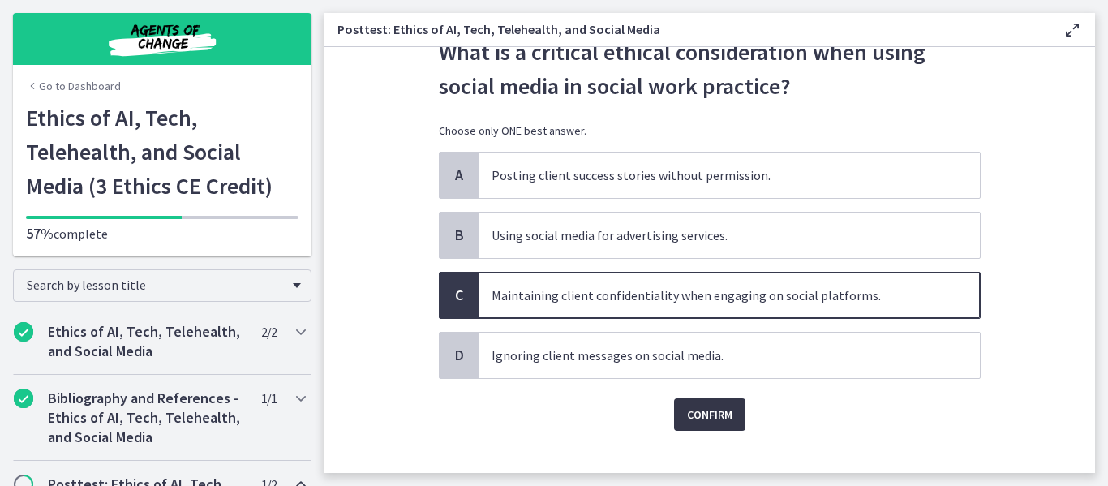
click at [696, 414] on span "Confirm" at bounding box center [709, 414] width 45 height 19
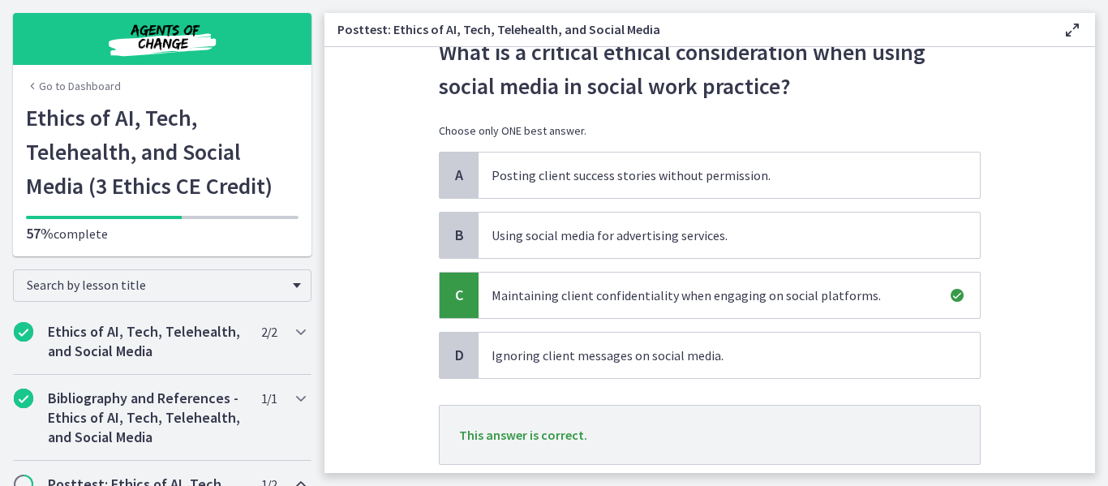
scroll to position [173, 0]
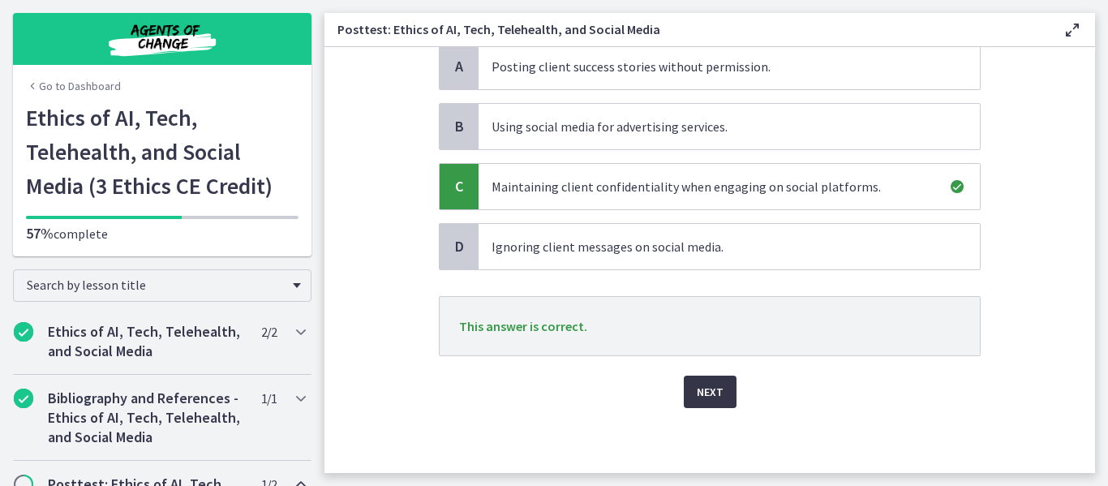
click at [701, 397] on span "Next" at bounding box center [710, 391] width 27 height 19
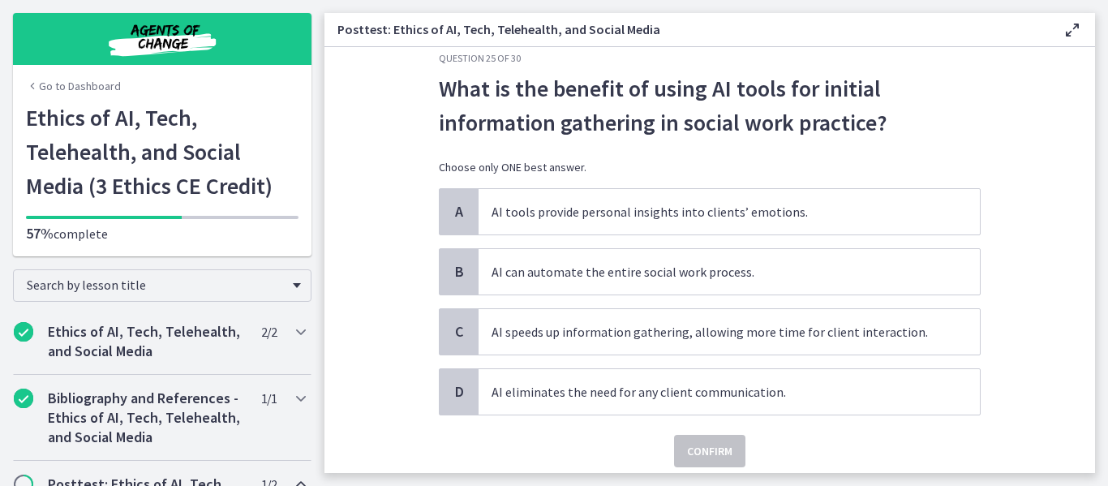
scroll to position [43, 0]
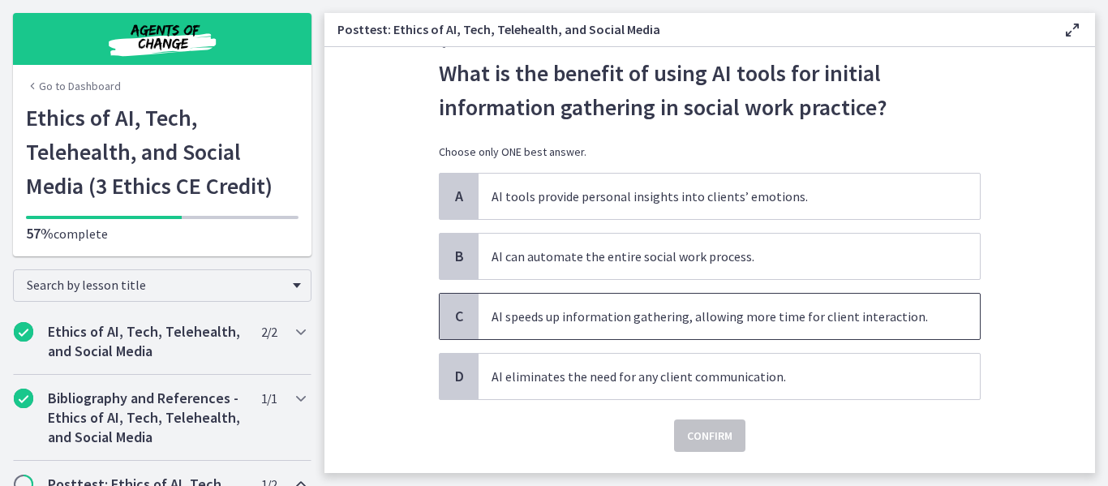
click at [703, 308] on span "AI speeds up information gathering, allowing more time for client interaction." at bounding box center [729, 316] width 501 height 45
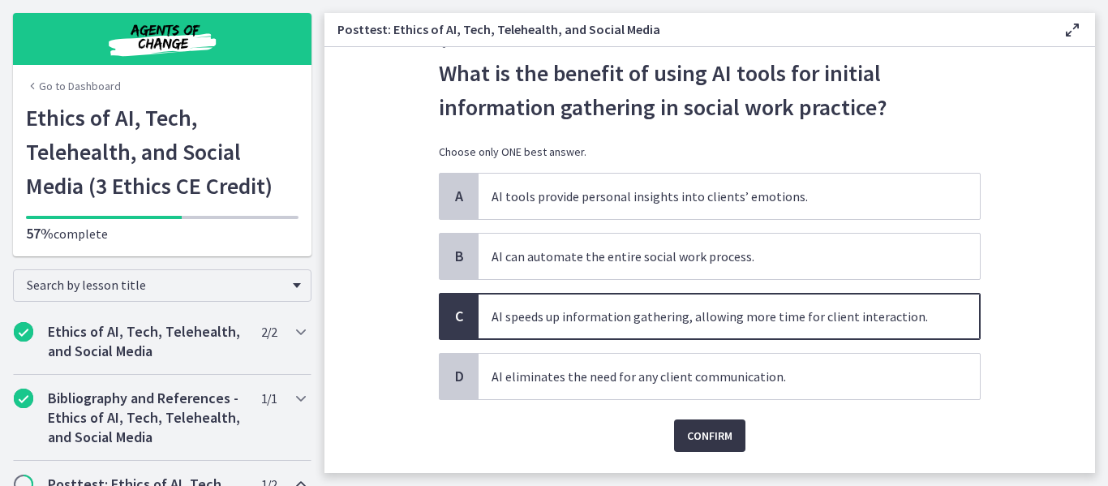
click at [702, 434] on span "Confirm" at bounding box center [709, 435] width 45 height 19
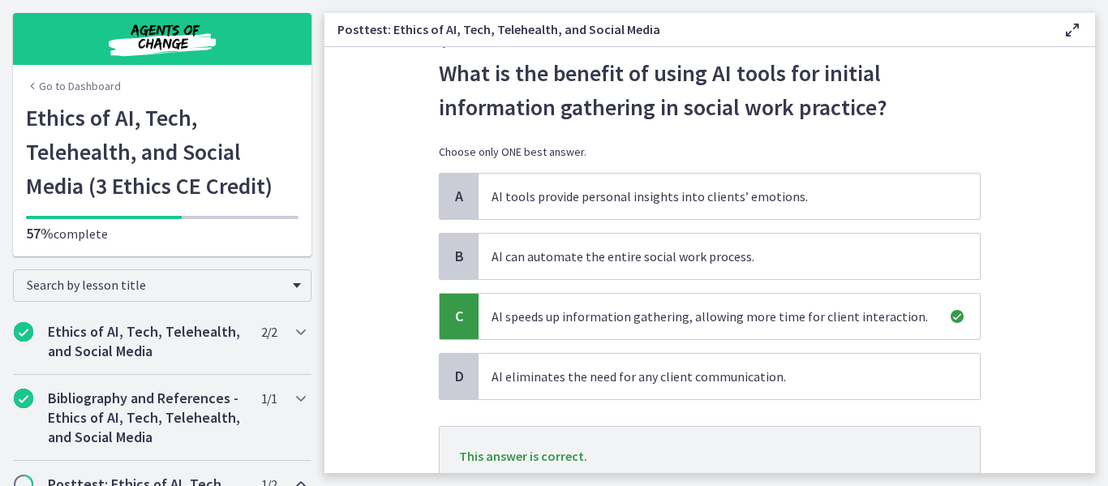
scroll to position [173, 0]
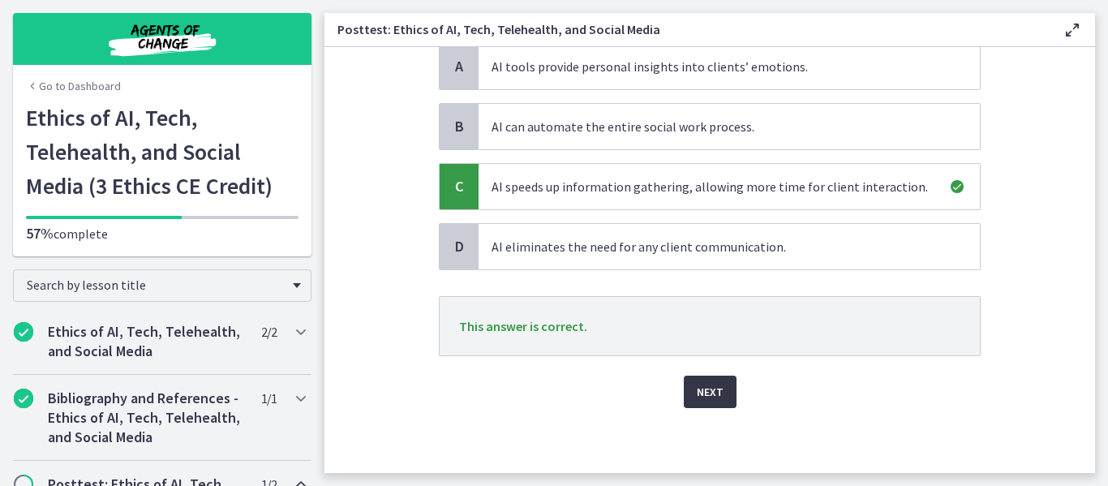
click at [697, 389] on span "Next" at bounding box center [710, 391] width 27 height 19
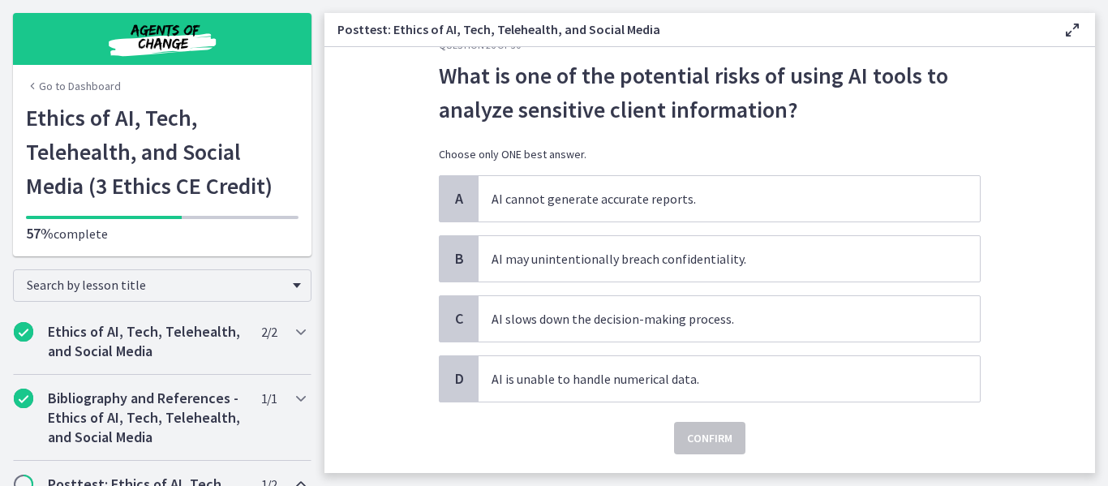
scroll to position [65, 0]
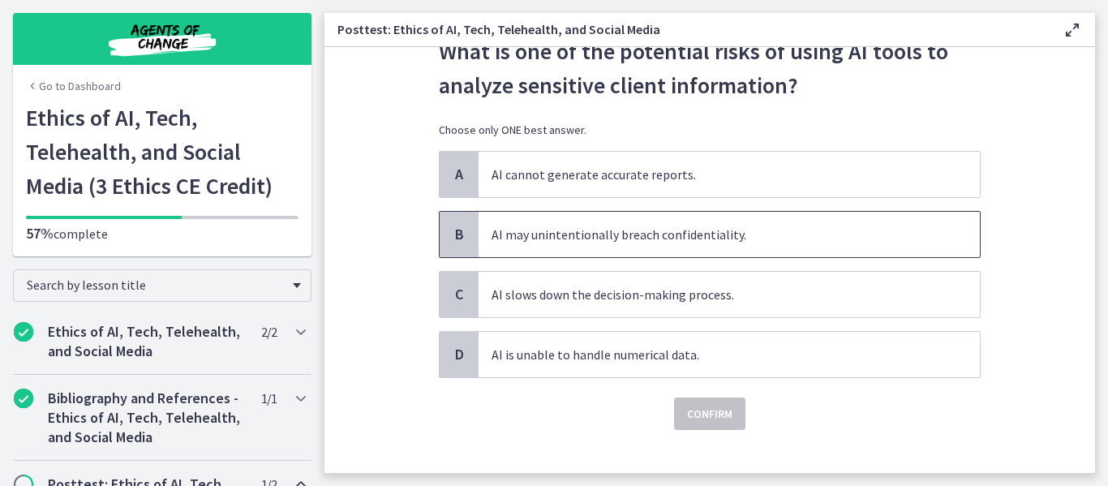
click at [673, 250] on span "AI may unintentionally breach confidentiality." at bounding box center [729, 234] width 501 height 45
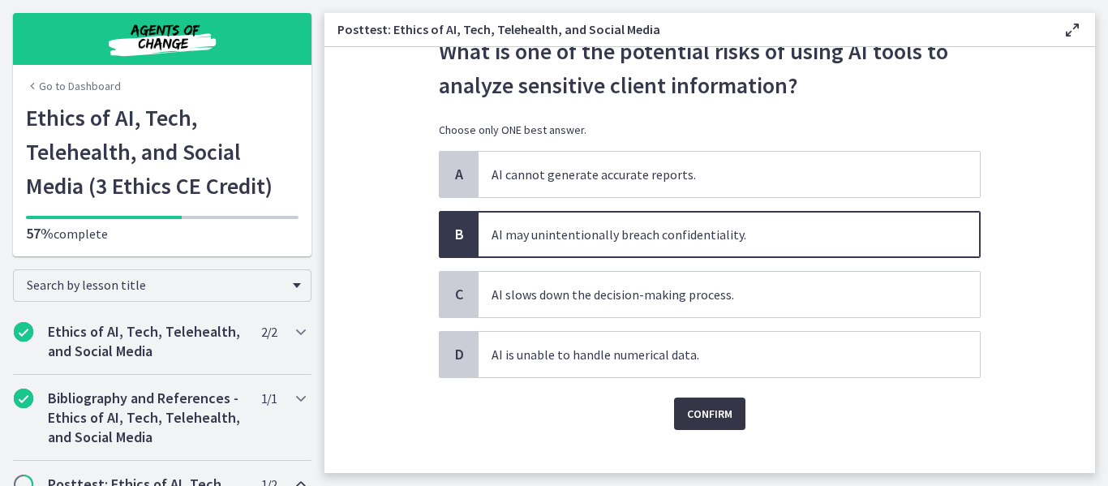
click at [711, 400] on button "Confirm" at bounding box center [709, 414] width 71 height 32
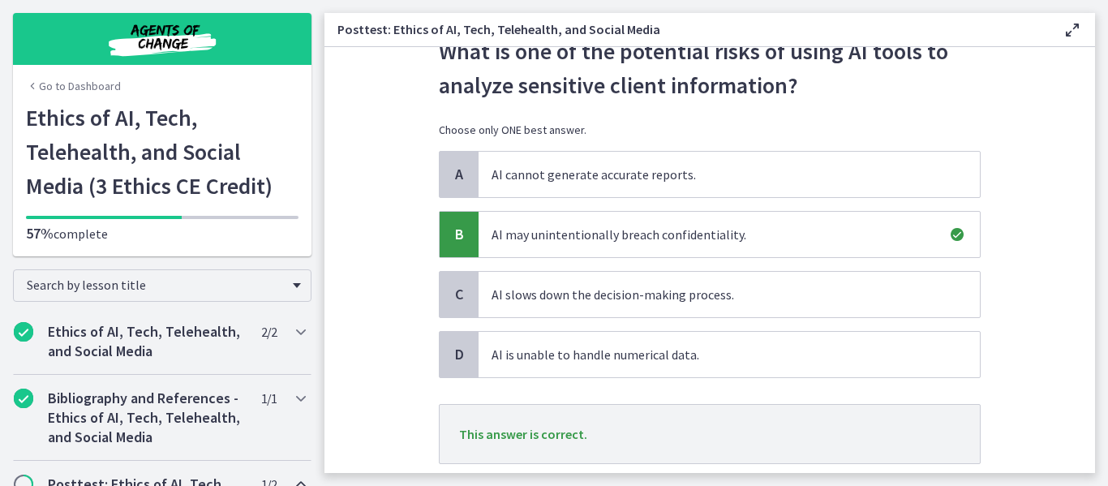
scroll to position [166, 0]
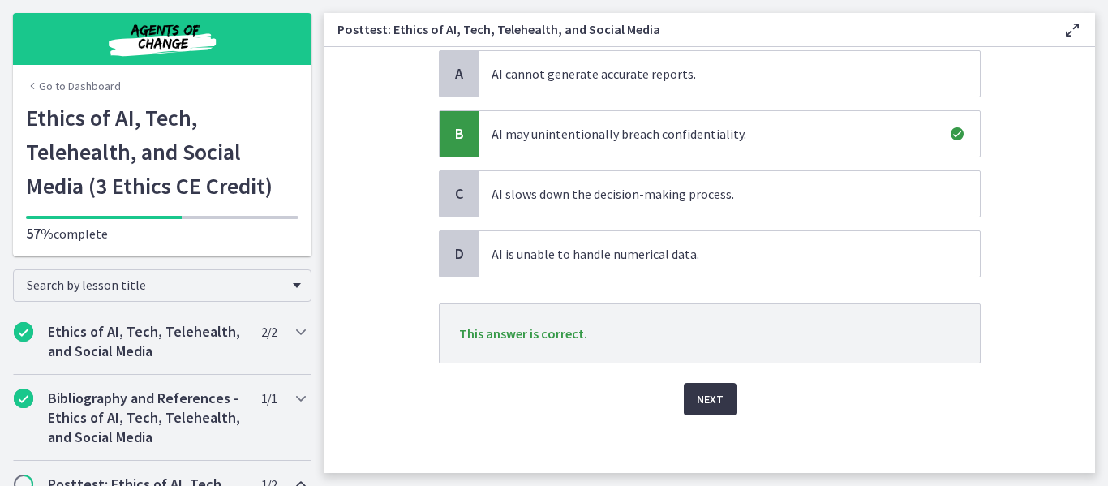
click at [698, 399] on span "Next" at bounding box center [710, 398] width 27 height 19
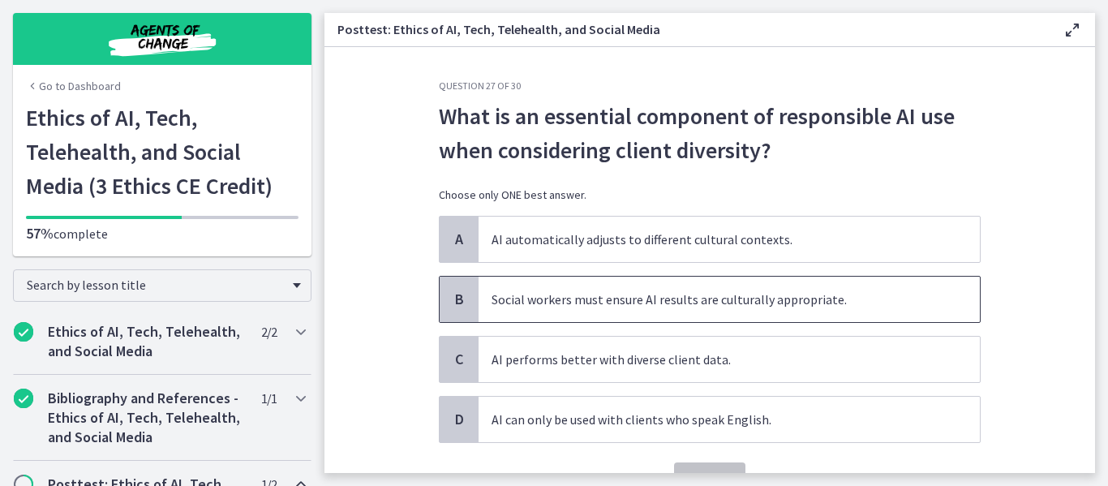
click at [691, 302] on span "Social workers must ensure AI results are culturally appropriate." at bounding box center [729, 299] width 501 height 45
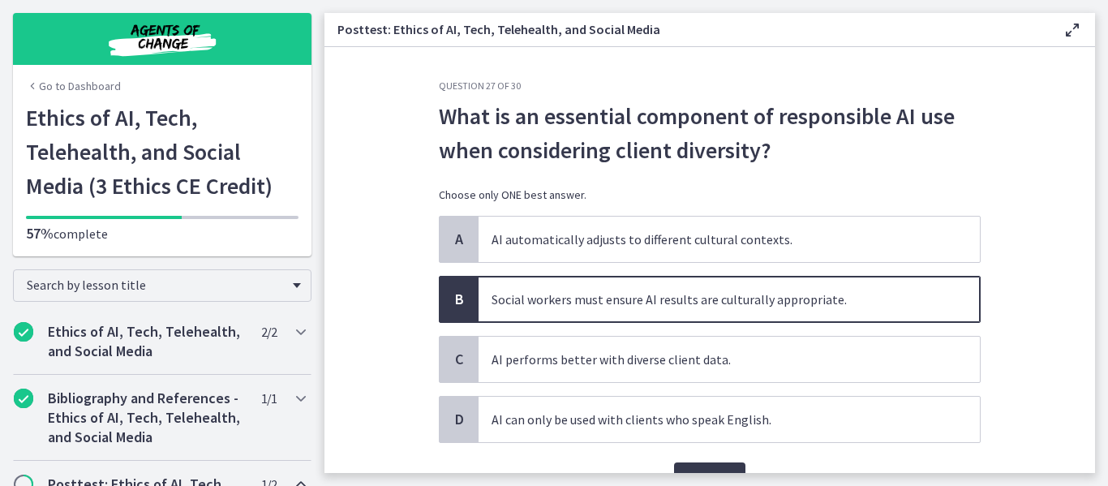
scroll to position [71, 0]
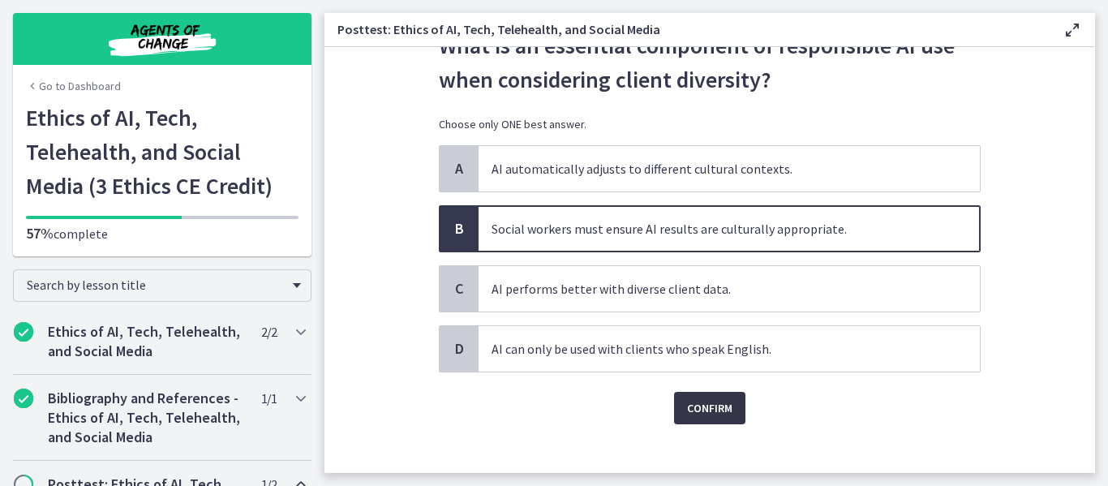
click at [678, 394] on button "Confirm" at bounding box center [709, 408] width 71 height 32
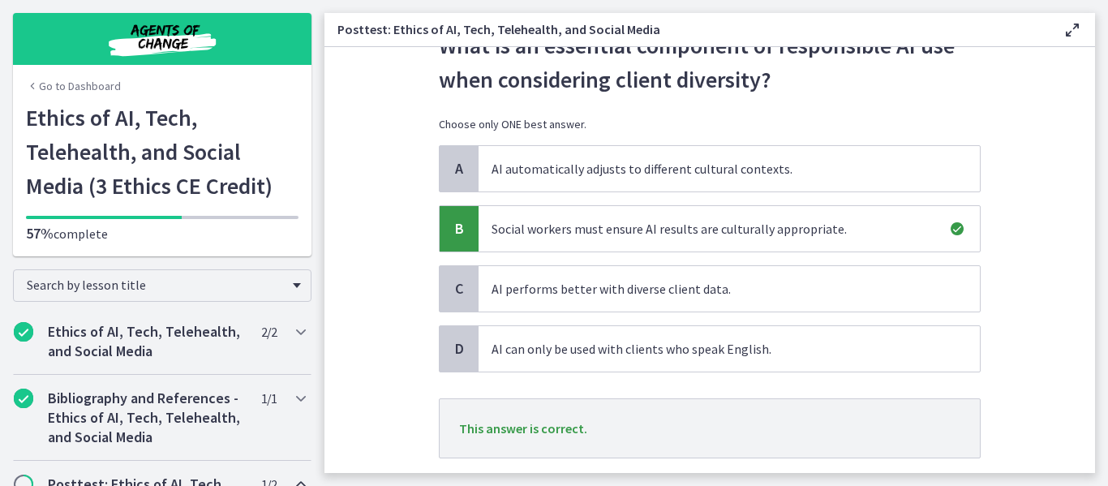
scroll to position [173, 0]
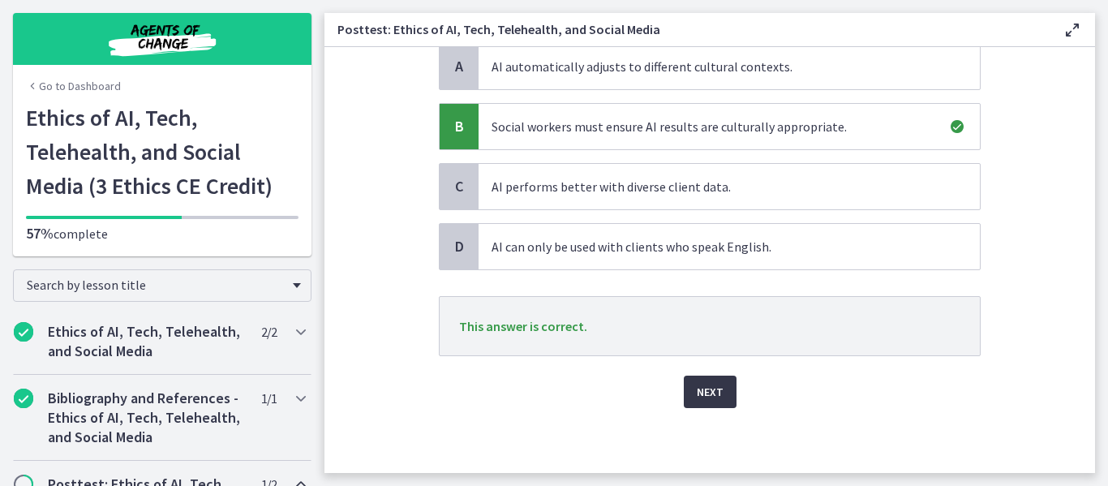
drag, startPoint x: 674, startPoint y: 398, endPoint x: 699, endPoint y: 397, distance: 24.4
click at [699, 397] on div "Next" at bounding box center [710, 382] width 542 height 52
click at [699, 397] on span "Next" at bounding box center [710, 391] width 27 height 19
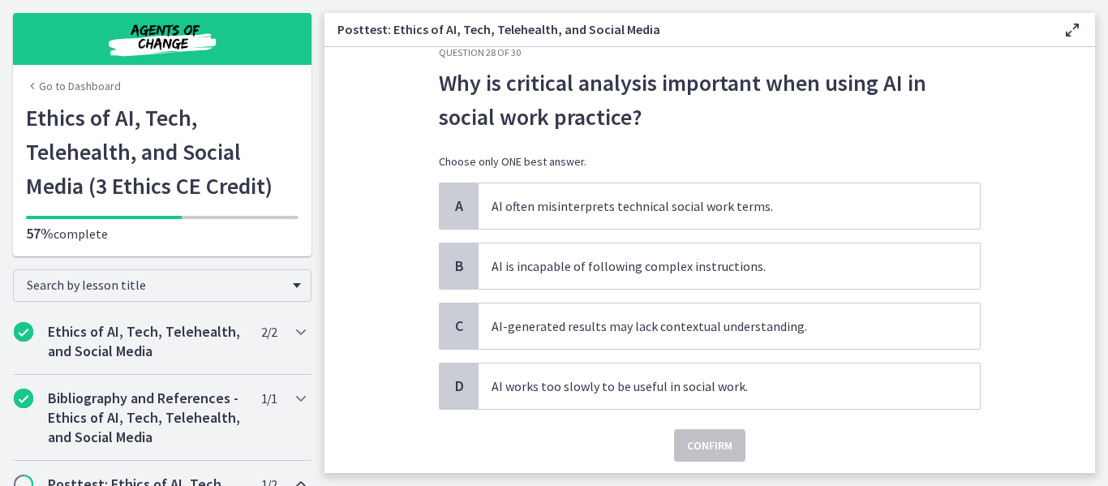
scroll to position [37, 0]
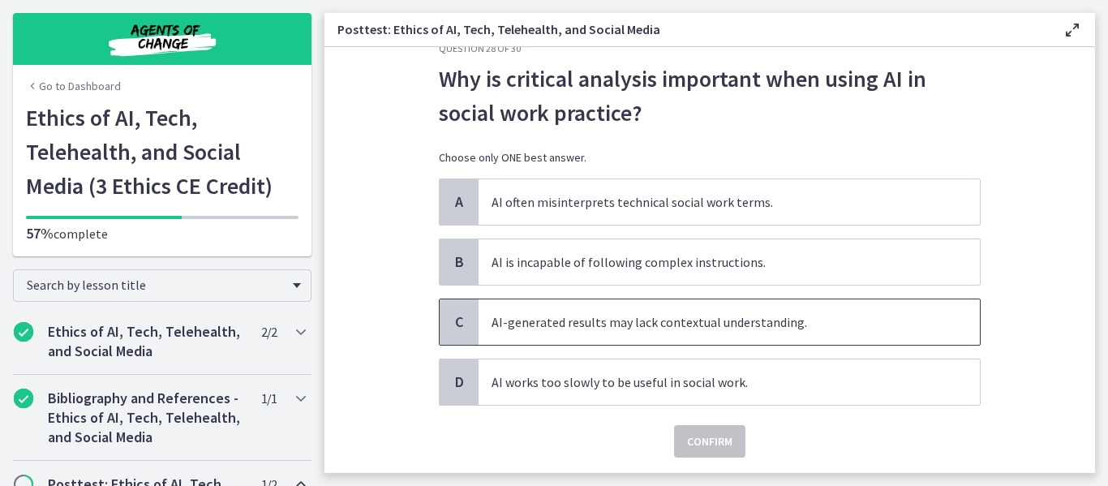
click at [659, 338] on span "AI-generated results may lack contextual understanding." at bounding box center [729, 321] width 501 height 45
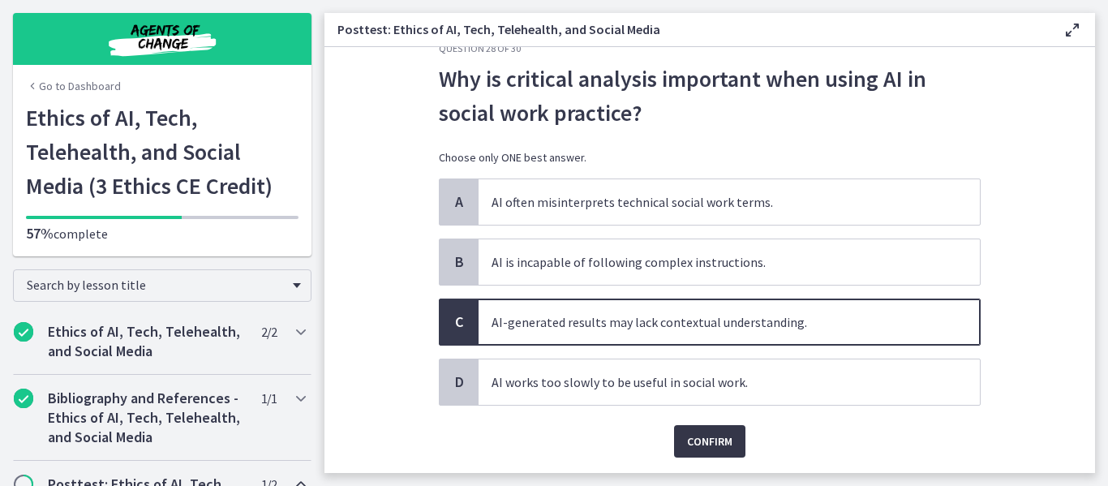
click at [706, 438] on span "Confirm" at bounding box center [709, 441] width 45 height 19
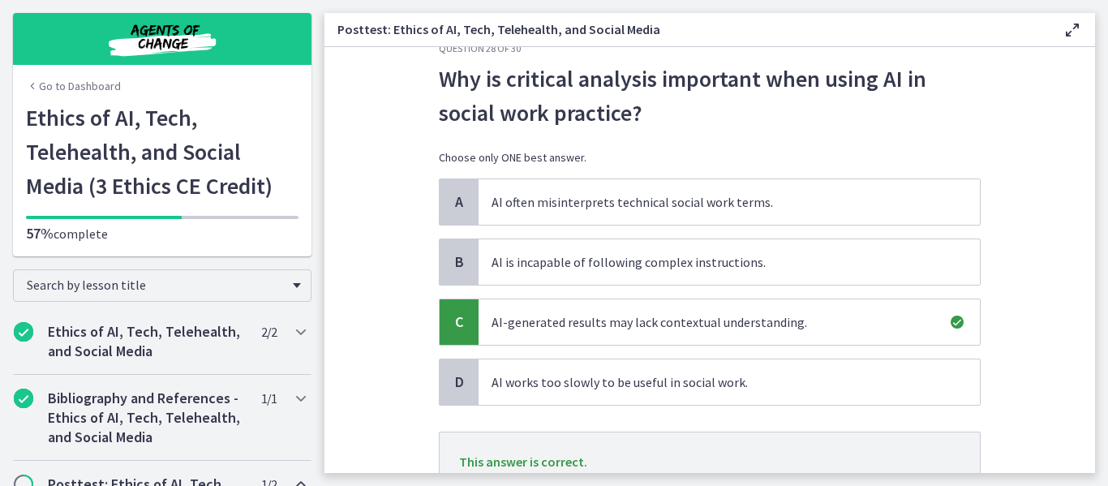
scroll to position [173, 0]
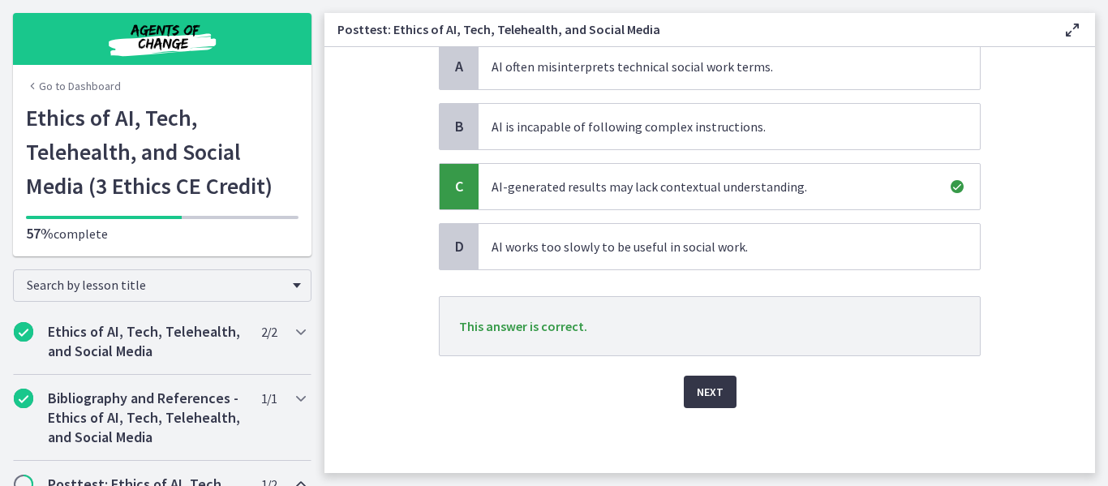
click at [715, 395] on span "Next" at bounding box center [710, 391] width 27 height 19
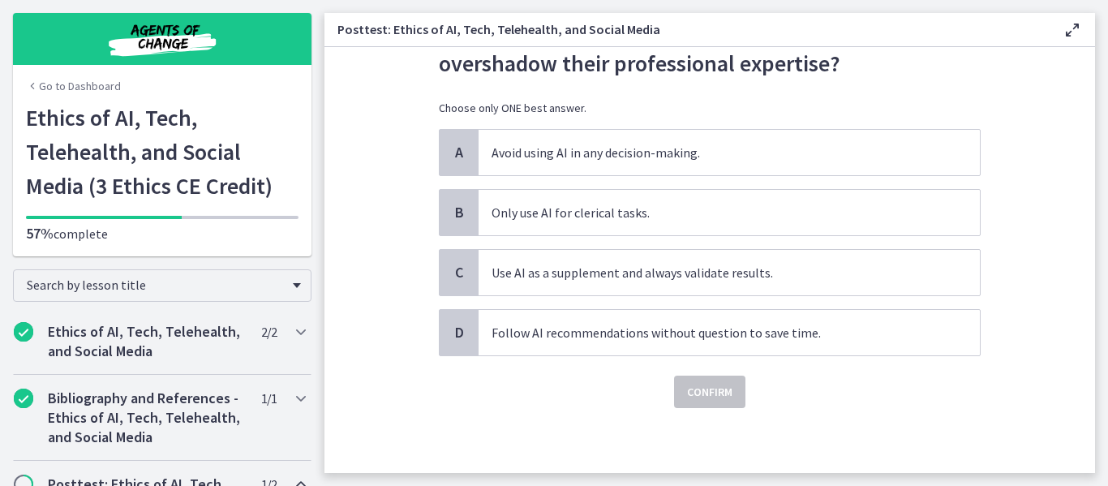
scroll to position [0, 0]
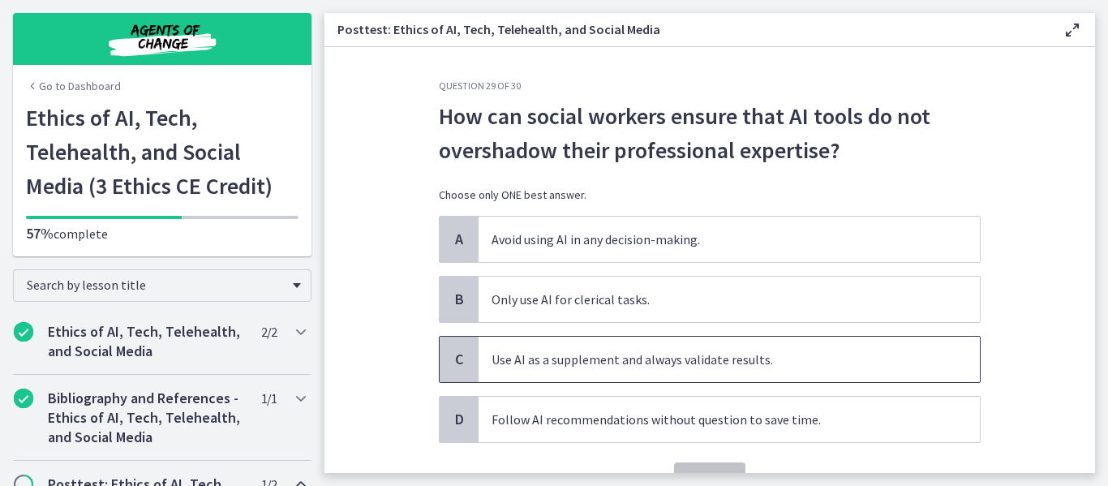
click at [681, 371] on span "Use AI as a supplement and always validate results." at bounding box center [729, 359] width 501 height 45
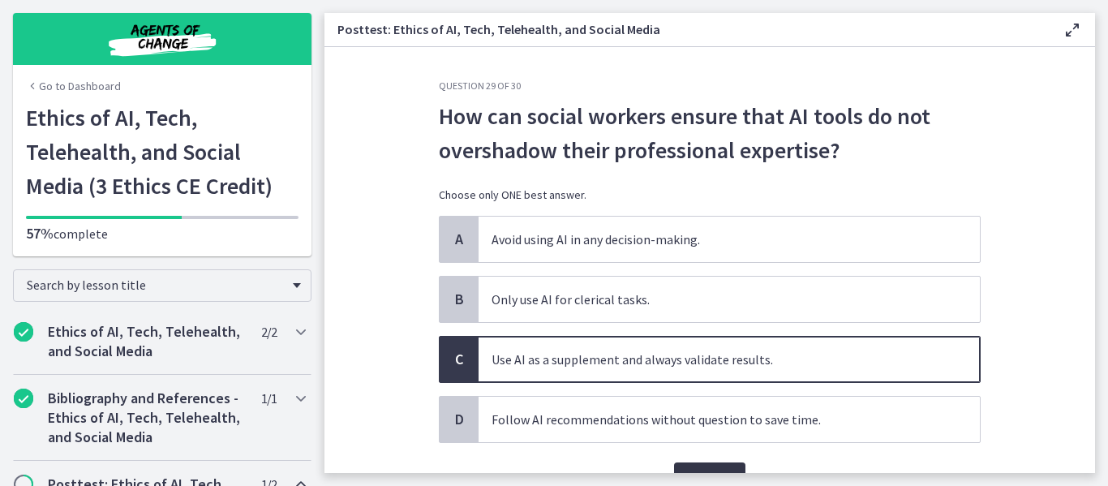
click at [709, 467] on button "Confirm" at bounding box center [709, 479] width 71 height 32
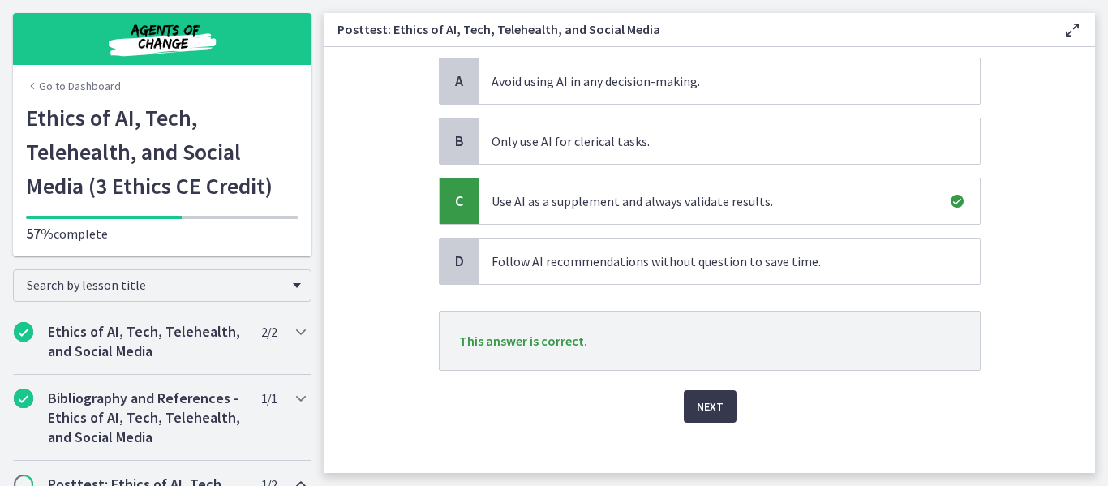
scroll to position [173, 0]
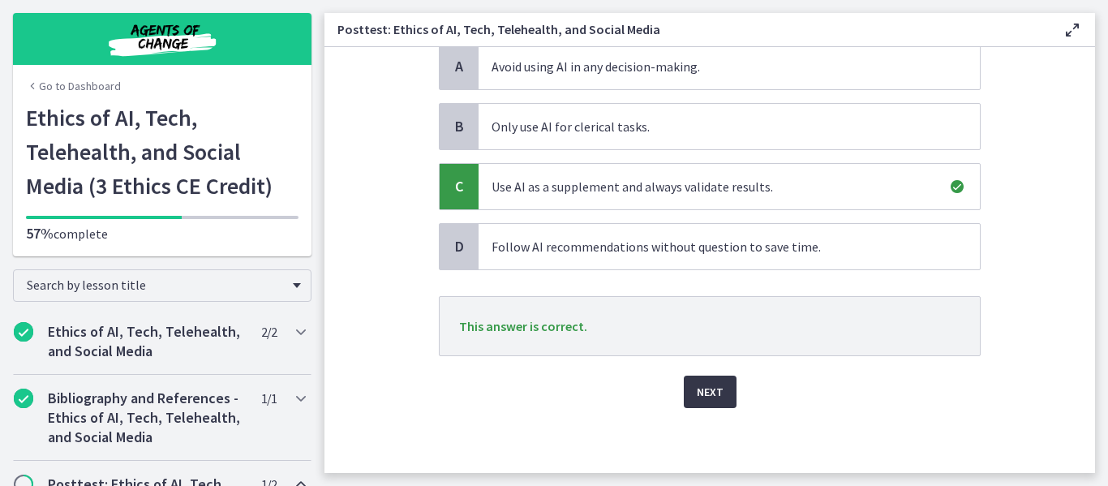
click at [698, 380] on button "Next" at bounding box center [710, 392] width 53 height 32
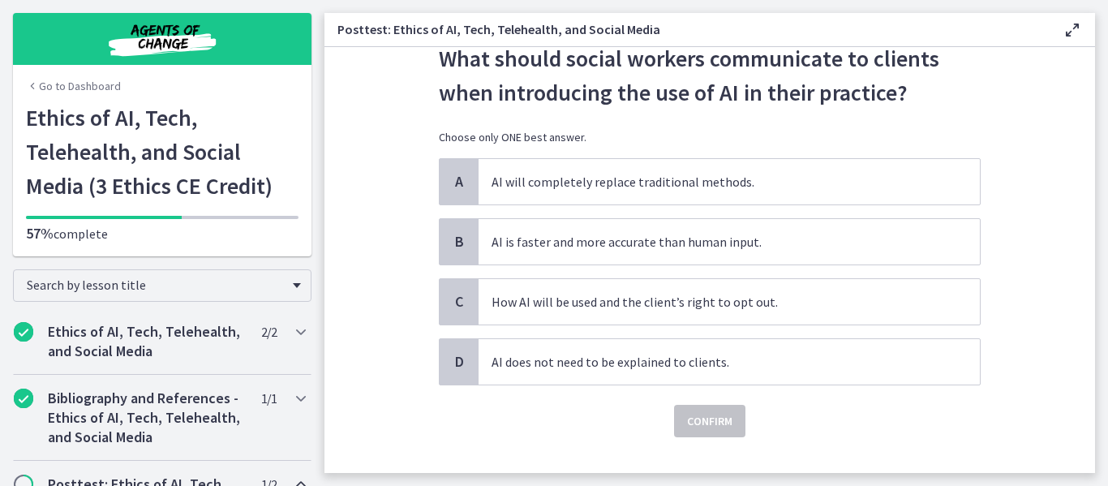
scroll to position [40, 0]
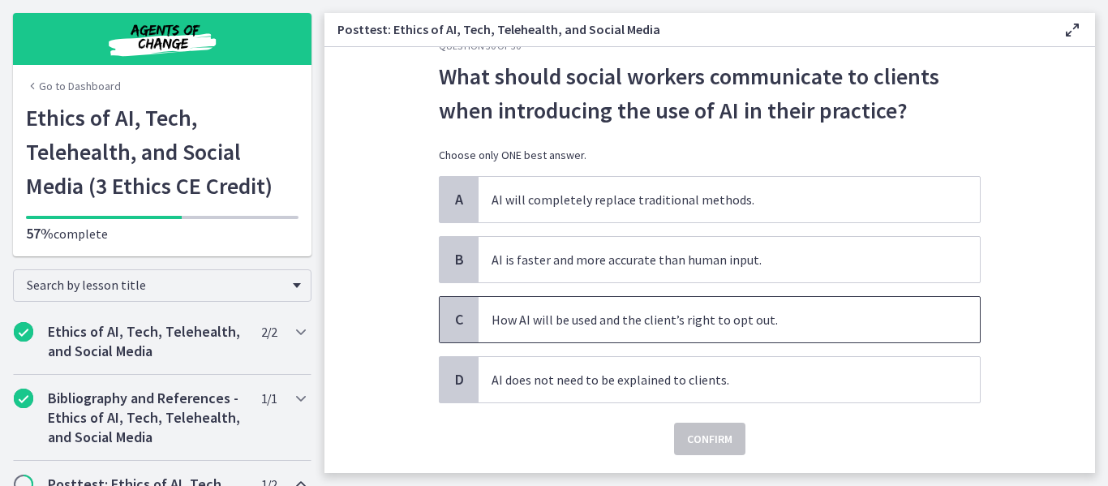
click at [686, 327] on span "How AI will be used and the client’s right to opt out." at bounding box center [729, 319] width 501 height 45
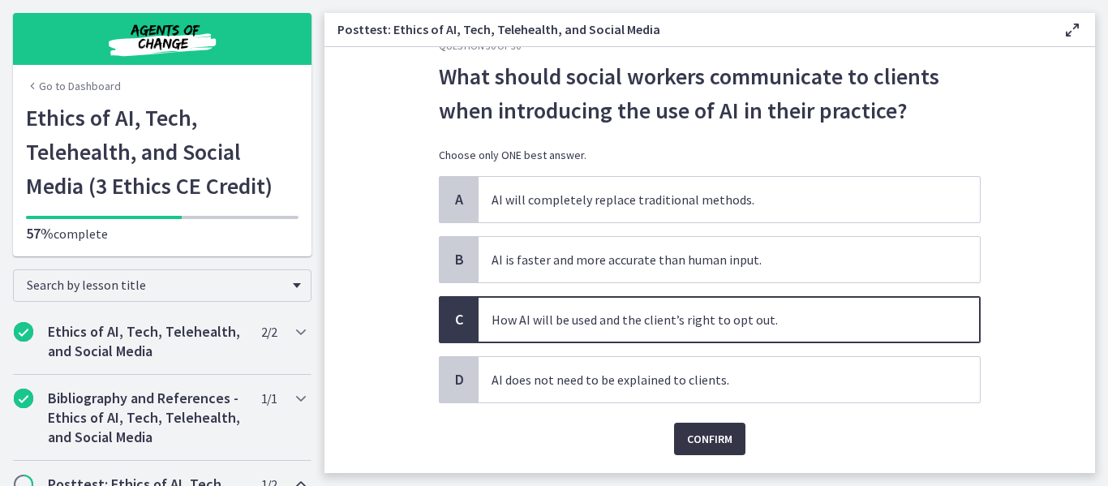
click at [695, 428] on button "Confirm" at bounding box center [709, 439] width 71 height 32
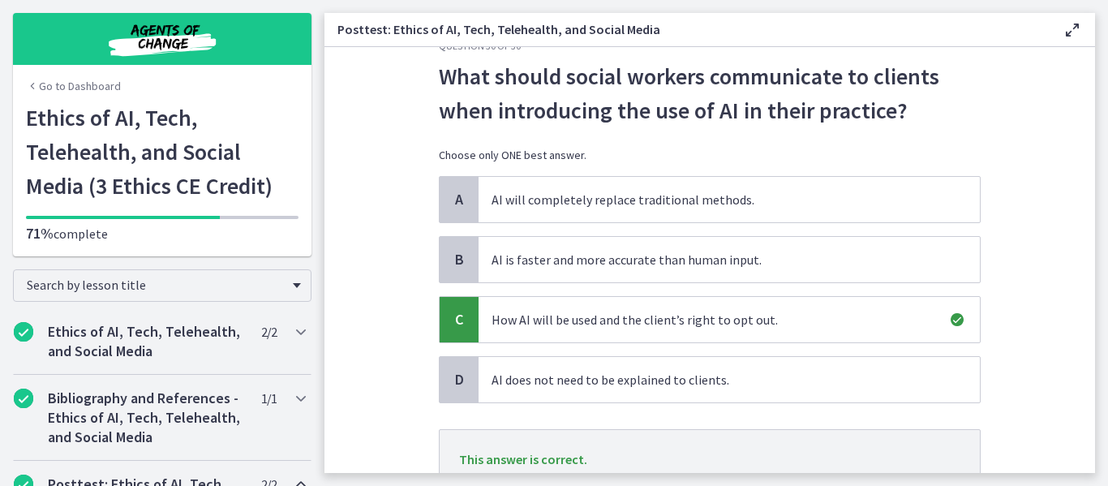
scroll to position [173, 0]
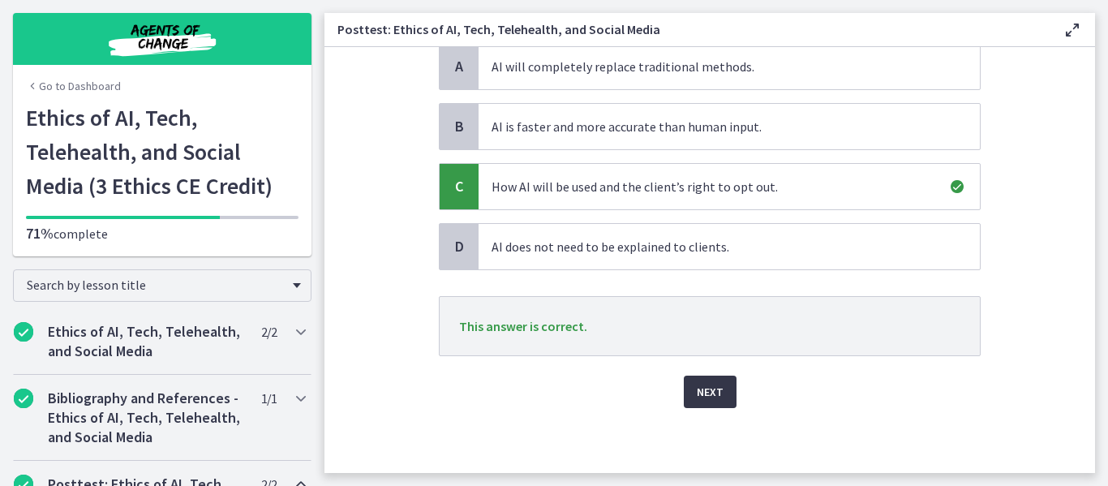
click at [711, 389] on span "Next" at bounding box center [710, 391] width 27 height 19
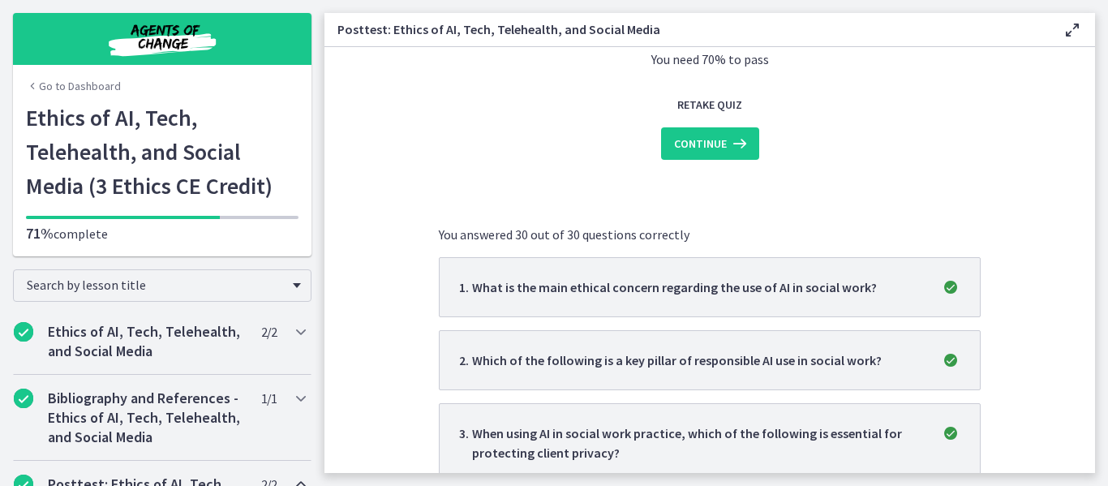
scroll to position [0, 0]
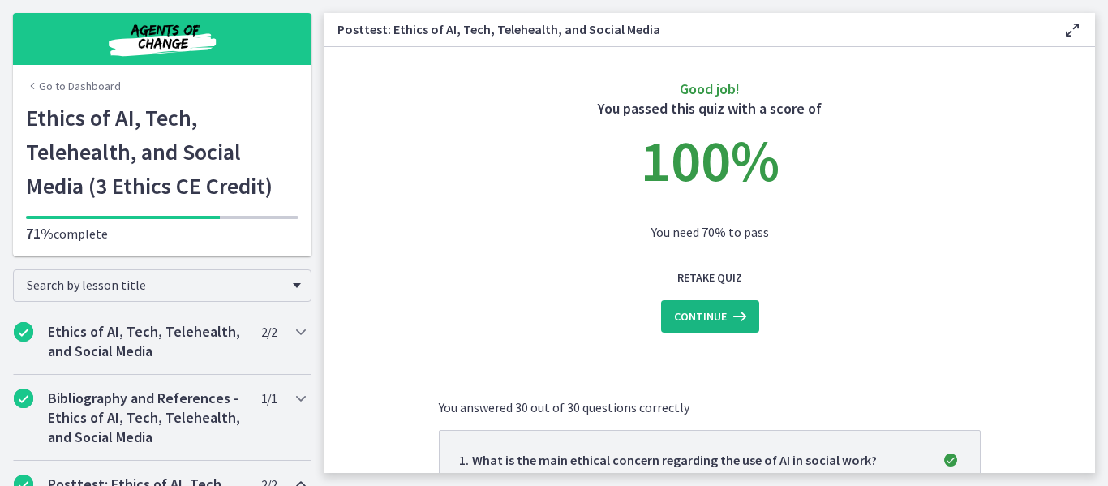
click at [716, 322] on span "Continue" at bounding box center [700, 316] width 53 height 19
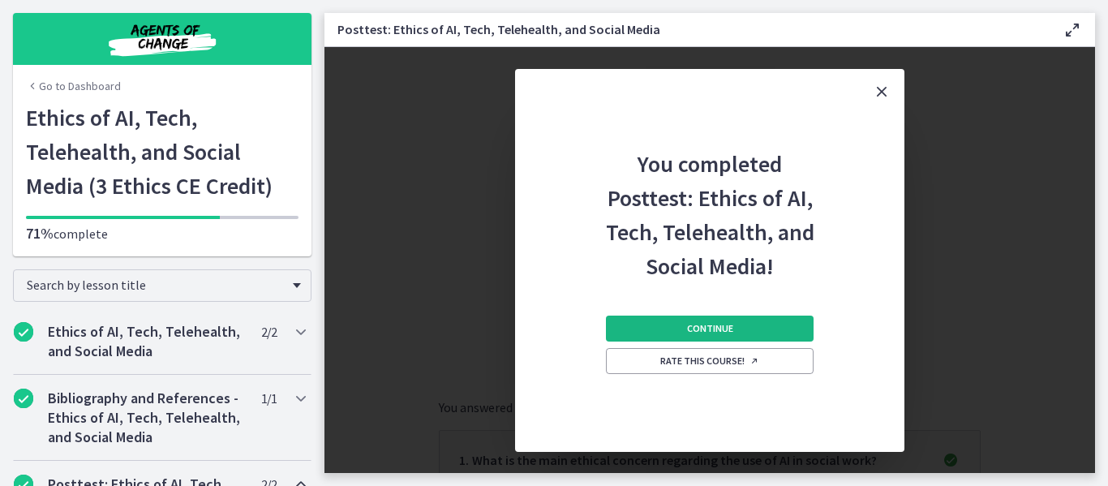
click at [723, 326] on span "Continue" at bounding box center [710, 328] width 46 height 13
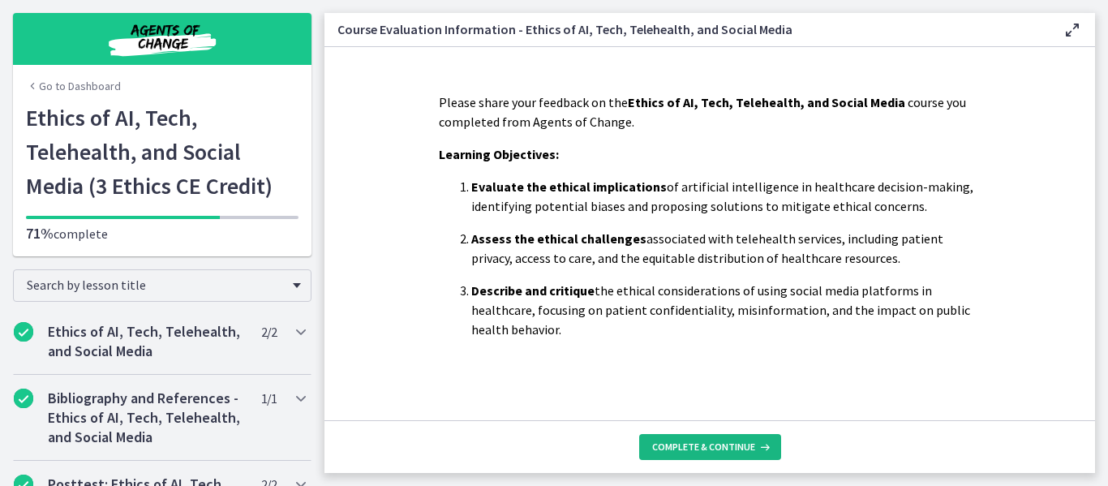
click at [712, 439] on button "Complete & continue" at bounding box center [710, 447] width 142 height 26
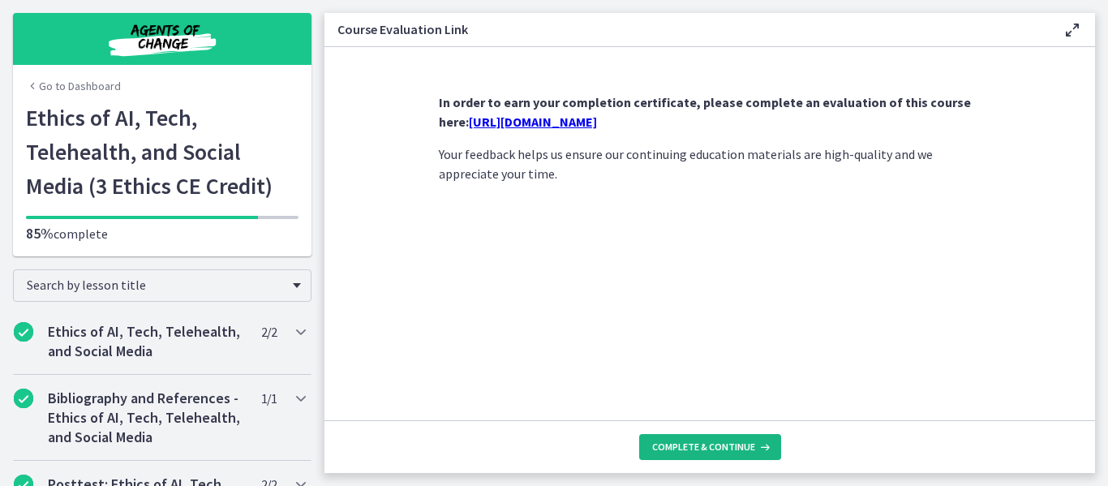
click at [712, 439] on button "Complete & continue" at bounding box center [710, 447] width 142 height 26
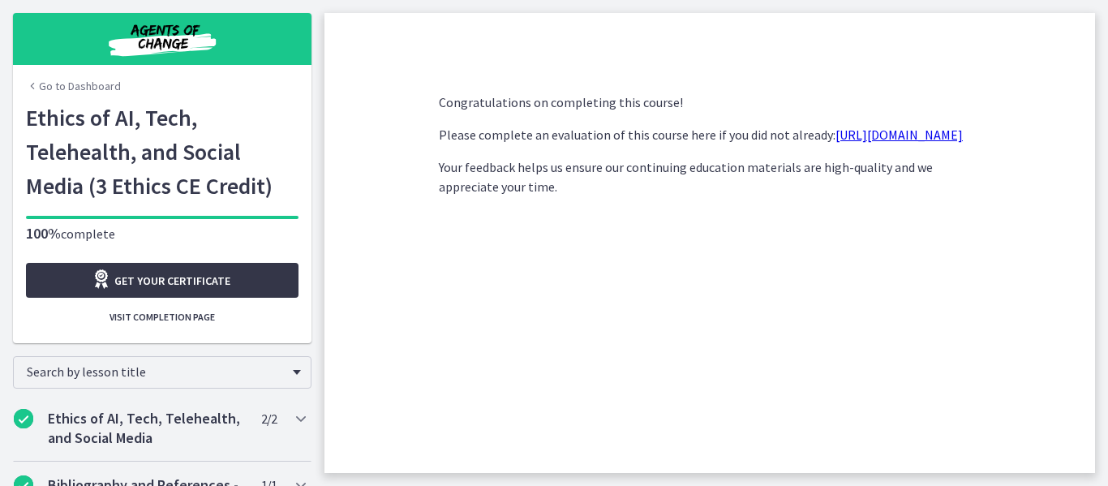
click at [234, 281] on link "Get your certificate" at bounding box center [162, 280] width 273 height 35
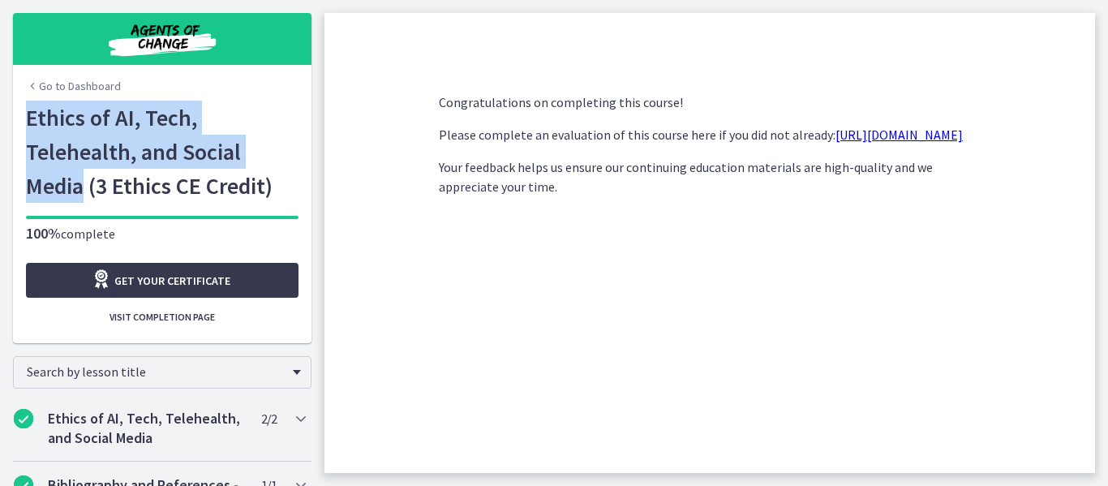
drag, startPoint x: 23, startPoint y: 111, endPoint x: 80, endPoint y: 194, distance: 100.8
click at [80, 194] on h1 "Ethics of AI, Tech, Telehealth, and Social Media (3 Ethics CE Credit)" at bounding box center [162, 152] width 273 height 102
copy h1 "Ethics of AI, Tech, Telehealth, and Social Media"
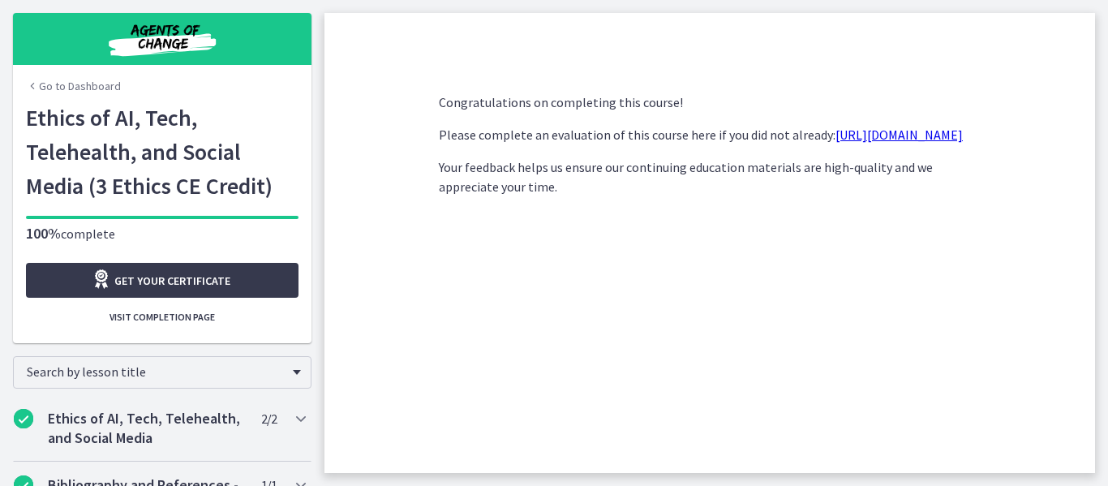
click at [454, 262] on div "Congratulations on completing this course! Please complete an evaluation of thi…" at bounding box center [710, 277] width 568 height 394
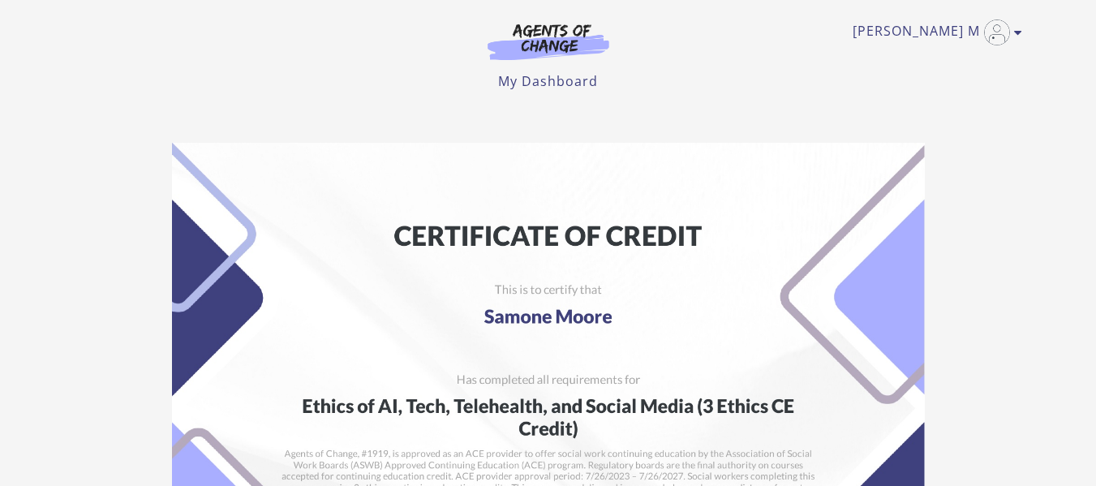
scroll to position [422, 0]
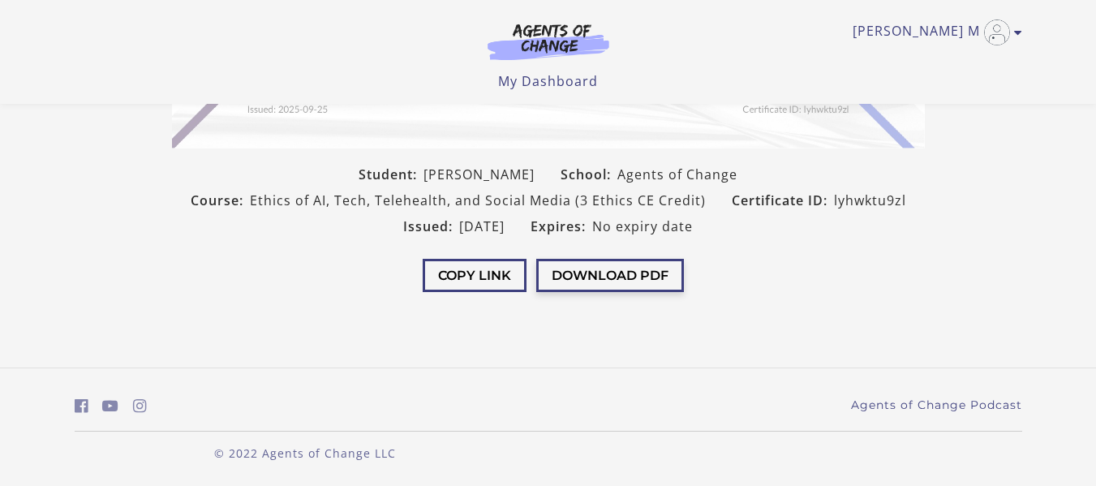
click at [622, 274] on button "Download PDF" at bounding box center [610, 275] width 148 height 33
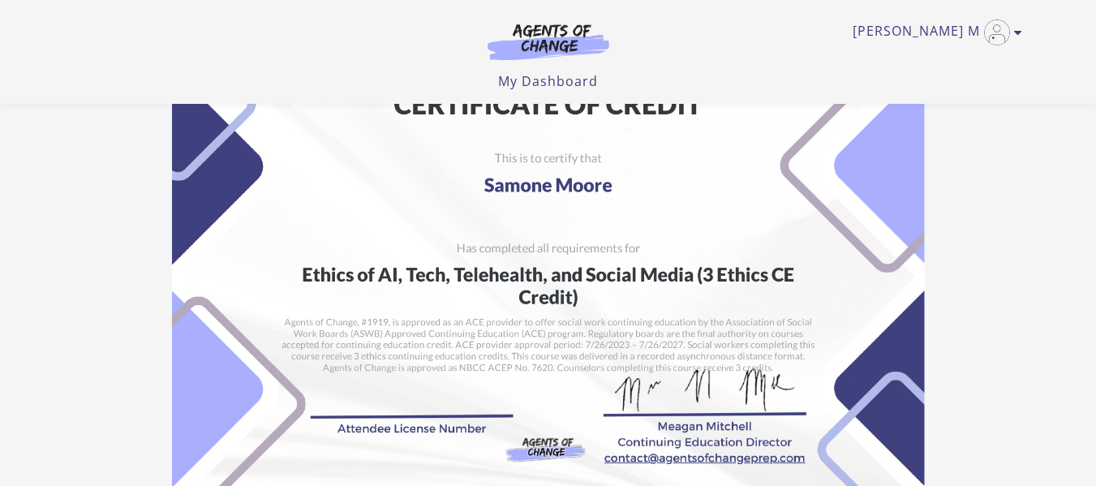
scroll to position [8, 0]
